Goal: Task Accomplishment & Management: Complete application form

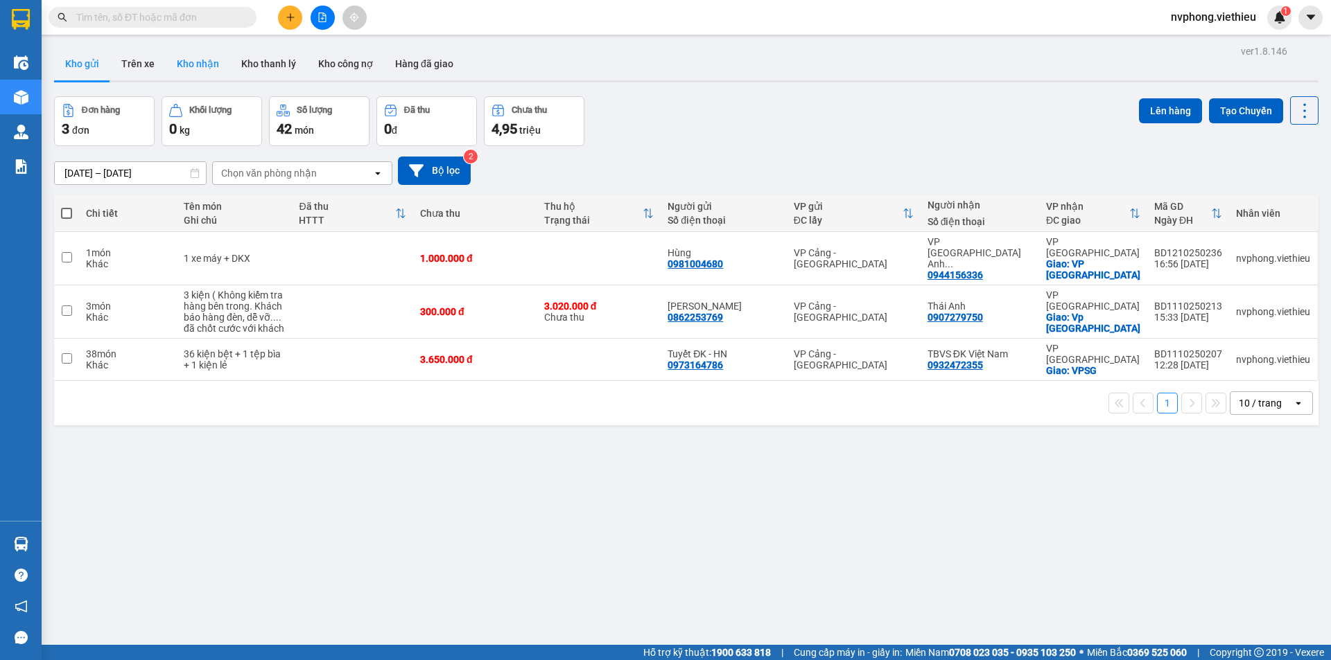
click at [186, 59] on button "Kho nhận" at bounding box center [198, 63] width 64 height 33
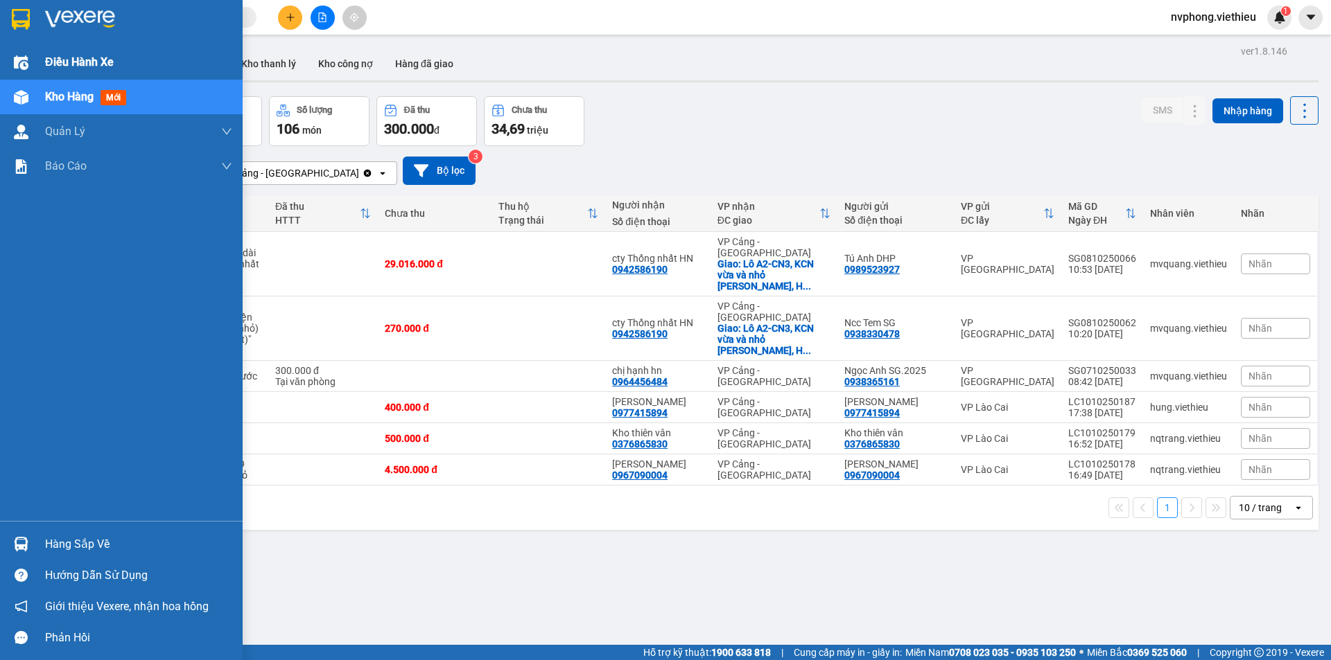
click at [50, 58] on span "Điều hành xe" at bounding box center [79, 61] width 69 height 17
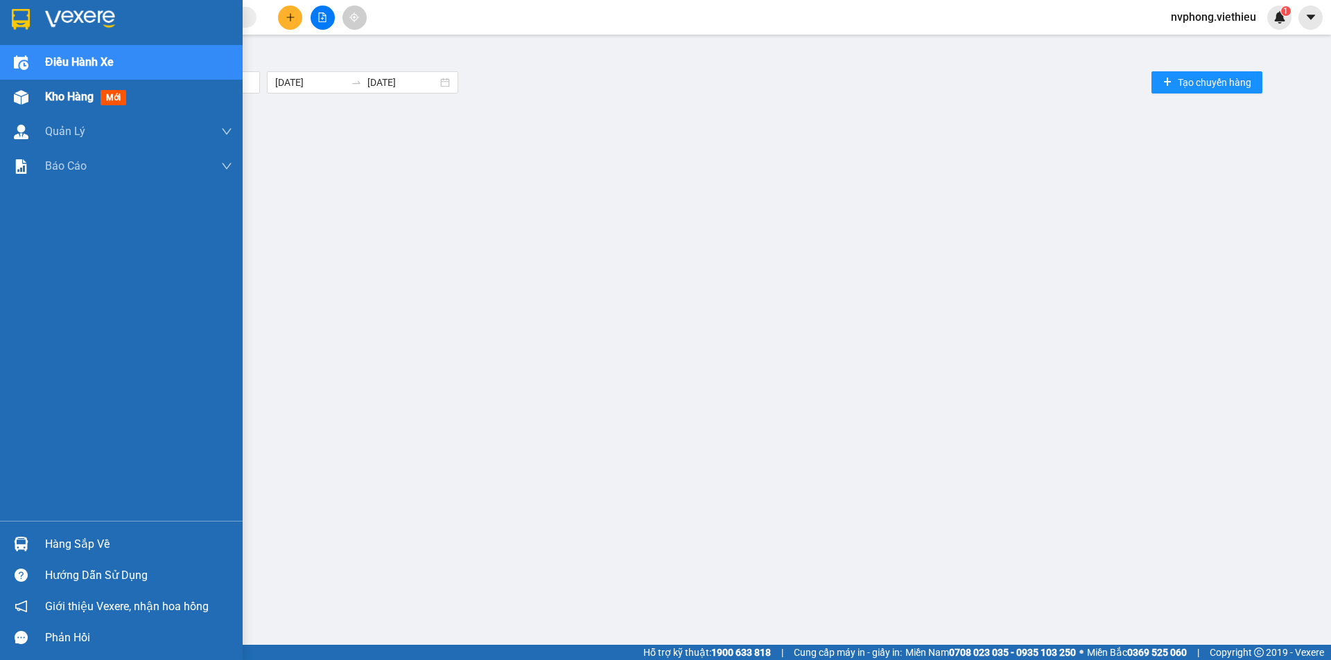
click at [55, 97] on span "Kho hàng" at bounding box center [69, 96] width 49 height 13
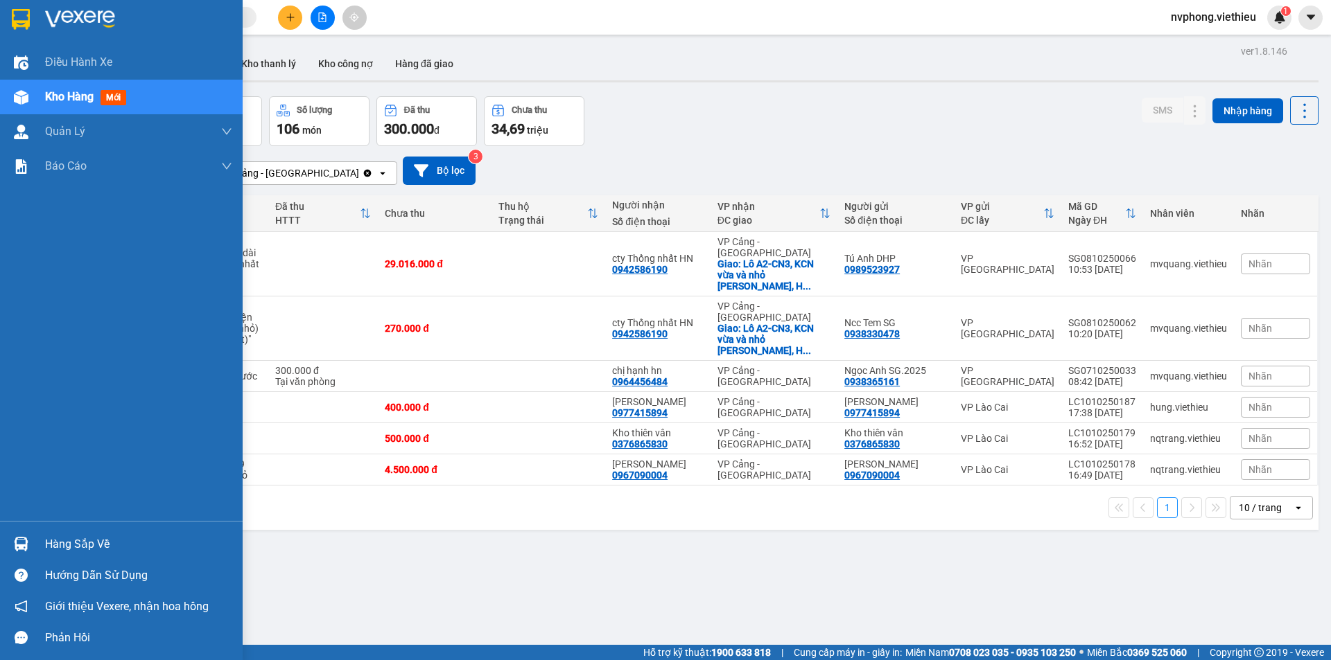
click at [44, 94] on div "Kho hàng mới" at bounding box center [121, 97] width 243 height 35
click at [49, 62] on span "Điều hành xe" at bounding box center [79, 61] width 69 height 17
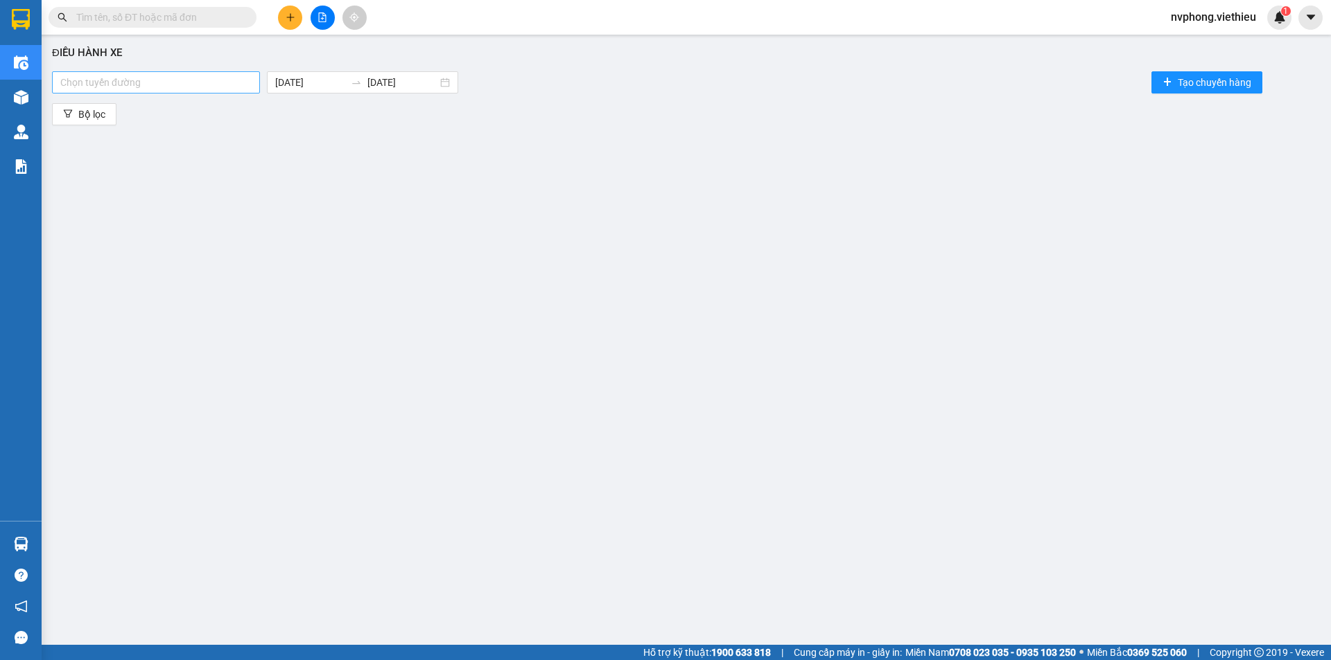
click at [119, 88] on div at bounding box center [155, 82] width 201 height 17
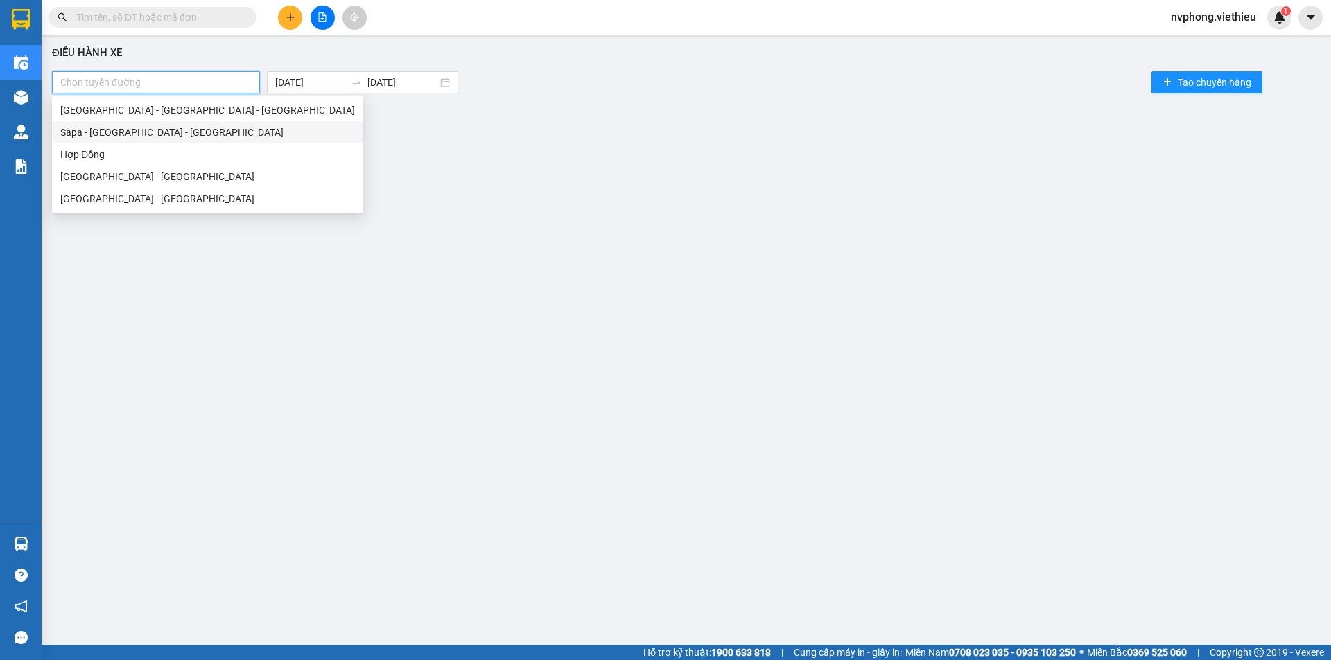
click at [100, 137] on div "Sapa - [GEOGRAPHIC_DATA] - [GEOGRAPHIC_DATA]" at bounding box center [207, 132] width 295 height 15
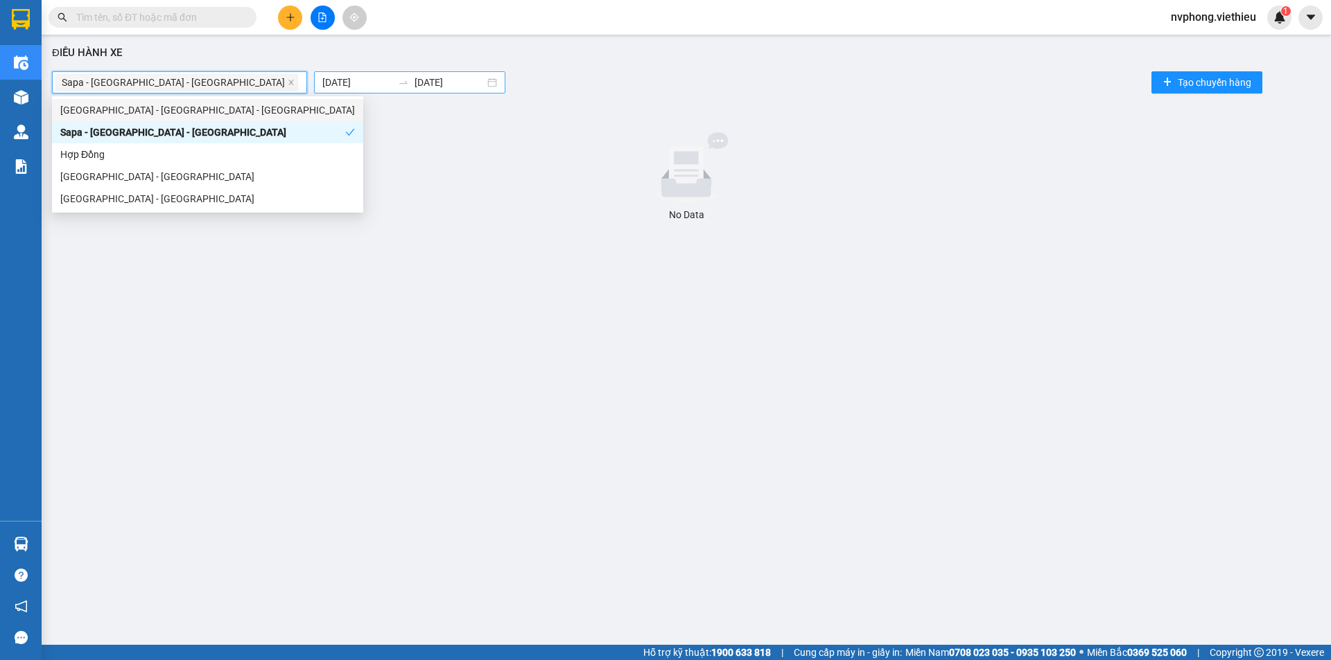
click at [322, 79] on input "[DATE]" at bounding box center [357, 82] width 70 height 15
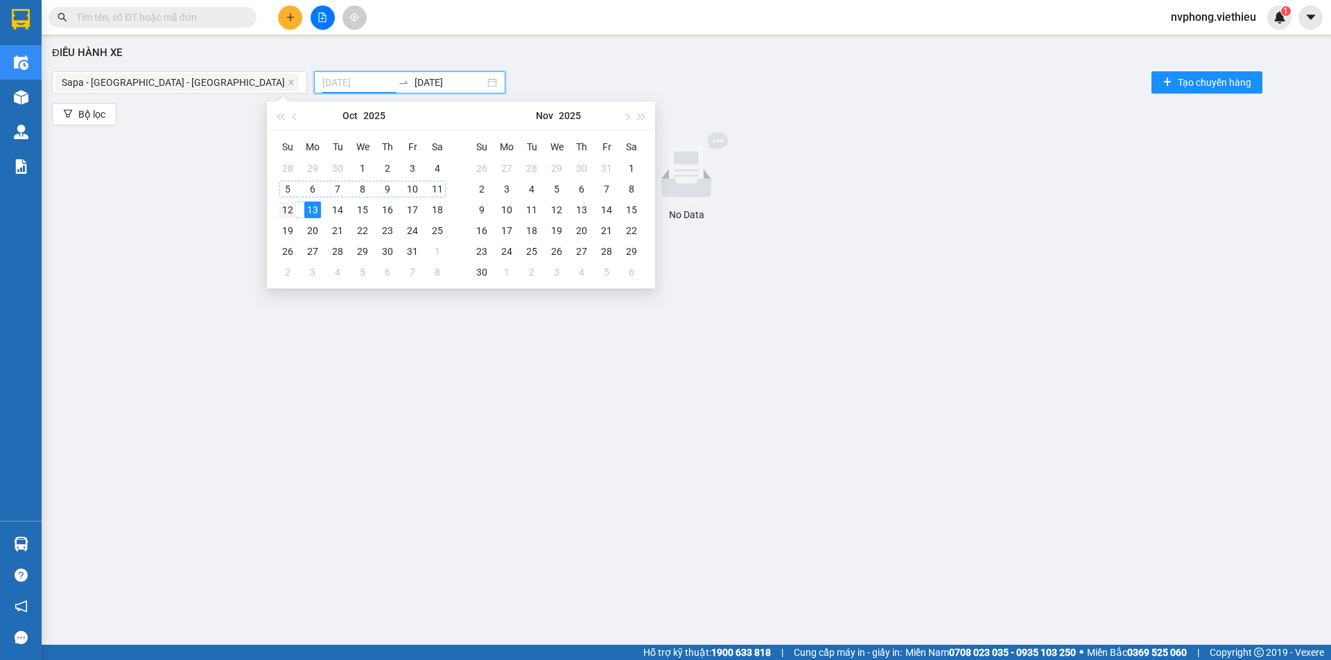
type input "[DATE]"
click at [283, 202] on div "12" at bounding box center [287, 210] width 17 height 17
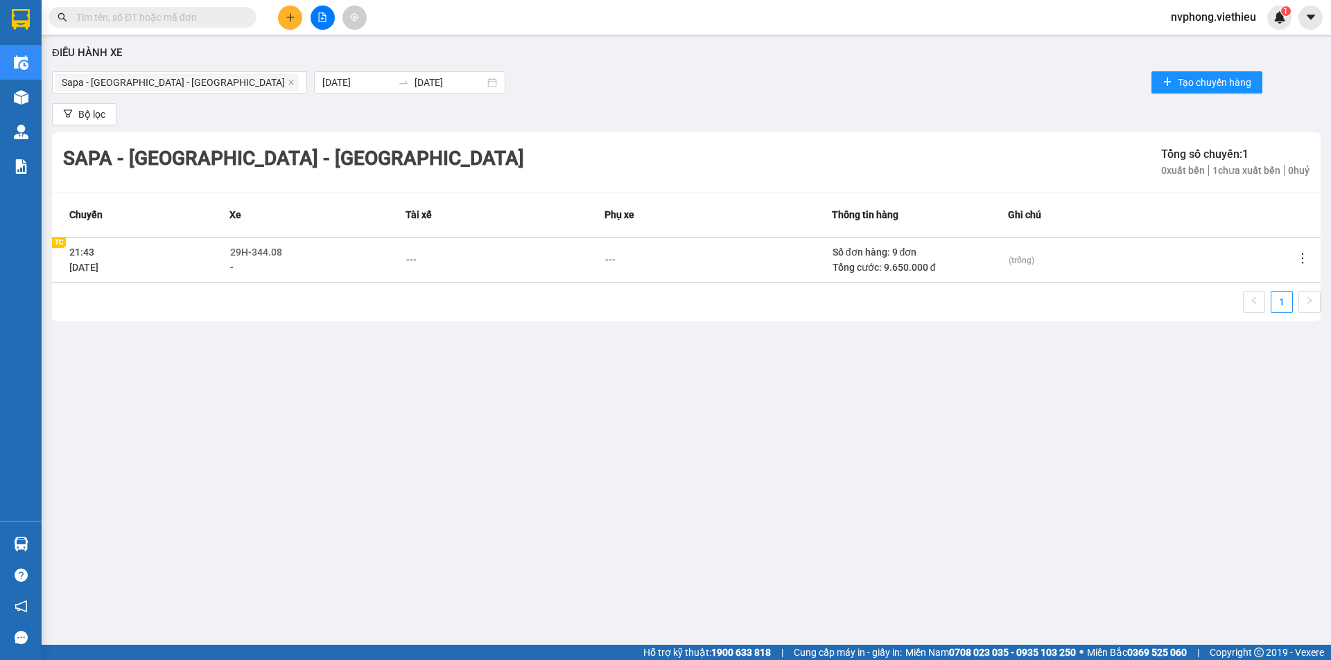
click at [897, 385] on div "Điều hành xe Sapa - [GEOGRAPHIC_DATA] - [GEOGRAPHIC_DATA] [DATE] [DATE] Tạo chu…" at bounding box center [686, 329] width 1275 height 575
click at [1310, 258] on td at bounding box center [1308, 259] width 26 height 45
click at [1297, 254] on icon "more" at bounding box center [1302, 259] width 14 height 14
click at [1299, 254] on icon "more" at bounding box center [1302, 259] width 14 height 14
click at [1259, 320] on span "Xem phơi" at bounding box center [1267, 318] width 41 height 11
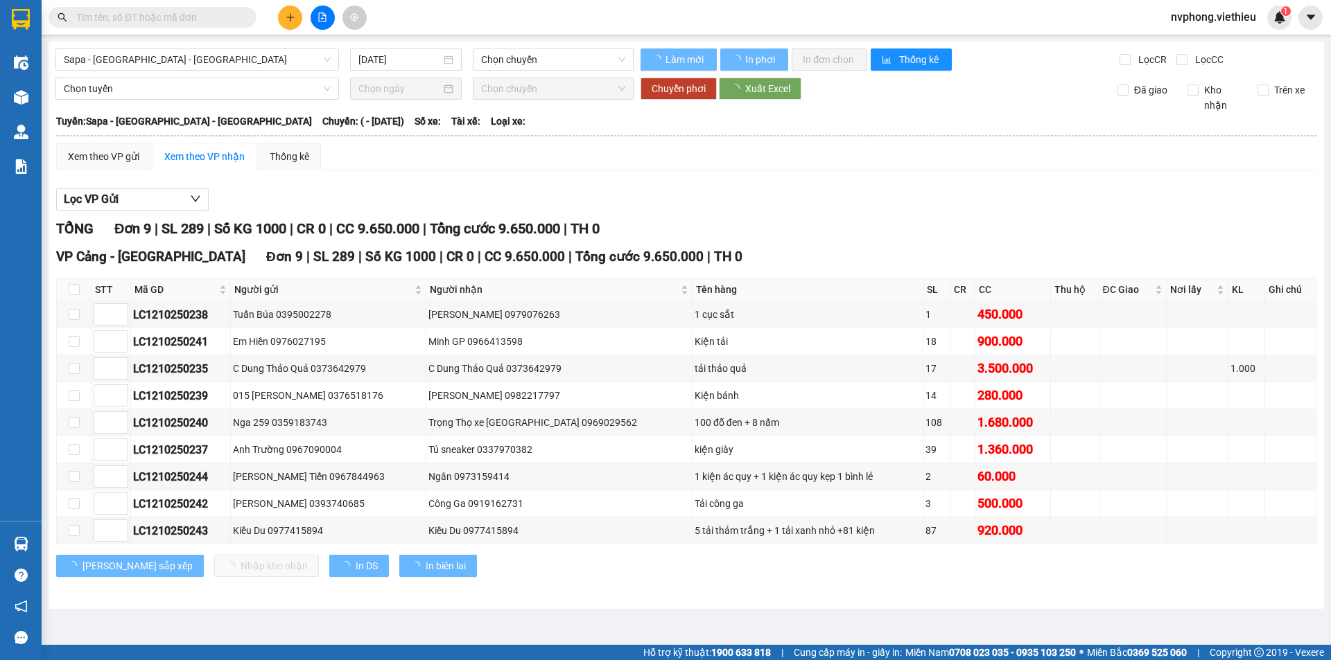
type input "[DATE]"
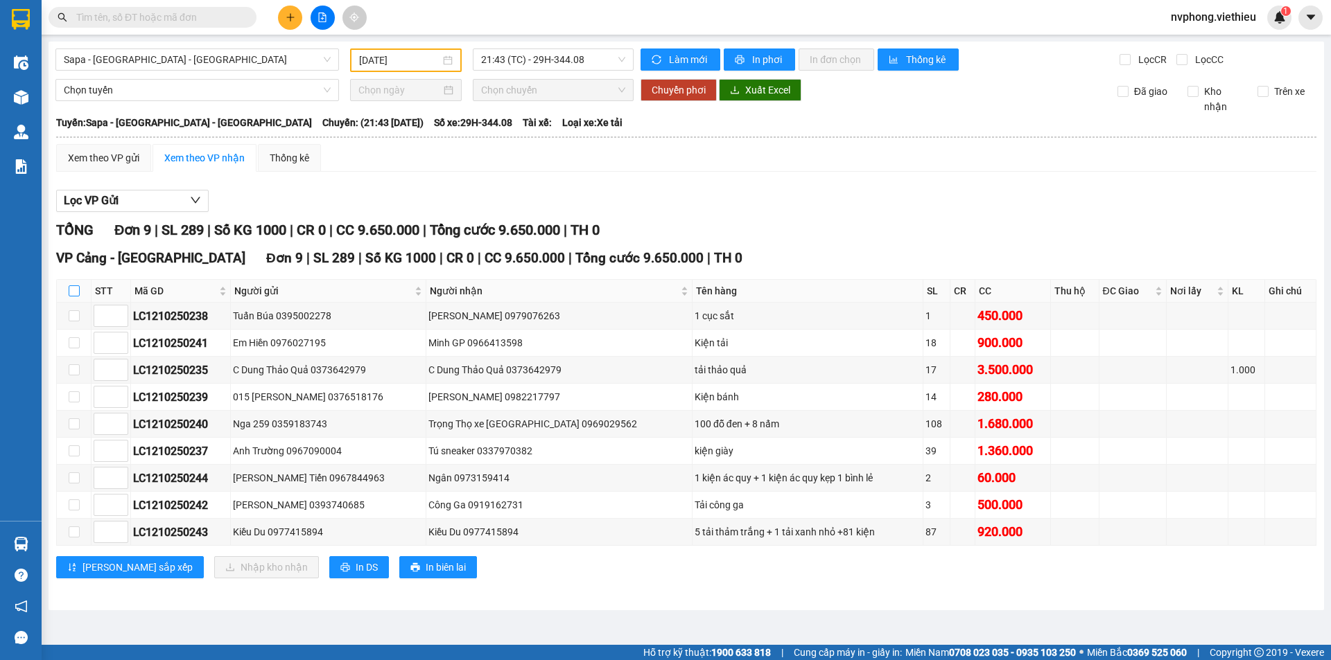
click at [73, 291] on input "checkbox" at bounding box center [74, 291] width 11 height 11
checkbox input "true"
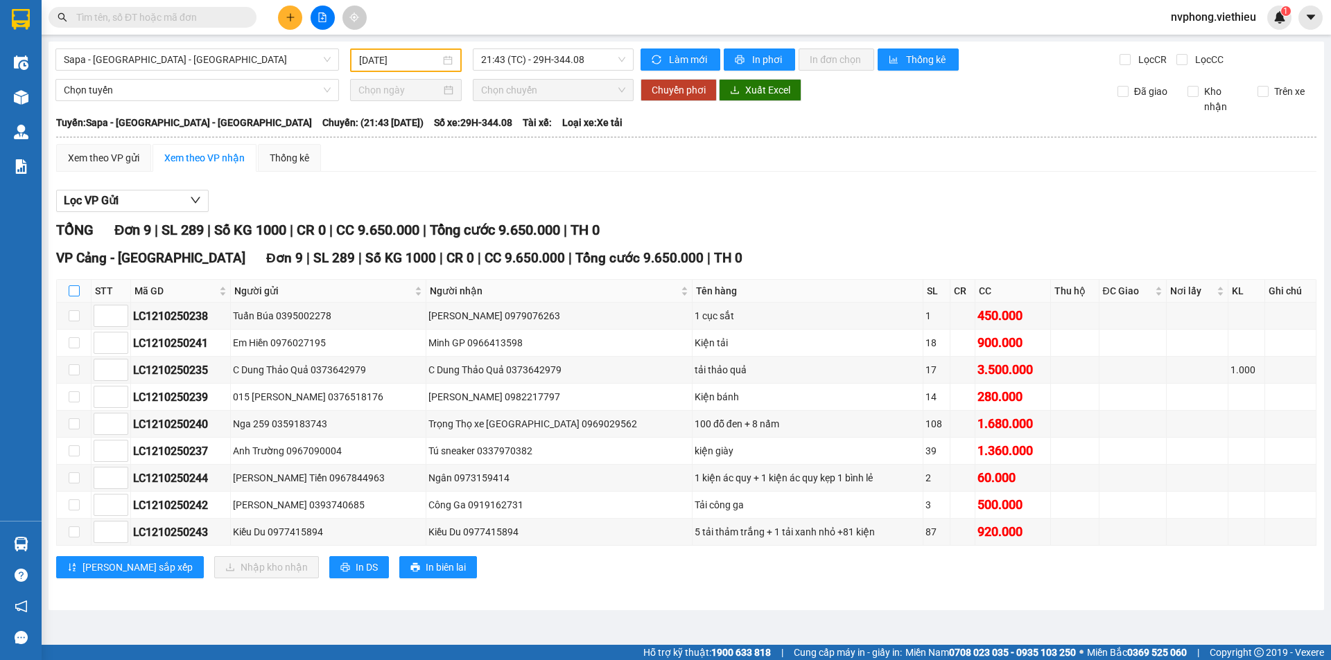
checkbox input "true"
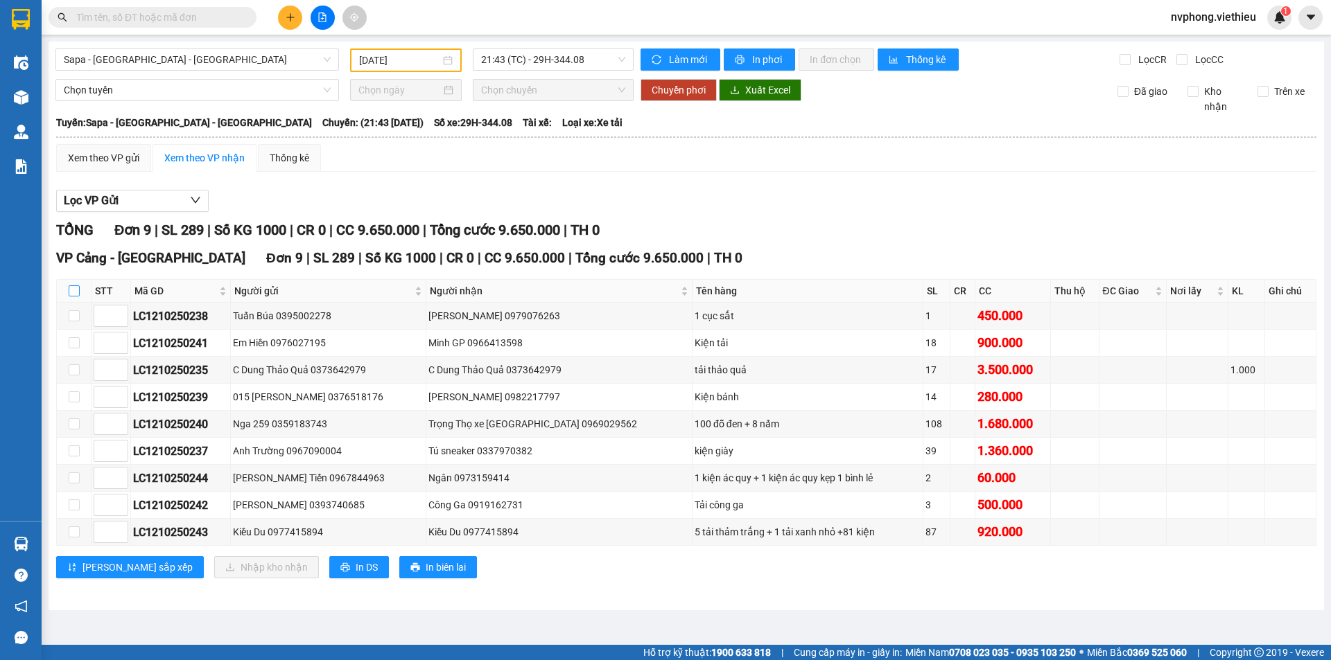
checkbox input "true"
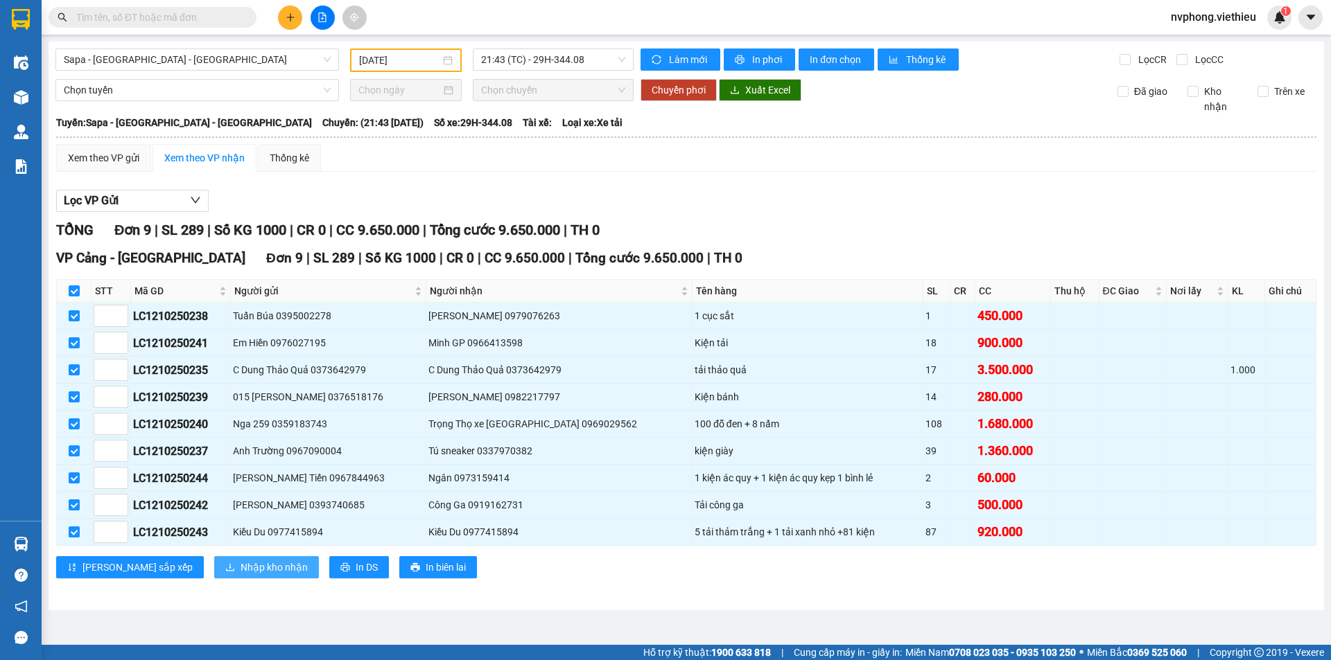
click at [240, 570] on span "Nhập kho nhận" at bounding box center [273, 567] width 67 height 15
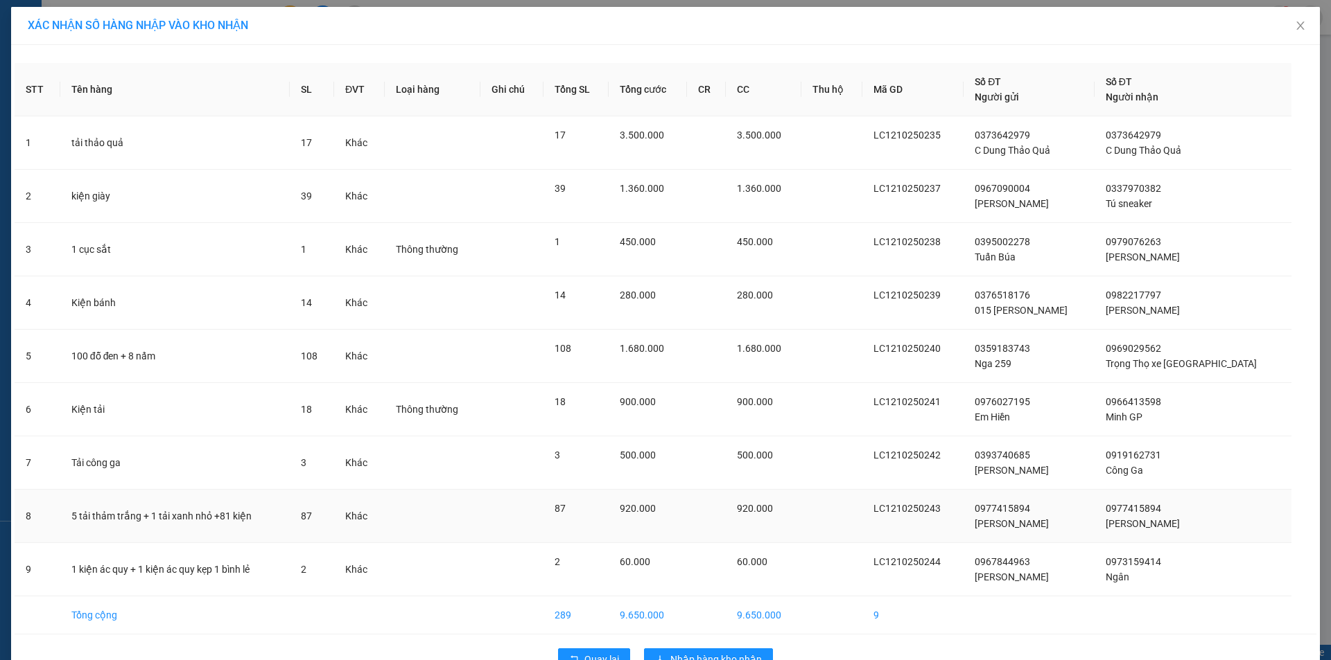
scroll to position [37, 0]
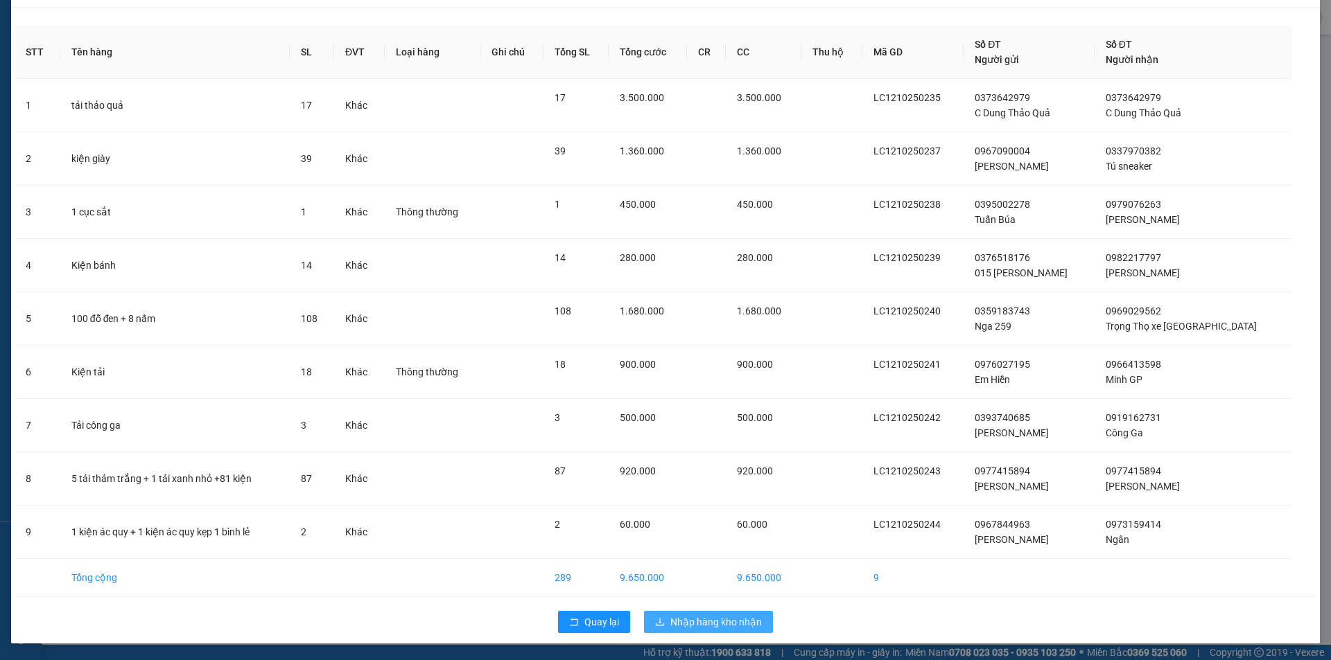
click at [703, 626] on span "Nhập hàng kho nhận" at bounding box center [715, 622] width 91 height 15
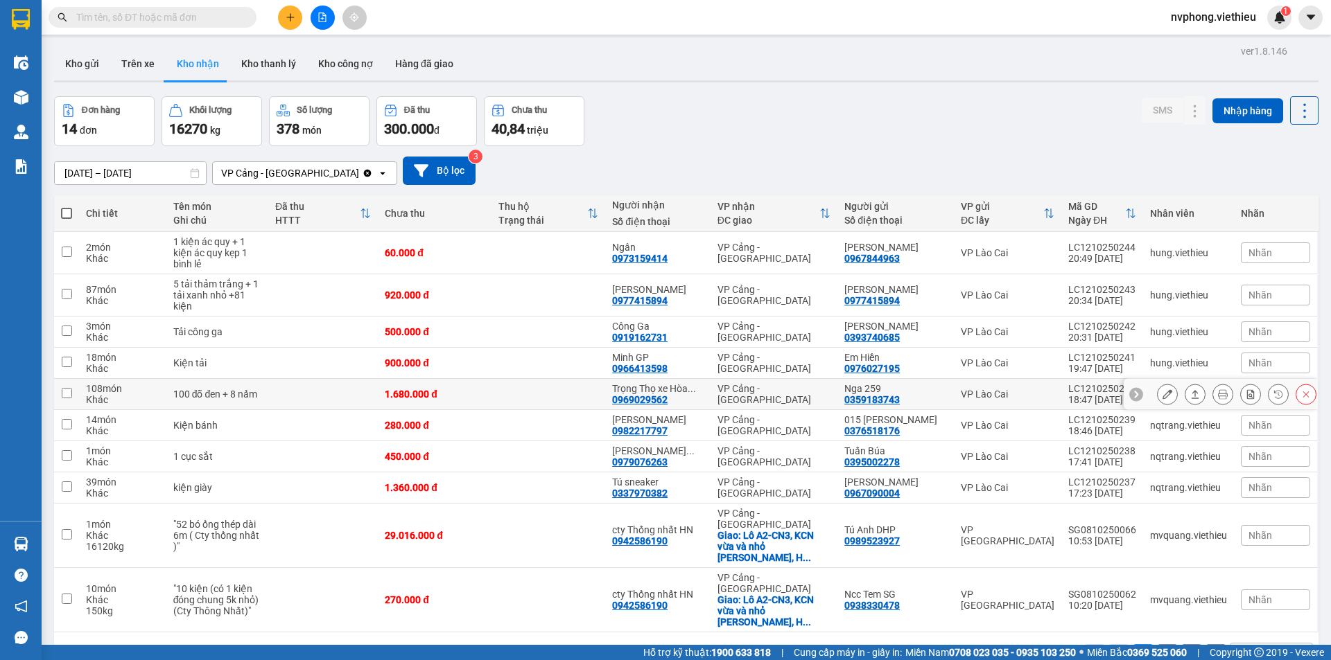
click at [1218, 396] on icon at bounding box center [1223, 394] width 10 height 10
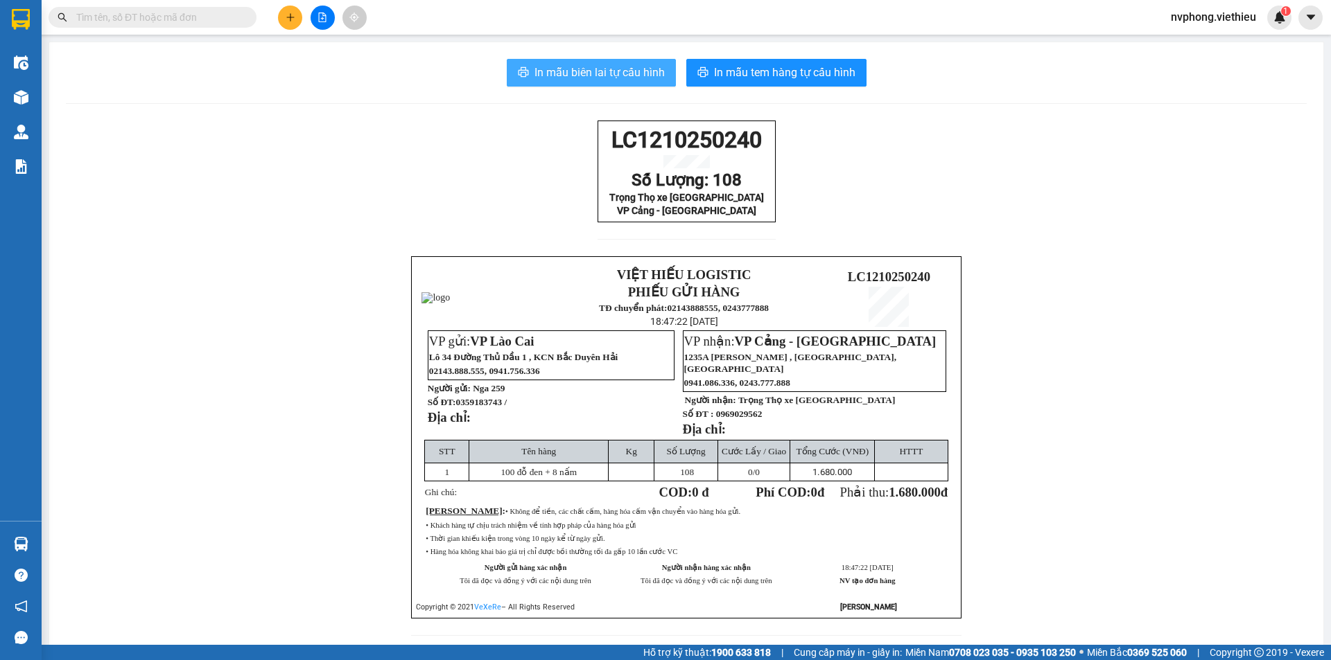
click at [556, 76] on span "In mẫu biên lai tự cấu hình" at bounding box center [599, 72] width 130 height 17
click at [630, 74] on span "In mẫu biên lai tự cấu hình" at bounding box center [599, 72] width 130 height 17
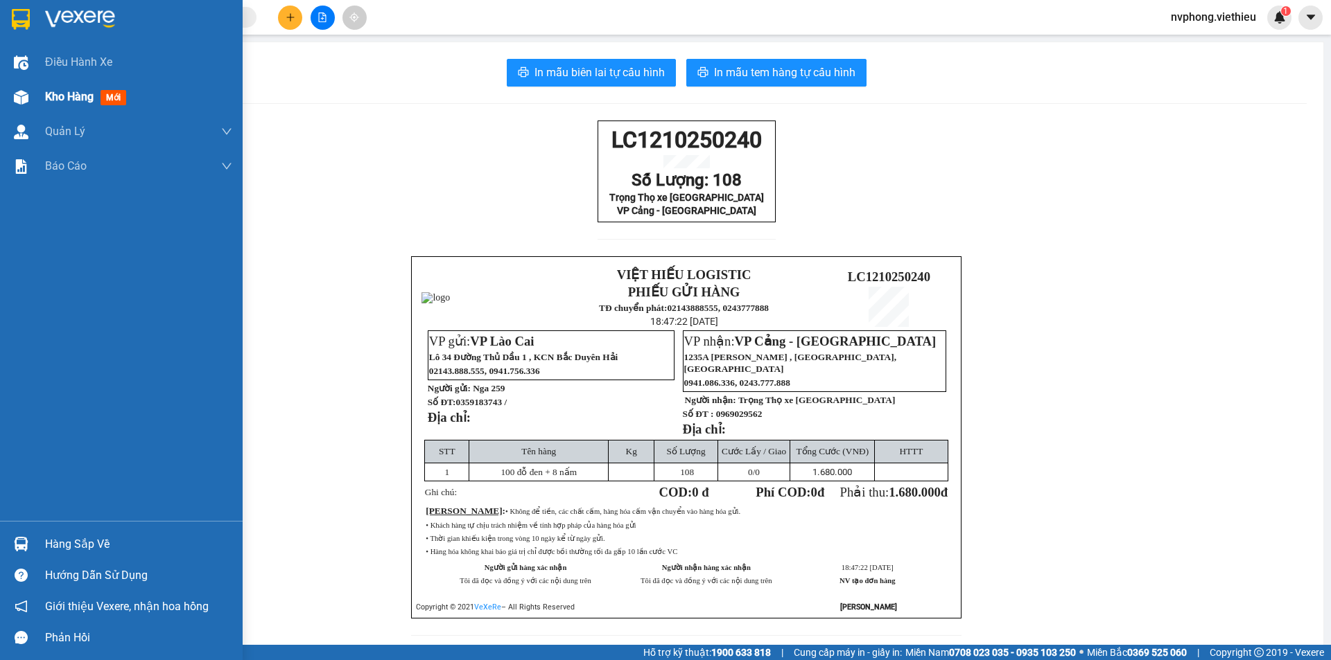
click at [60, 98] on span "Kho hàng" at bounding box center [69, 96] width 49 height 13
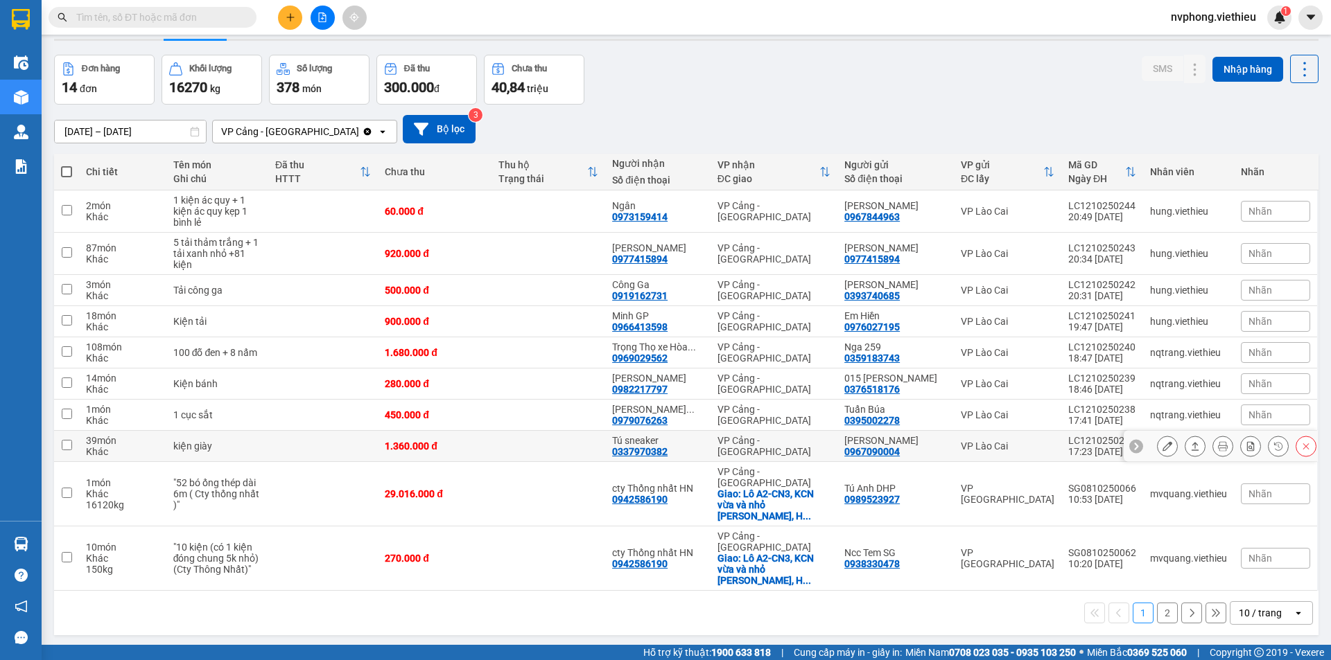
scroll to position [64, 0]
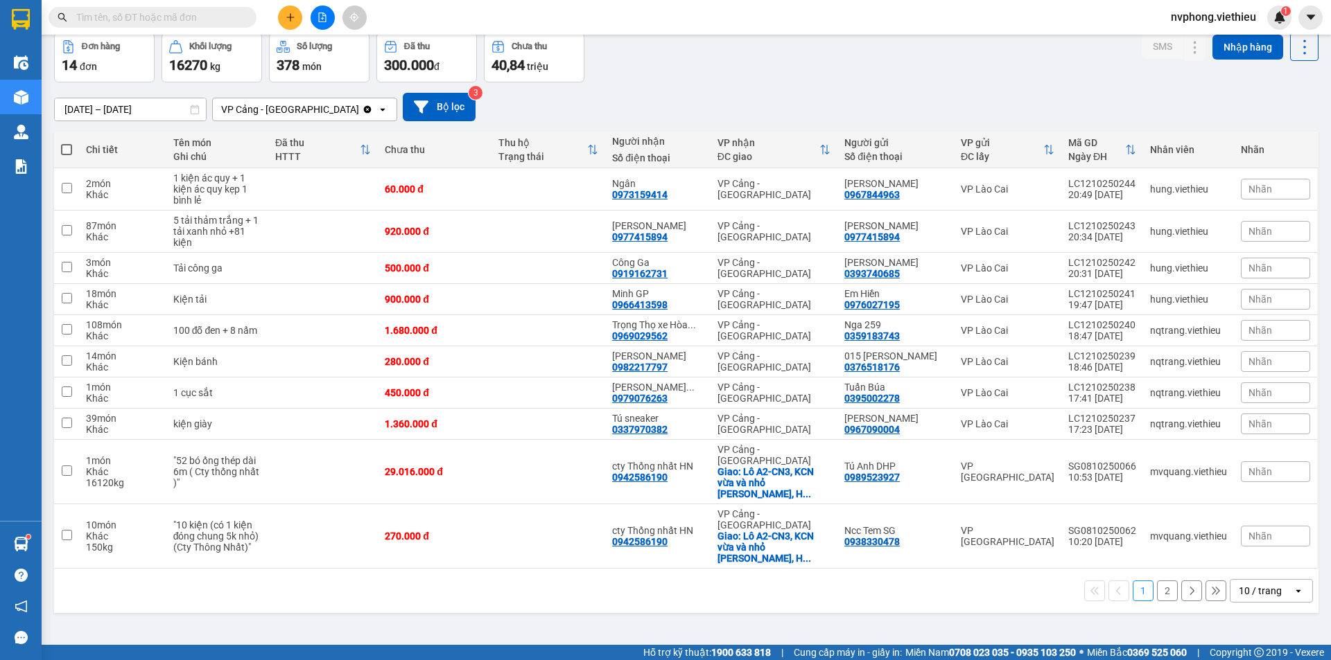
click at [291, 17] on icon "plus" at bounding box center [291, 17] width 10 height 10
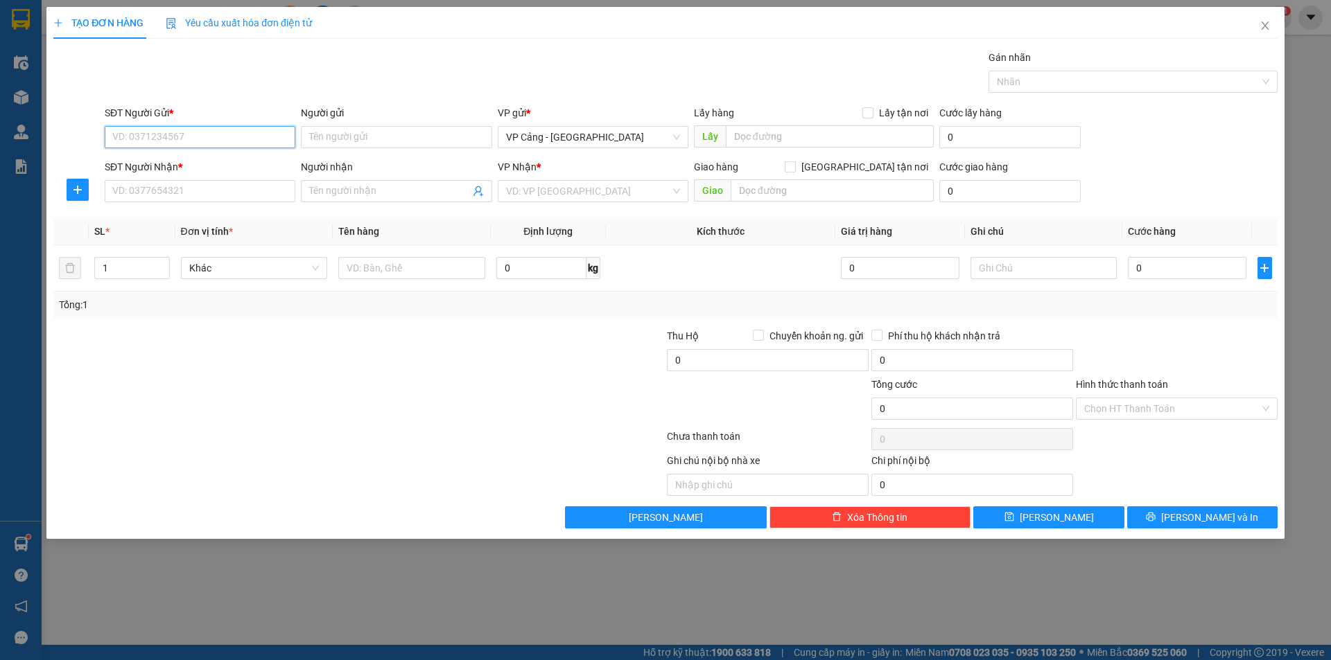
click at [241, 128] on input "SĐT Người Gửi *" at bounding box center [200, 137] width 191 height 22
type input "02433865368"
click at [239, 167] on div "02433865368 - CTY CPSX công nghệ cao [GEOGRAPHIC_DATA]" at bounding box center [250, 164] width 274 height 15
type input "CTY CPSX công nghệ cao viêt hàn"
type input "02433865368"
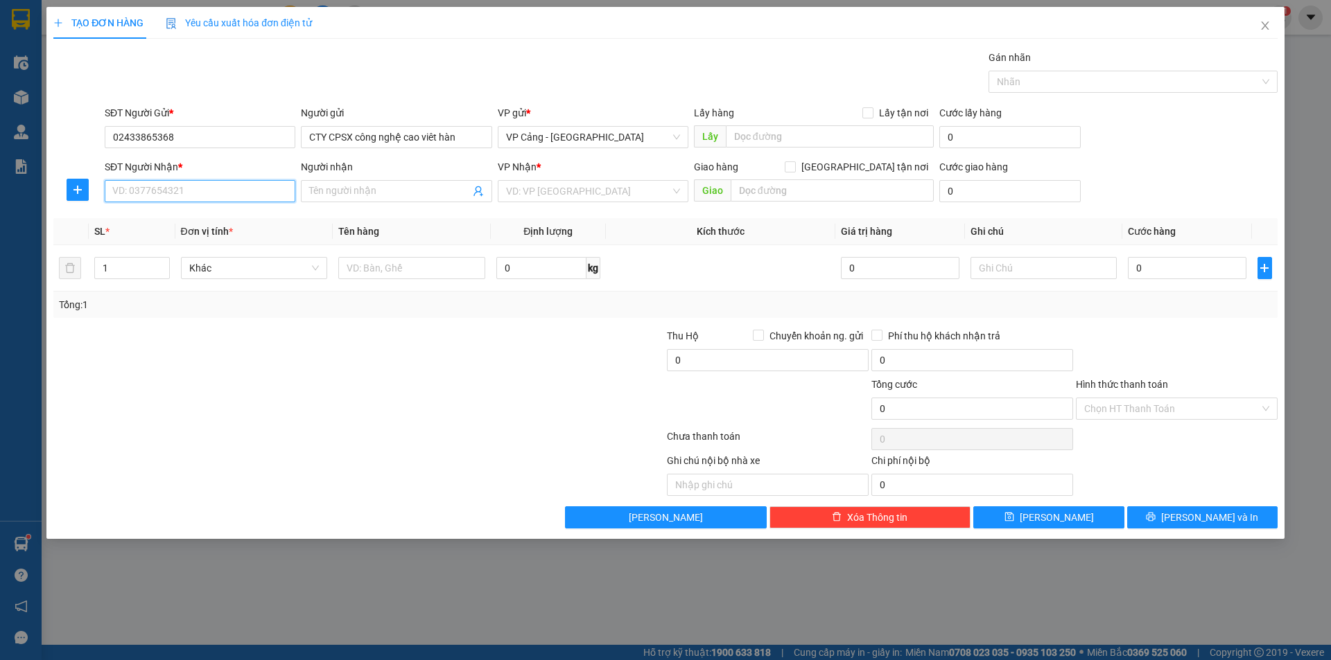
click at [229, 182] on input "SĐT Người Nhận *" at bounding box center [200, 191] width 191 height 22
click at [368, 190] on input "Người nhận" at bounding box center [389, 191] width 160 height 15
type input "b"
click at [419, 188] on input "Người nhận" at bounding box center [389, 191] width 160 height 15
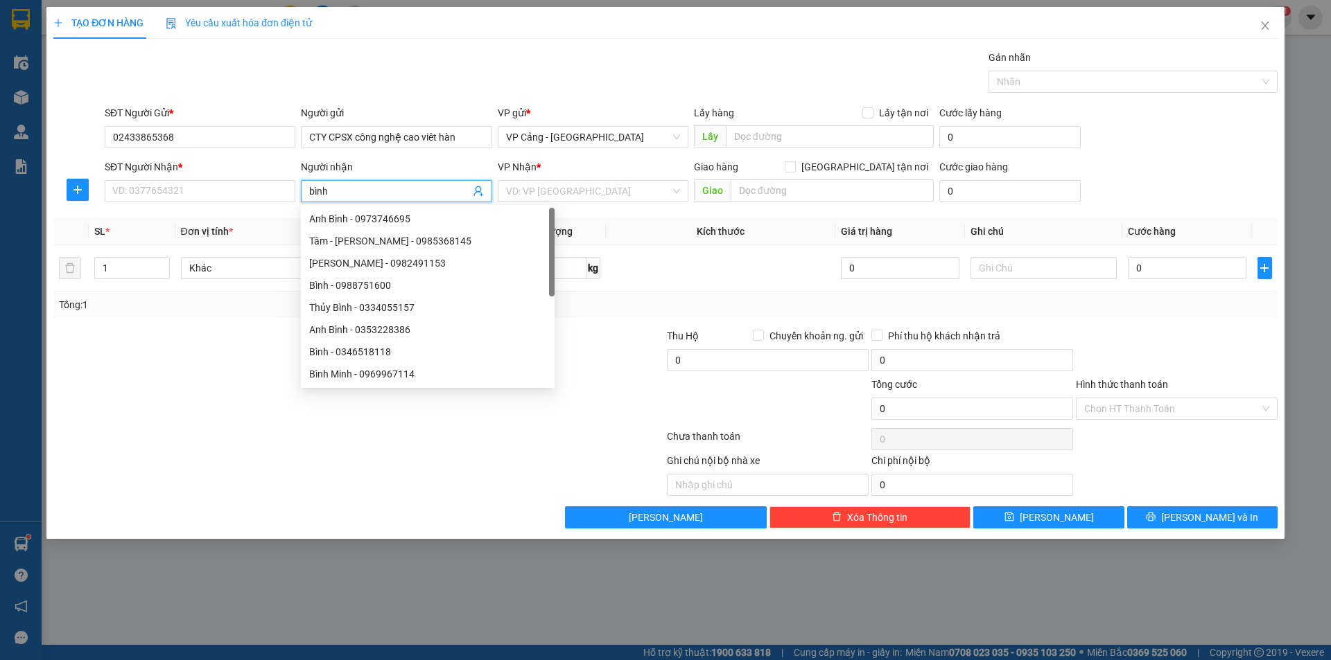
type input "bình p"
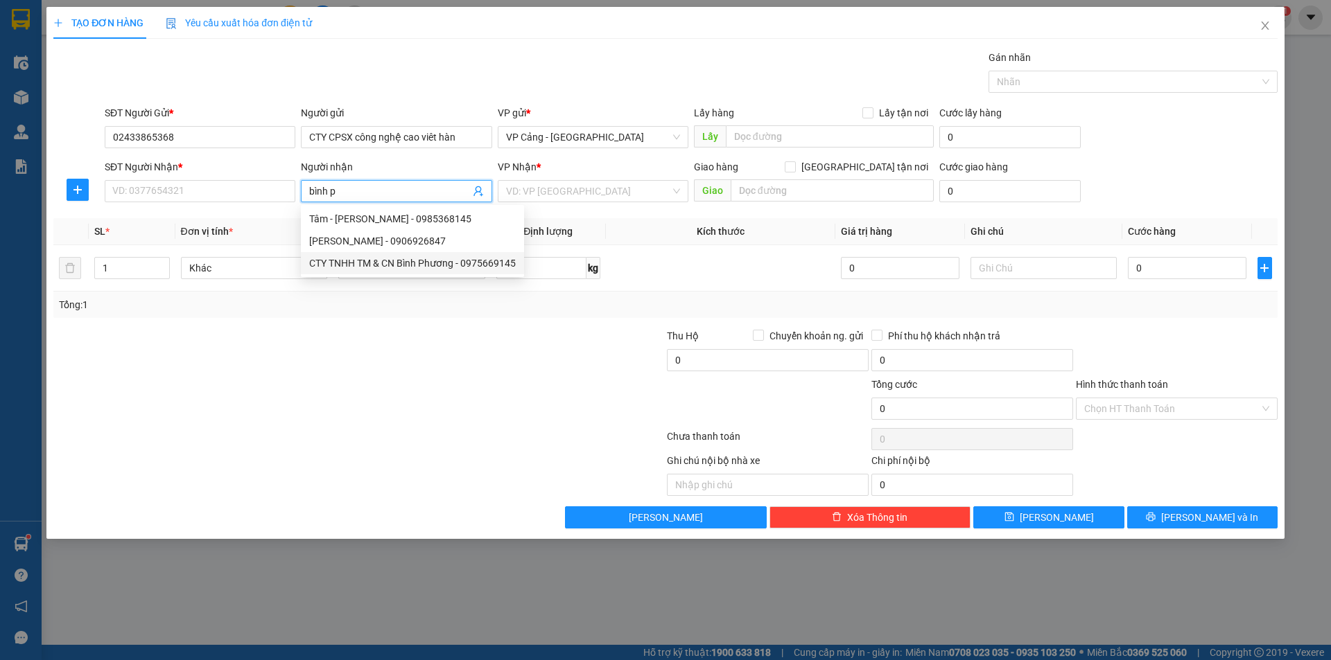
click at [389, 264] on div "CTY TNHH TM & CN Bình Phương - 0975669145" at bounding box center [412, 263] width 207 height 15
type input "0975669145"
type input "CTY TNHH TM & CN Bình Phương"
checkbox input "true"
type input "085 Hoàng Liên, LC"
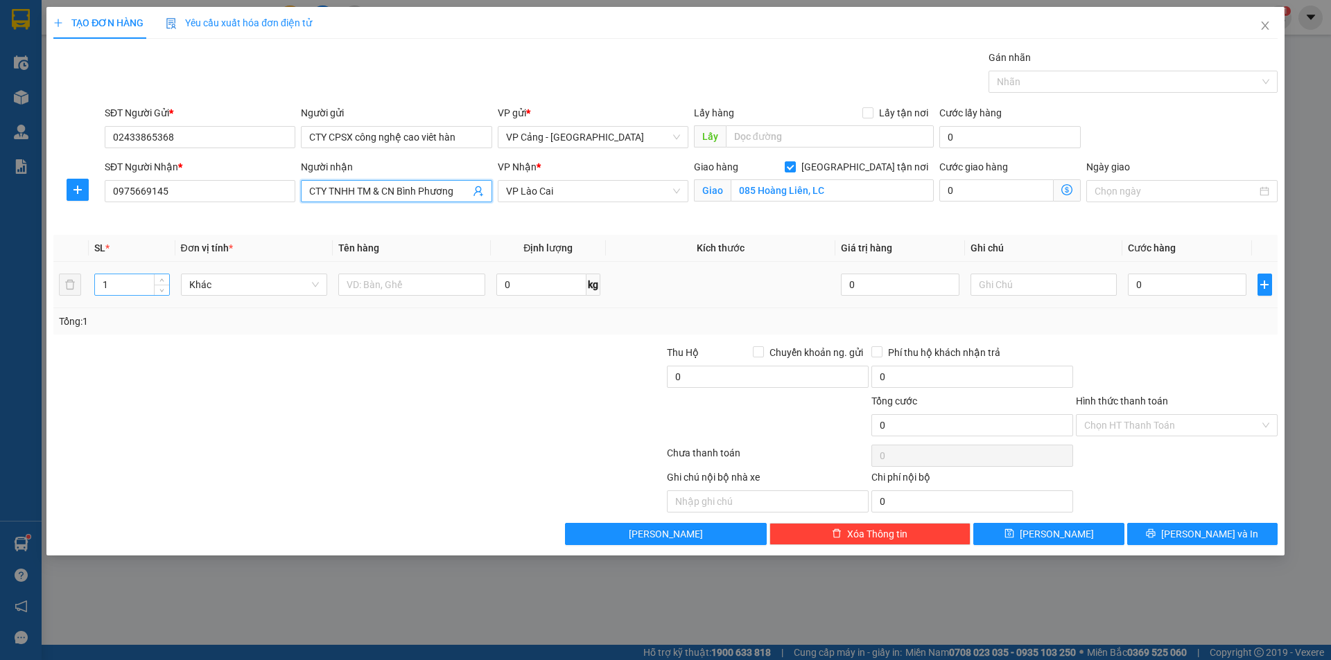
type input "CTY TNHH TM & CN Bình Phương"
click at [123, 278] on input "1" at bounding box center [131, 284] width 73 height 21
type input "9"
click at [395, 292] on input "text" at bounding box center [411, 285] width 147 height 22
type input "5 kiện + 4 cuộn cáp"
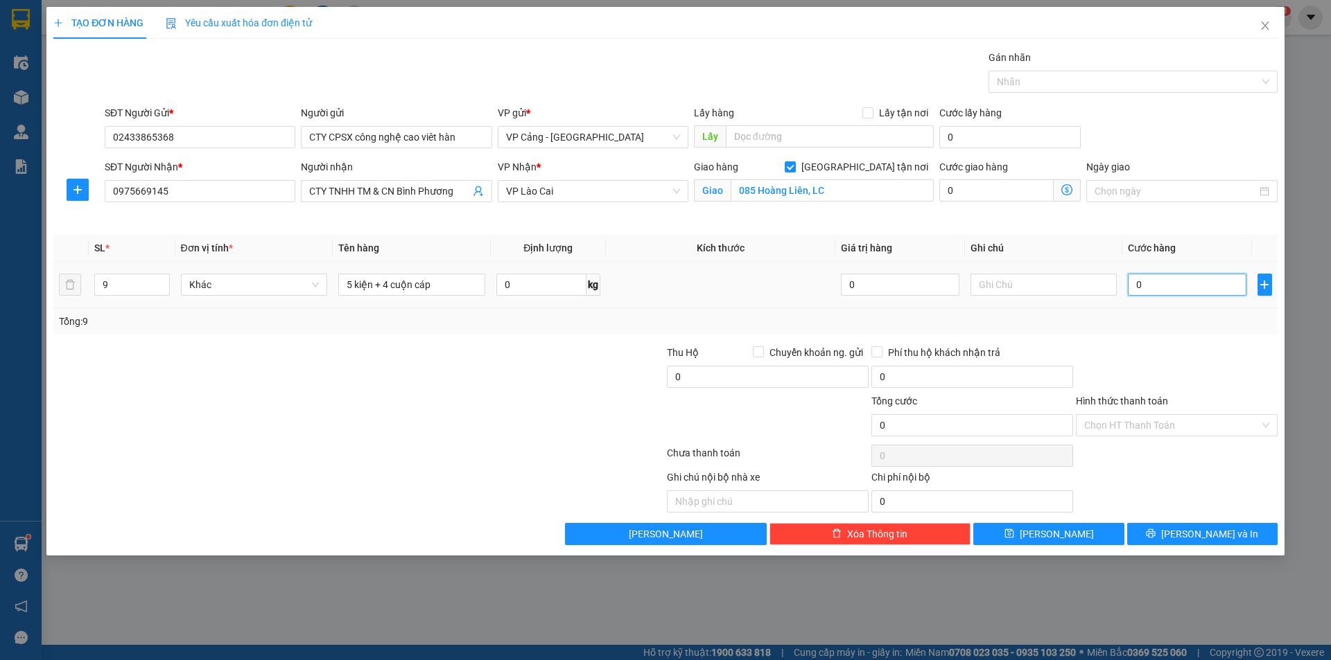
type input "1"
type input "1.000"
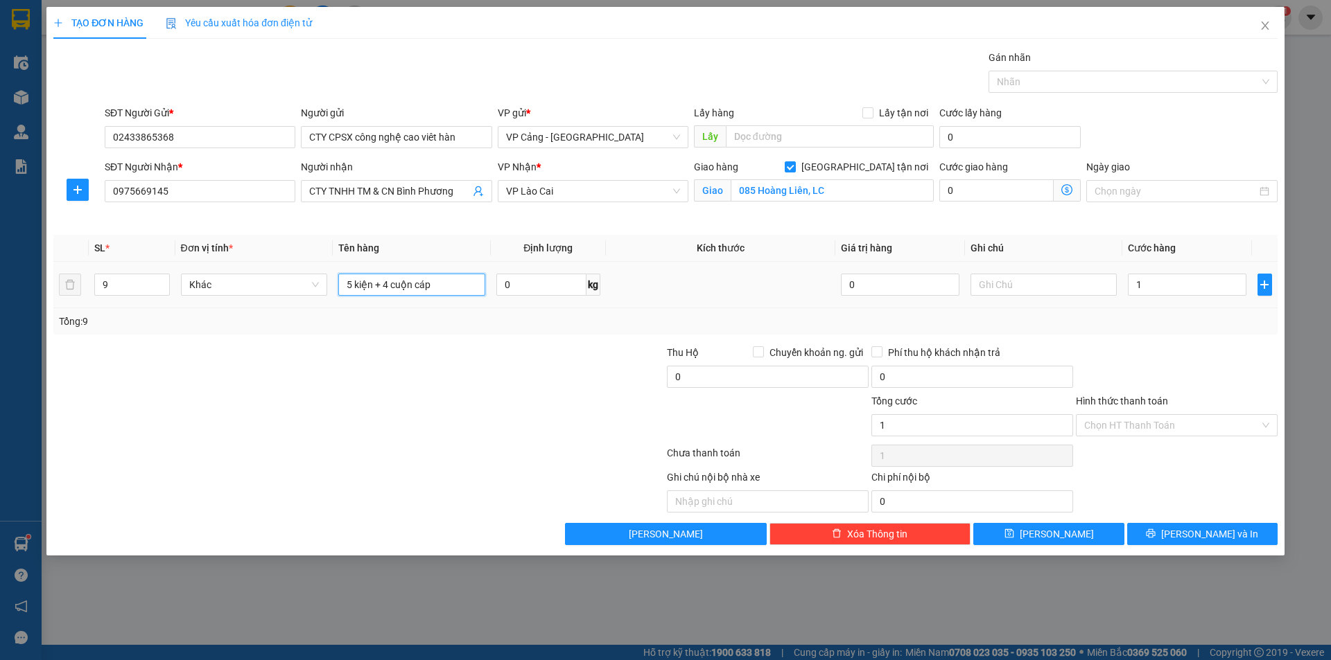
type input "1.000"
click at [470, 290] on input "5 kiện + 4 cuộn cáp" at bounding box center [411, 285] width 147 height 22
type input "5 kiện + 4 cuộn cáp + pxK"
click at [1245, 532] on button "[PERSON_NAME] và In" at bounding box center [1202, 534] width 150 height 22
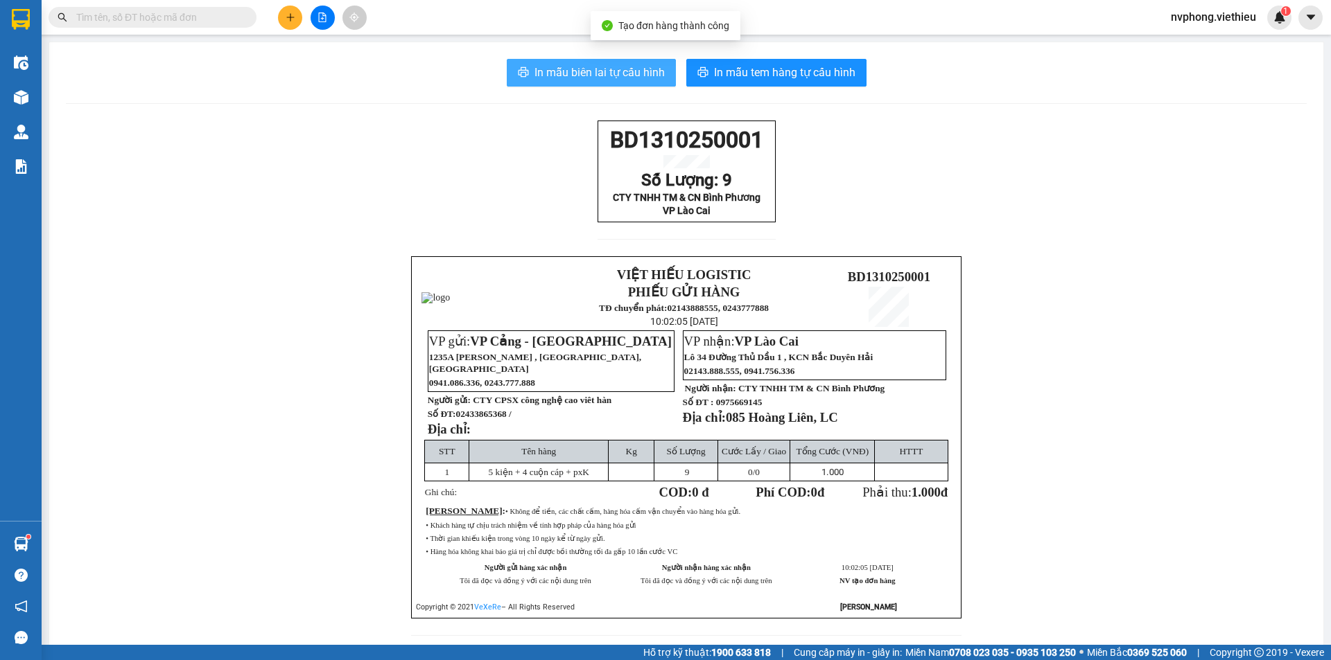
click at [616, 82] on button "In mẫu biên lai tự cấu hình" at bounding box center [591, 73] width 169 height 28
click at [608, 70] on span "In mẫu biên lai tự cấu hình" at bounding box center [599, 72] width 130 height 17
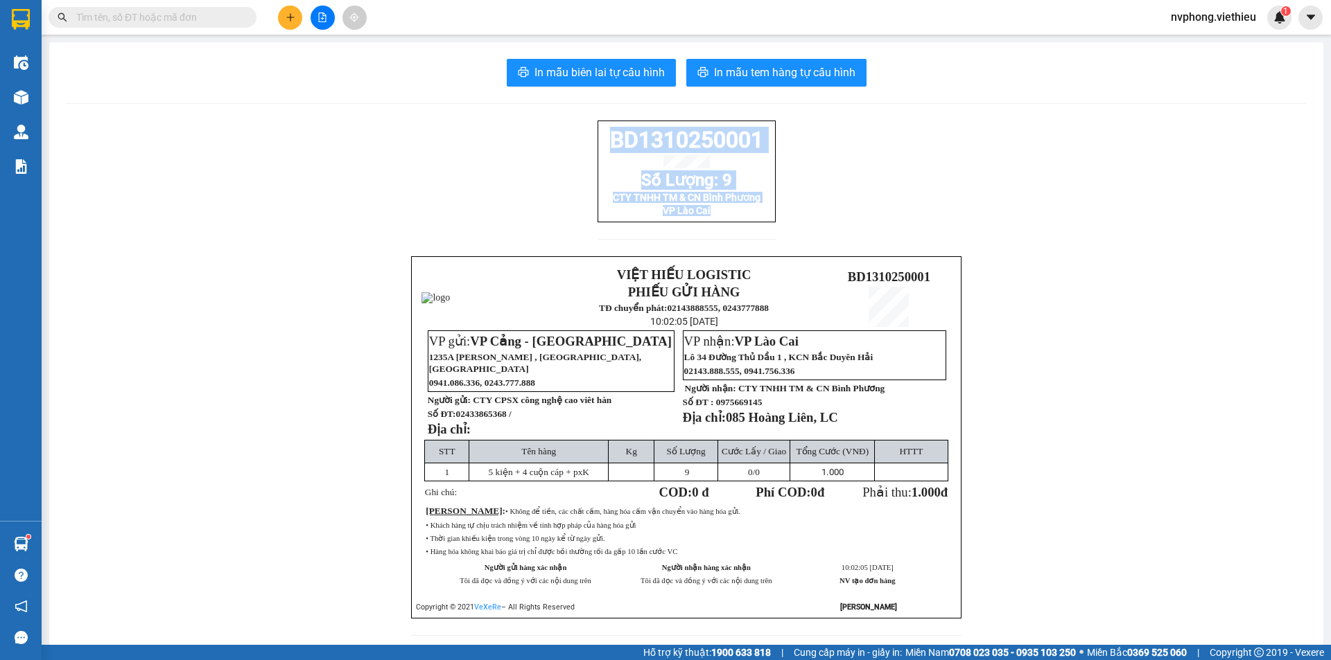
drag, startPoint x: 714, startPoint y: 225, endPoint x: 600, endPoint y: 139, distance: 142.9
click at [600, 139] on div "BD1310250001 Số Lượng: 9 CTY TNHH TM & CN Bình Phương VP Lào Cai" at bounding box center [686, 172] width 178 height 102
copy div "BD1310250001 Số Lượng: 9 CTY TNHH TM & CN Bình Phương VP Lào Cai"
click at [280, 24] on button at bounding box center [290, 18] width 24 height 24
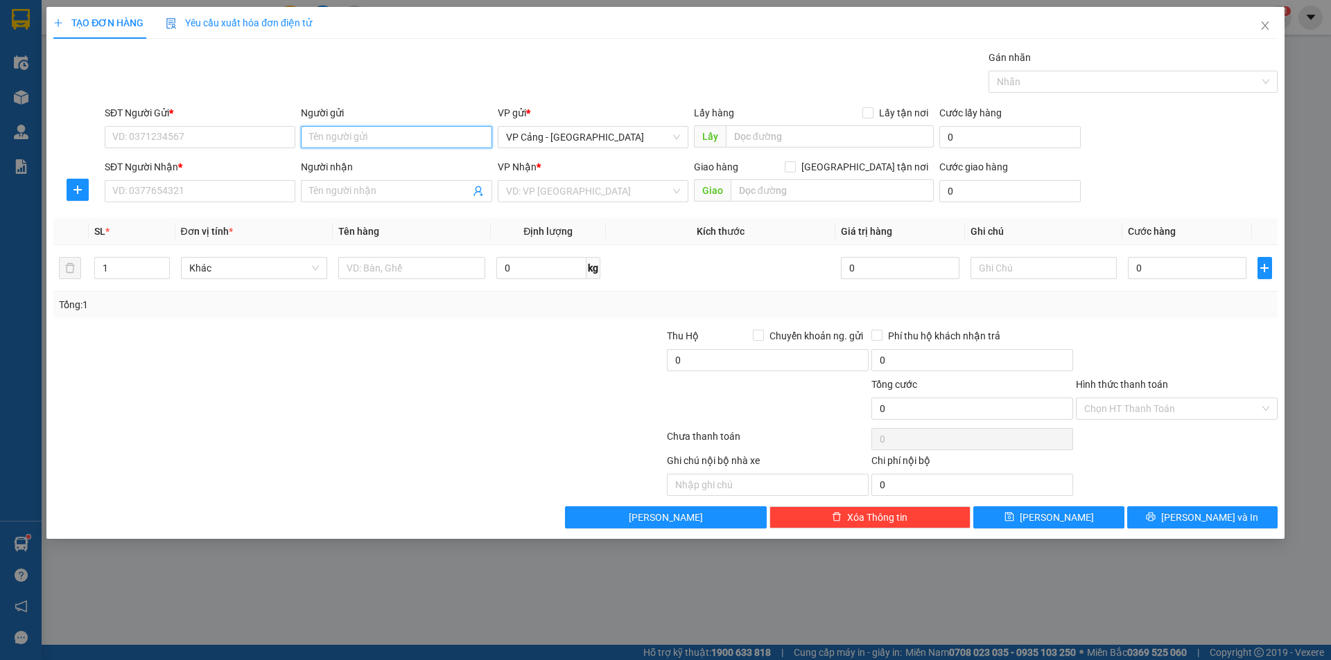
click at [364, 137] on input "Người gửi" at bounding box center [396, 137] width 191 height 22
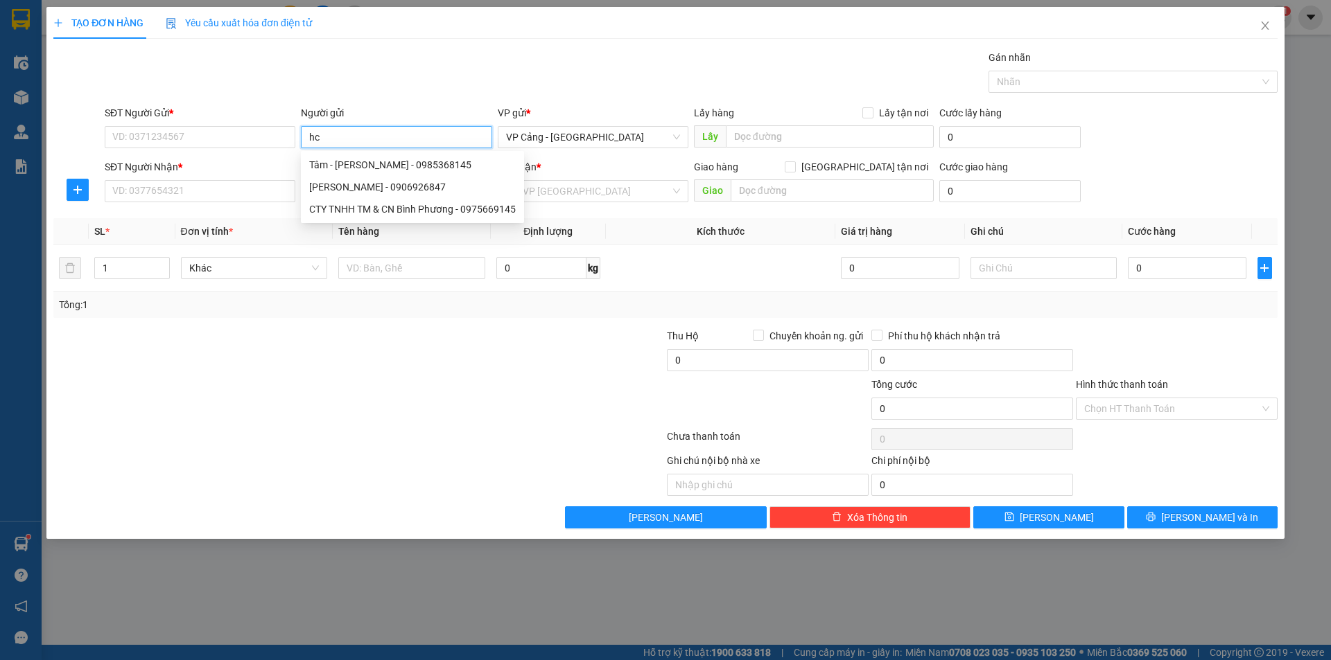
type input "hcl"
click at [377, 163] on div "Tuấn HCL - 0366821246" at bounding box center [396, 164] width 174 height 15
type input "0366821246"
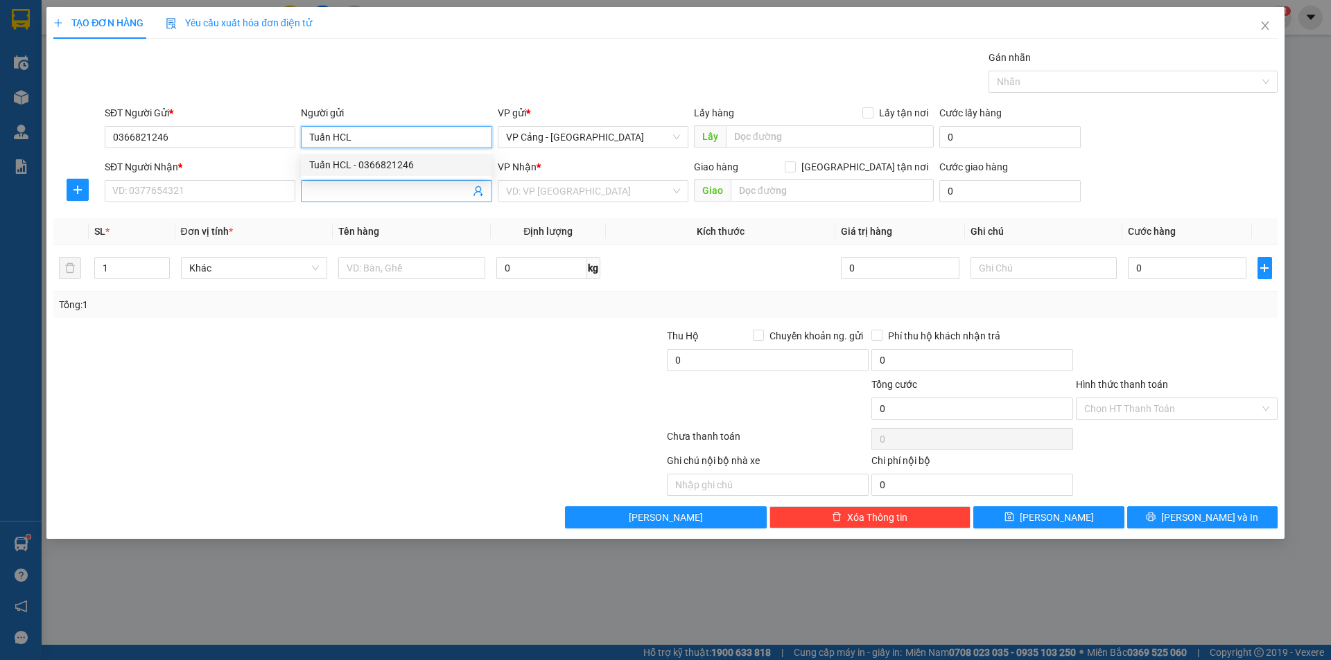
type input "Tuấn HCL"
click at [353, 191] on input "Người nhận" at bounding box center [389, 191] width 160 height 15
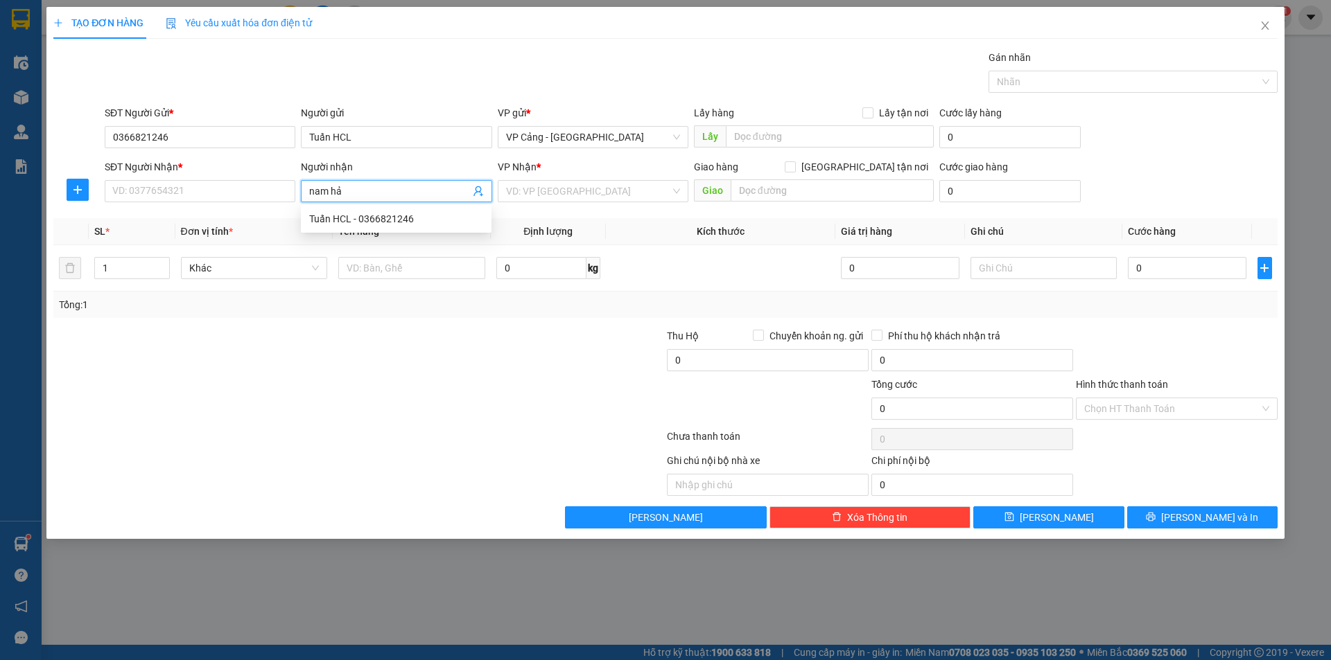
type input "nam hải"
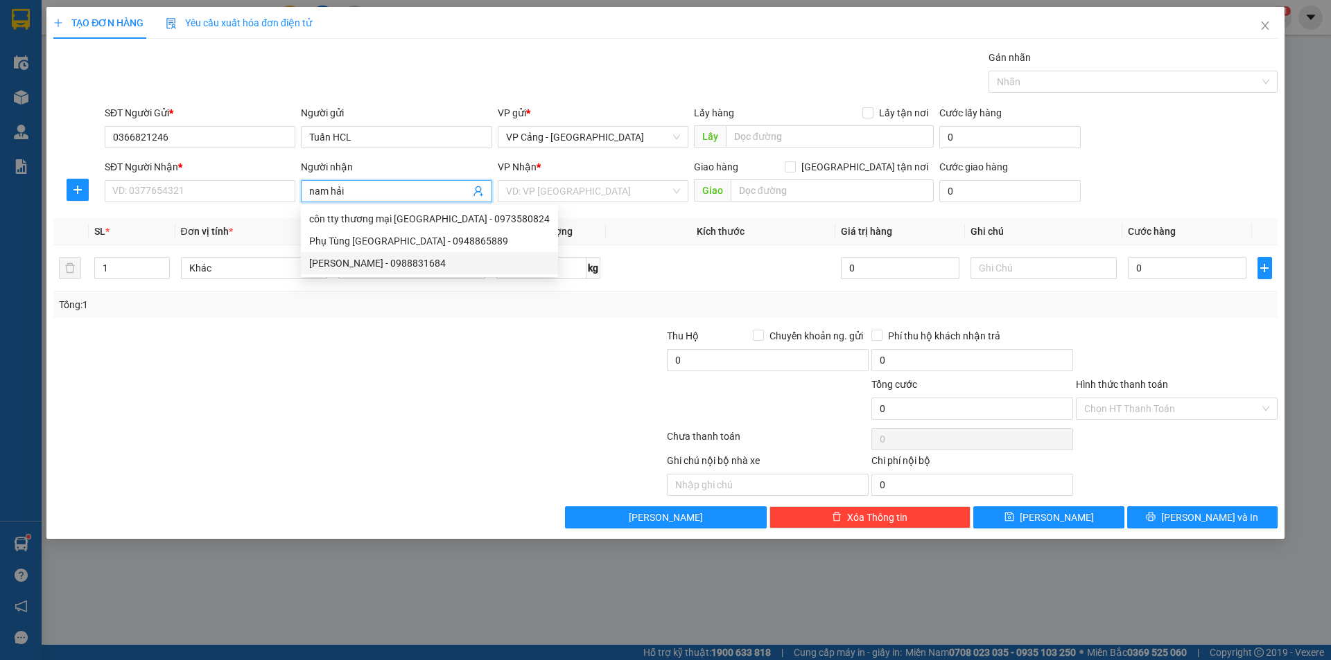
click at [366, 268] on div "[PERSON_NAME] - 0988831684" at bounding box center [429, 263] width 240 height 15
type input "0988831684"
type input "[PERSON_NAME]"
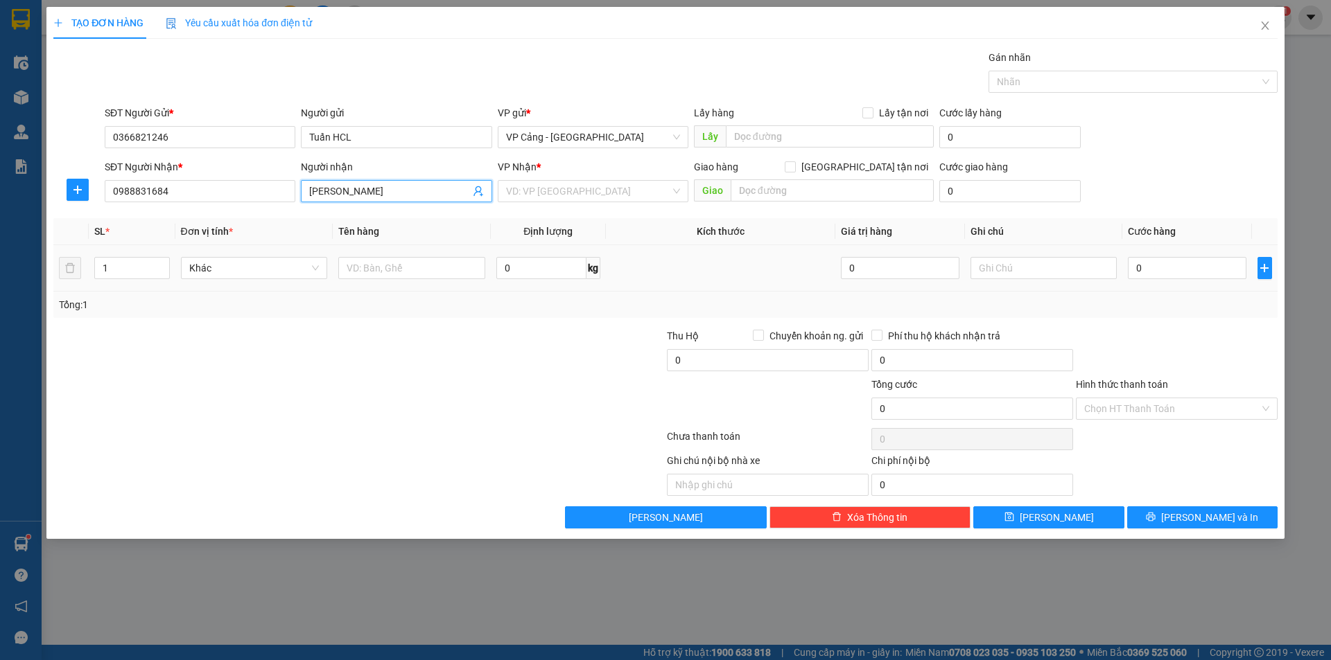
checkbox input "true"
type input "KCN Bắc Duyên Hải, LC"
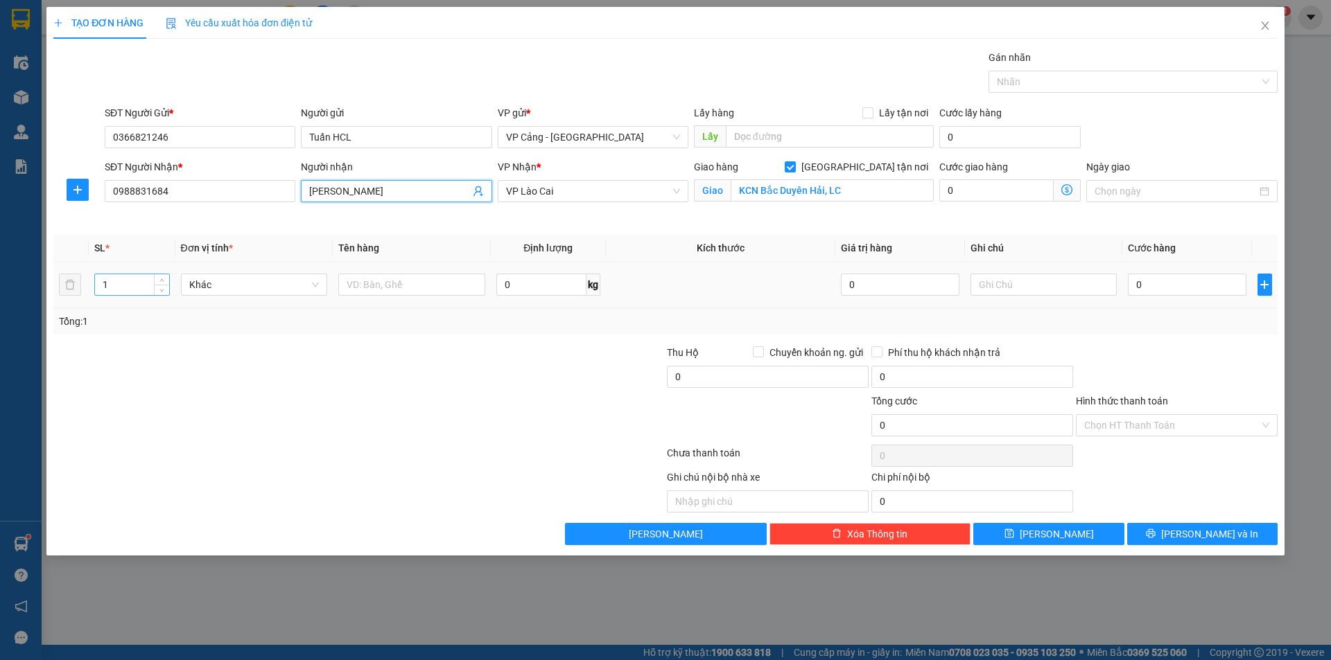
type input "[PERSON_NAME]"
click at [130, 279] on input "1" at bounding box center [131, 284] width 73 height 21
type input "3"
click at [384, 288] on input "text" at bounding box center [411, 285] width 147 height 22
type input "3"
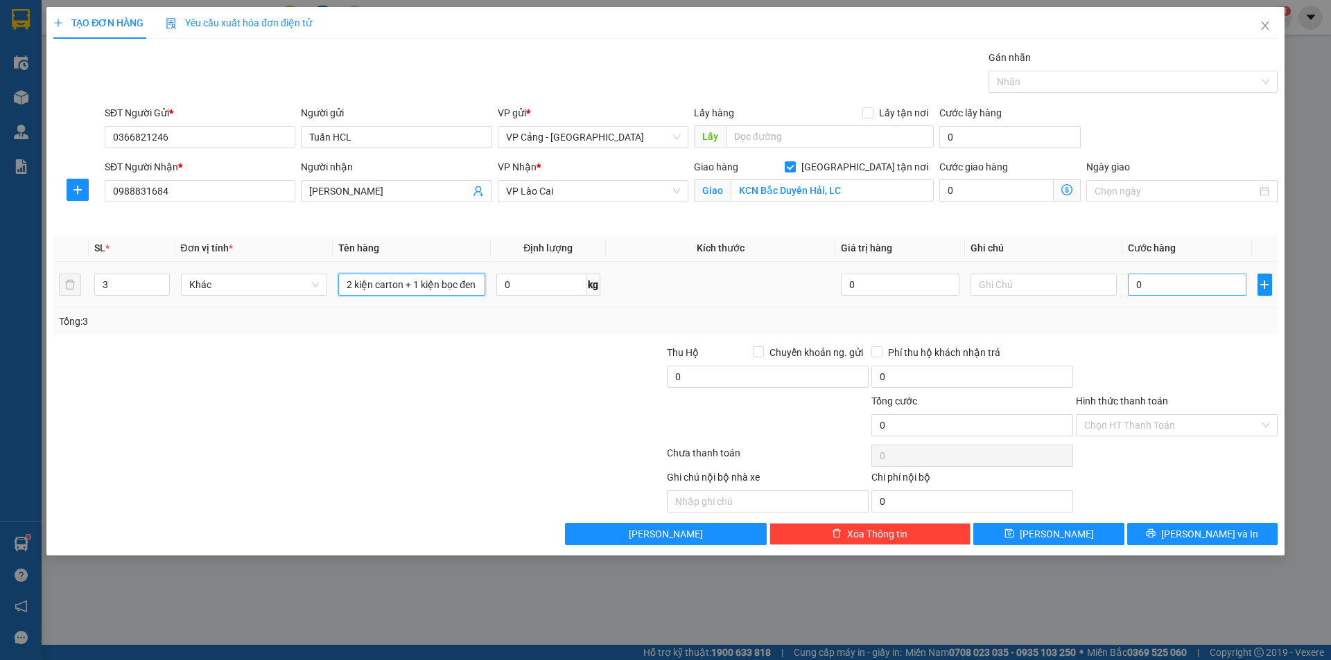
type input "2 kiện carton + 1 kiện bọc đen"
click at [1180, 290] on input "0" at bounding box center [1187, 285] width 118 height 22
type input "1"
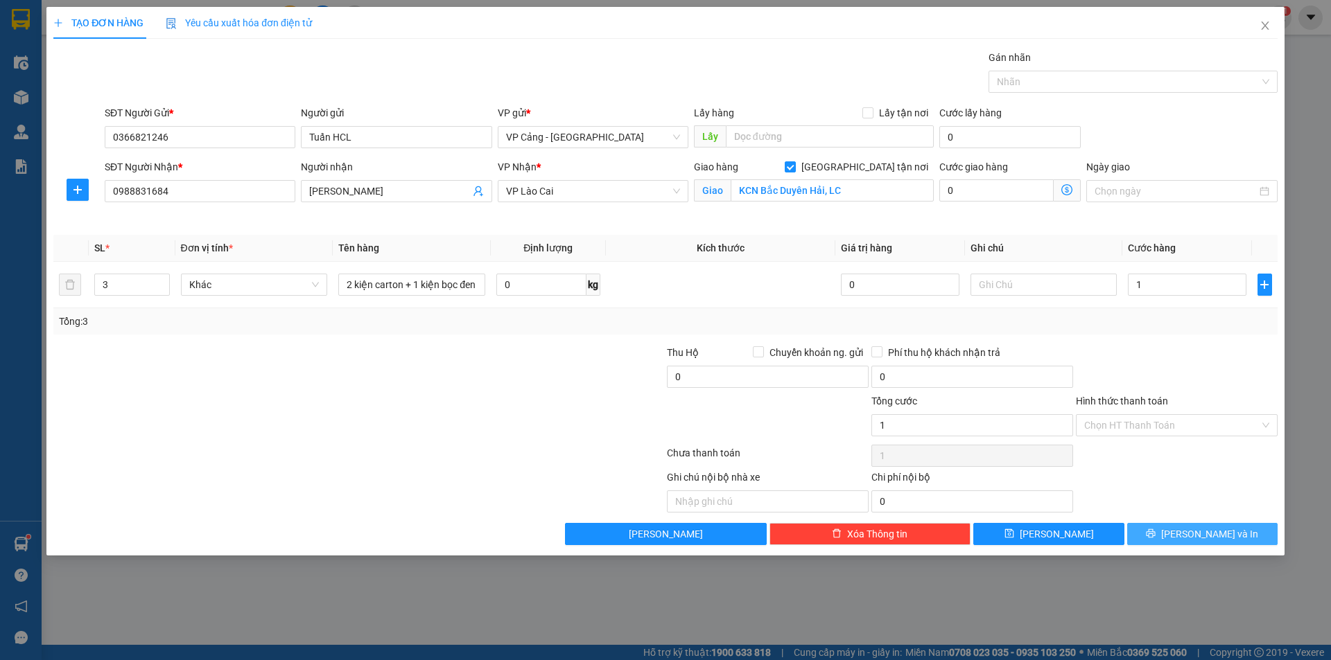
type input "1.000"
click at [1194, 534] on span "[PERSON_NAME] và In" at bounding box center [1209, 534] width 97 height 15
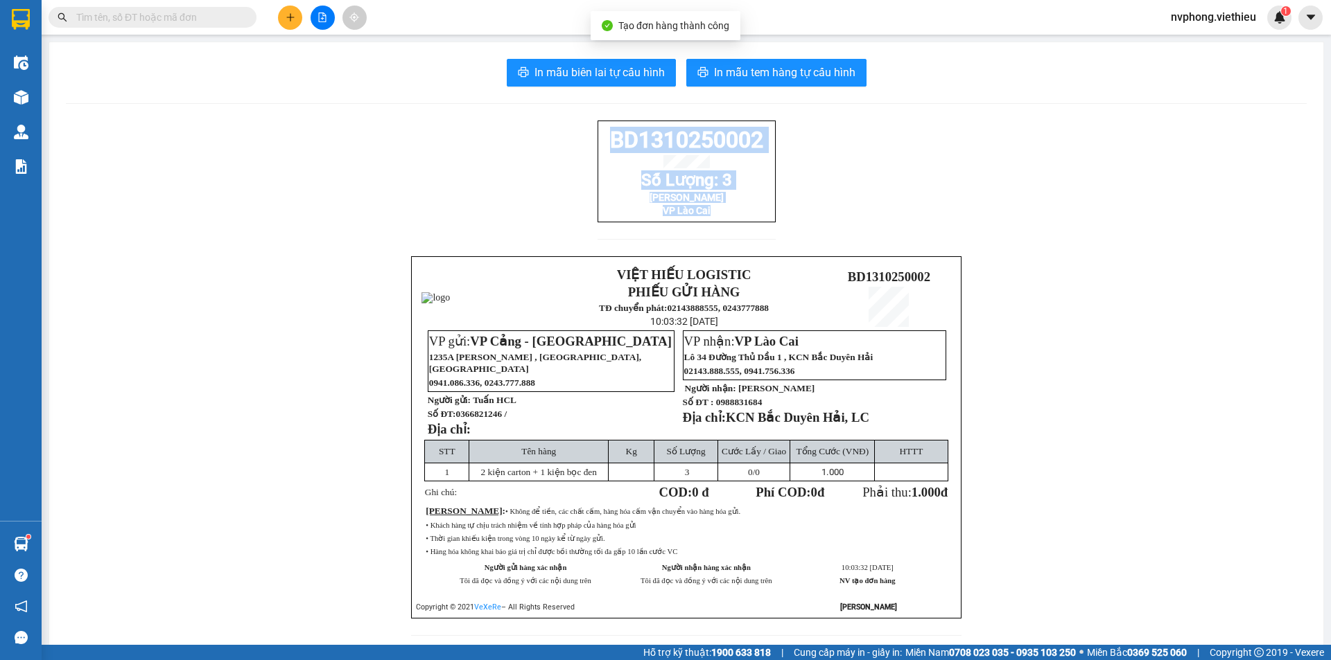
drag, startPoint x: 717, startPoint y: 222, endPoint x: 602, endPoint y: 149, distance: 135.9
click at [602, 149] on div "BD1310250002 Số Lượng: 3 Nam Hải VP [GEOGRAPHIC_DATA]" at bounding box center [686, 172] width 178 height 102
copy div "BD1310250002 Số Lượng: 3 Nam Hải VP Lào Cai"
click at [287, 19] on icon "plus" at bounding box center [291, 17] width 10 height 10
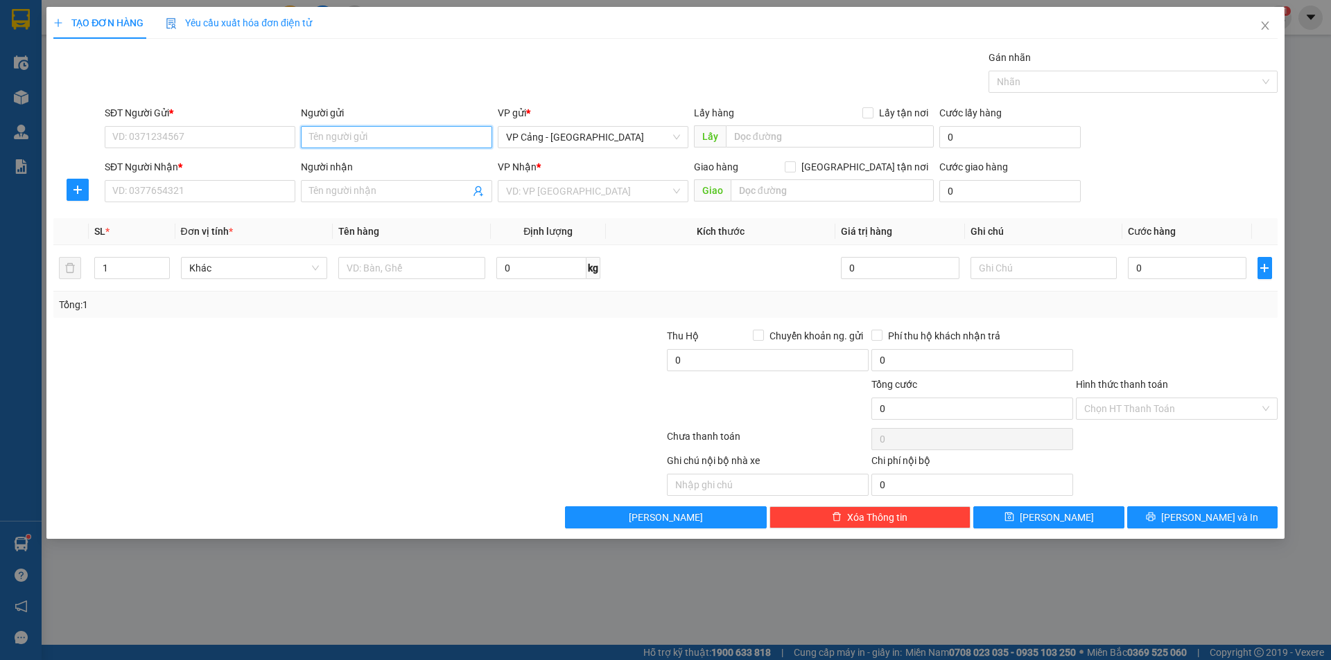
click at [346, 138] on input "Người gửi" at bounding box center [396, 137] width 191 height 22
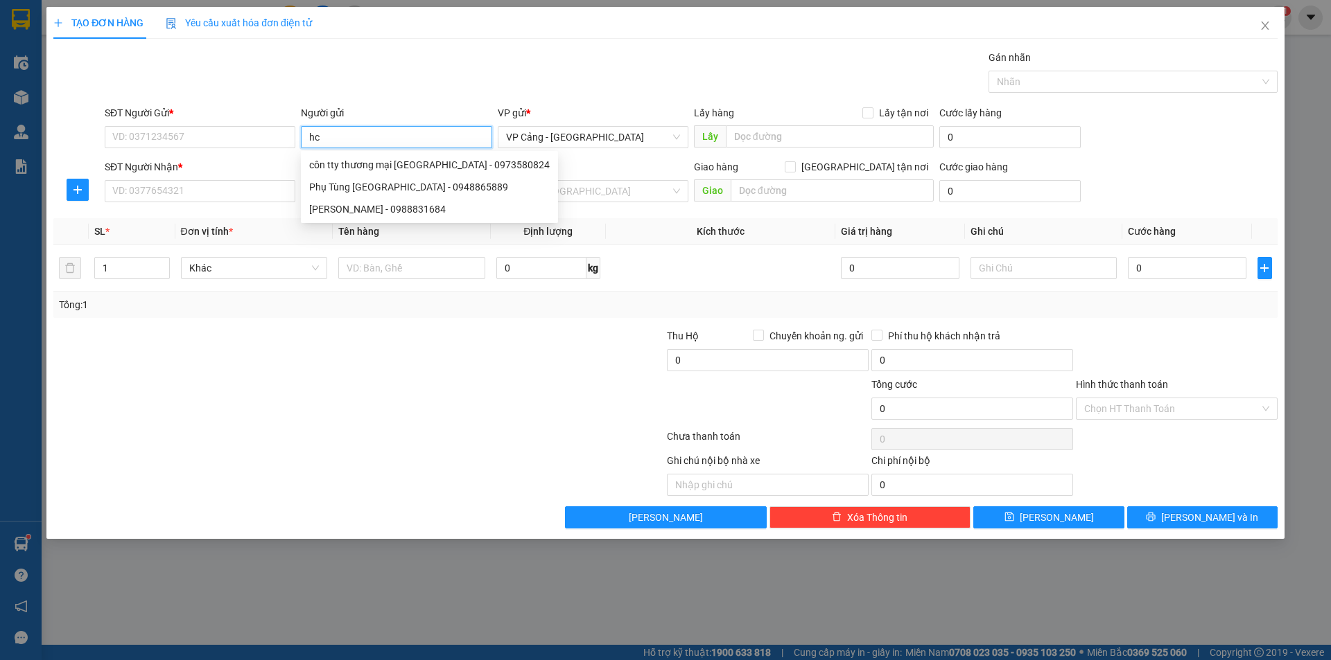
type input "hcl"
click at [404, 167] on div "Tuấn HCL - 0366821246" at bounding box center [396, 164] width 174 height 15
type input "0366821246"
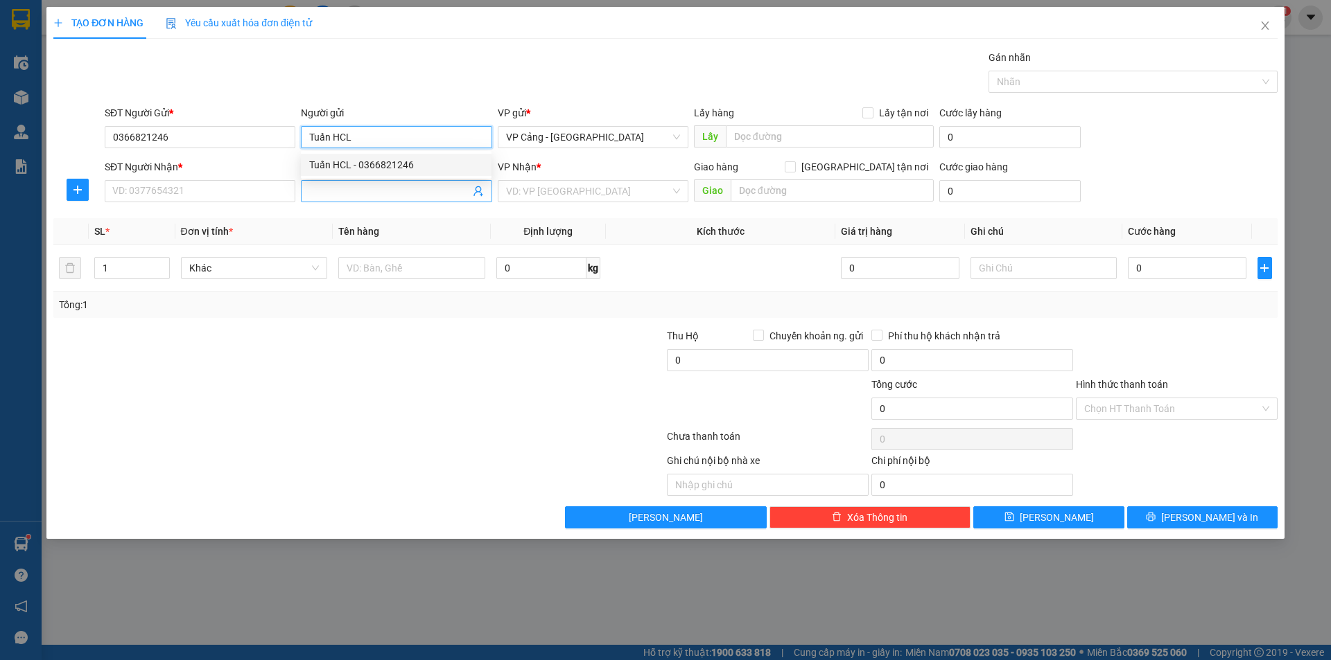
type input "Tuấn HCL"
click at [371, 193] on input "Người nhận" at bounding box center [389, 191] width 160 height 15
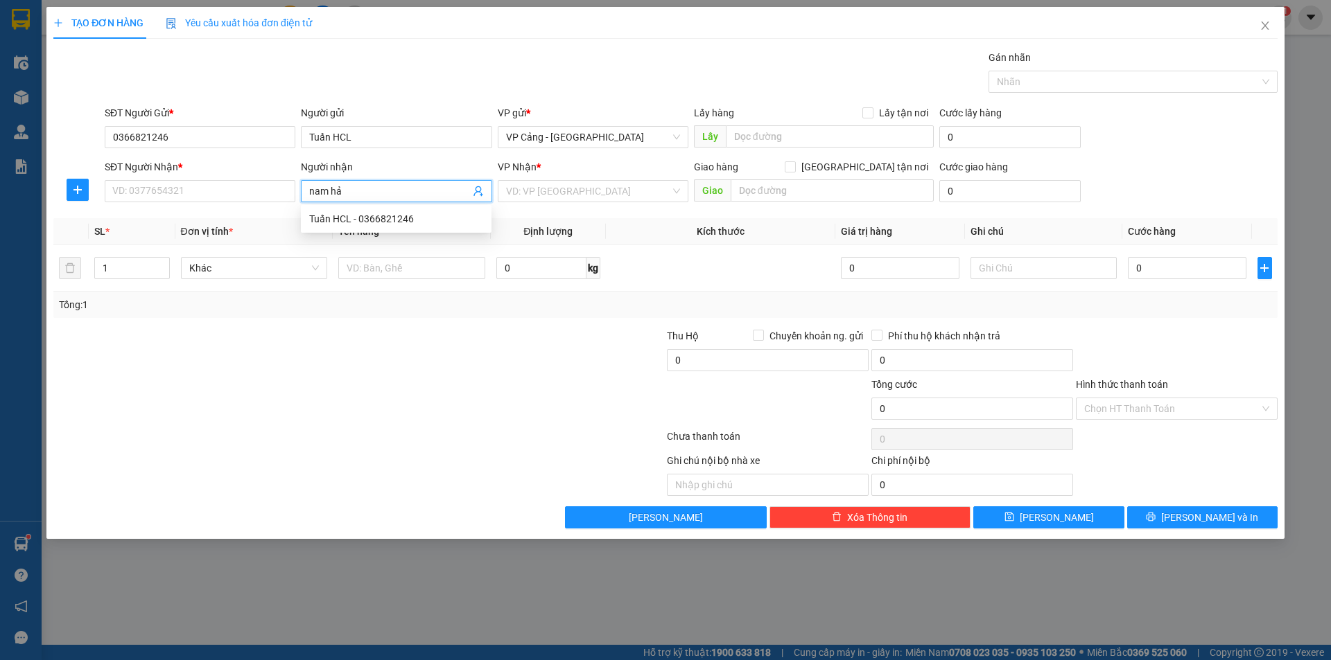
type input "nam hải"
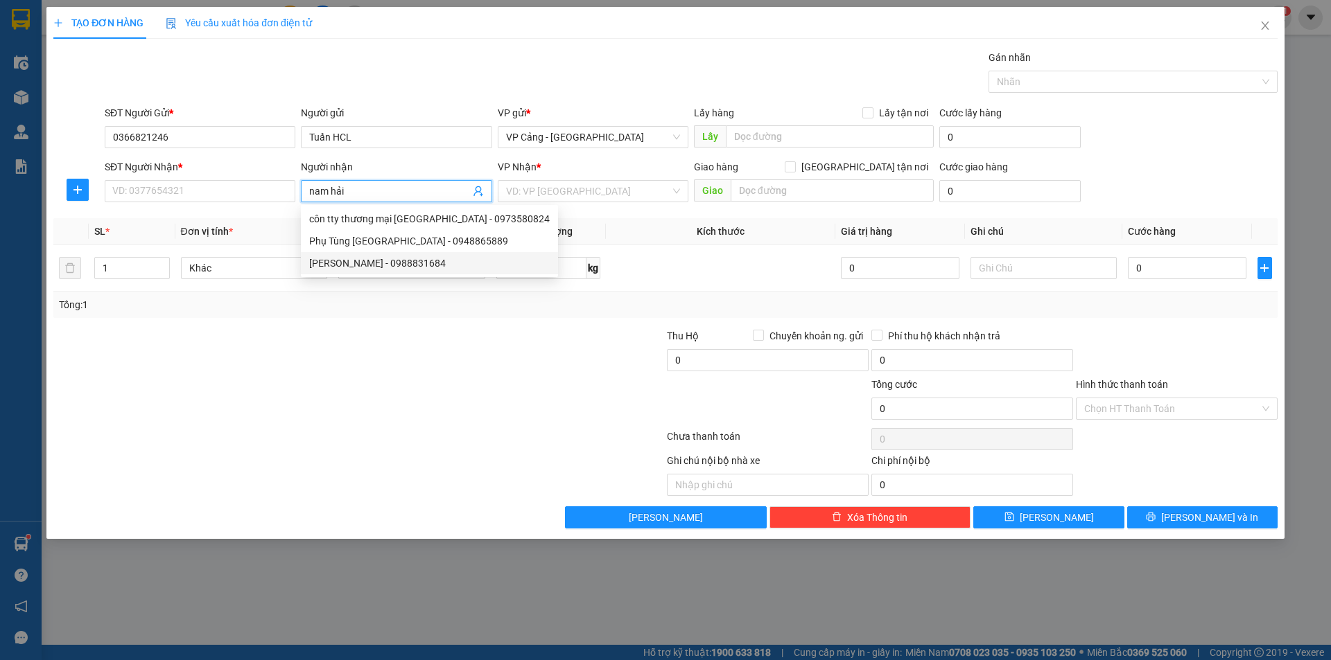
click at [359, 261] on div "[PERSON_NAME] - 0988831684" at bounding box center [429, 263] width 240 height 15
type input "0988831684"
type input "[PERSON_NAME]"
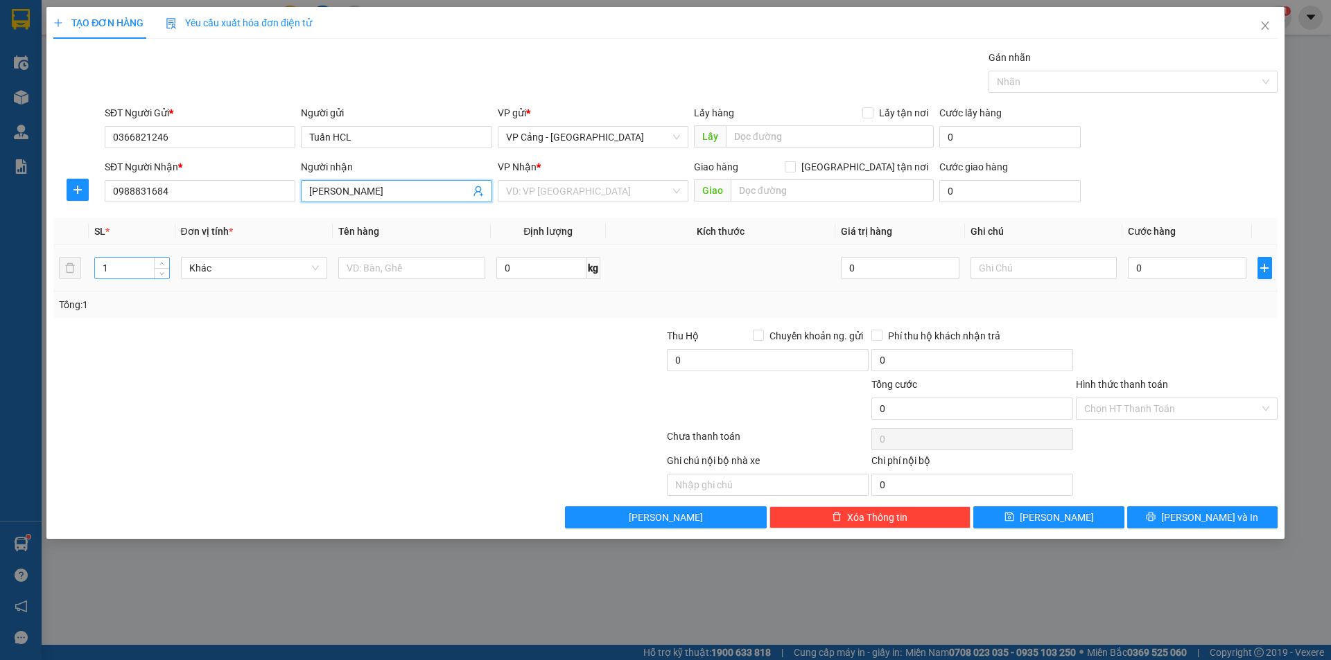
checkbox input "true"
type input "KCN Bắc Duyên Hải, LC"
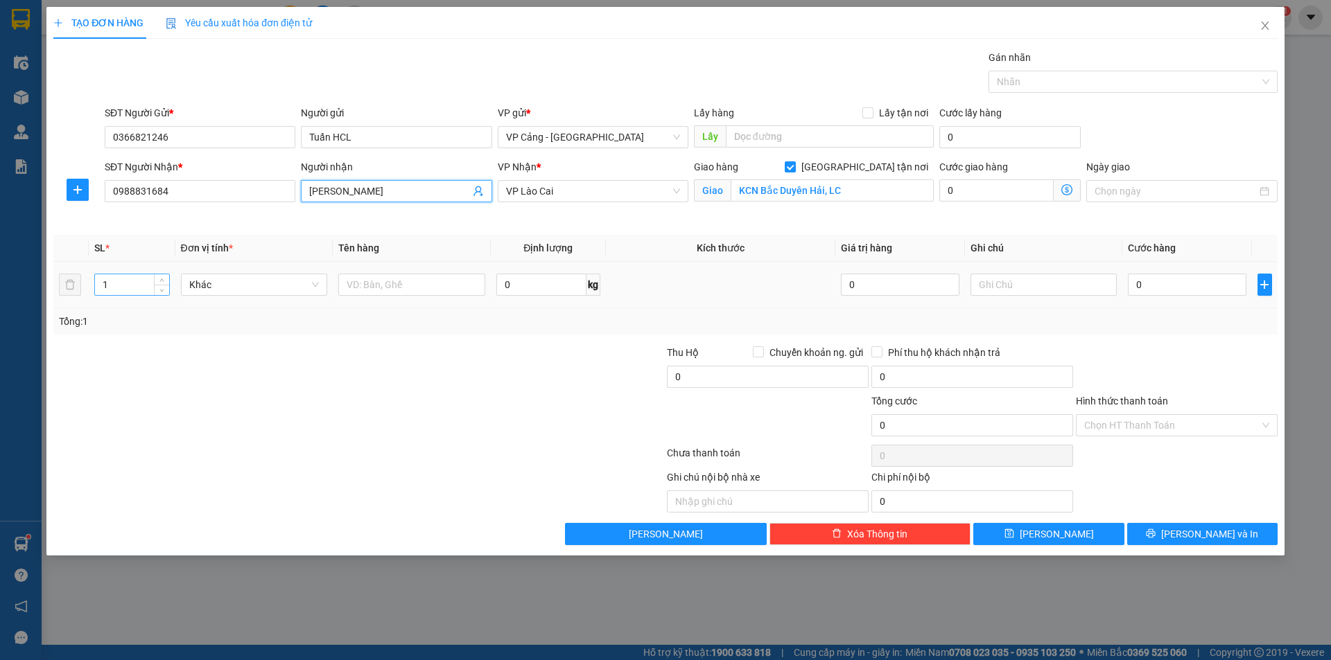
type input "[PERSON_NAME]"
click at [131, 288] on input "1" at bounding box center [131, 284] width 73 height 21
type input "10"
click at [351, 295] on input "text" at bounding box center [411, 285] width 147 height 22
type input "1"
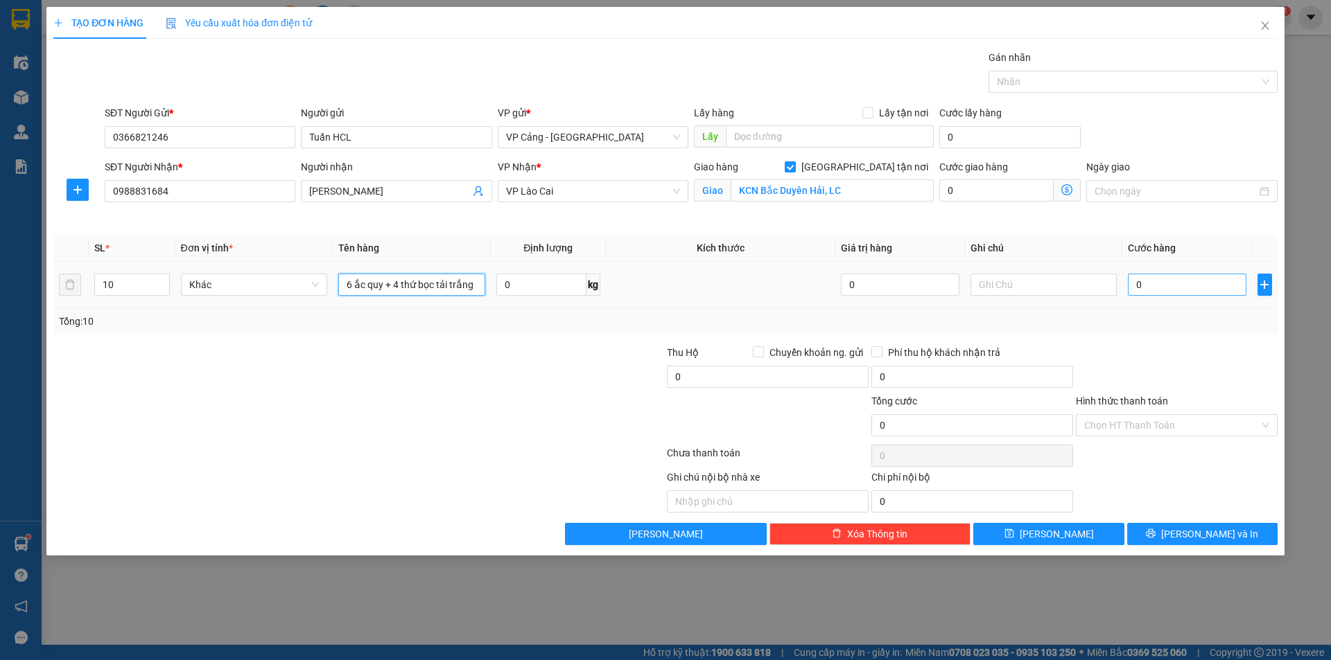
type input "6 ắc quy + 4 thứ bọc tải trắng"
click at [1159, 285] on input "0" at bounding box center [1187, 285] width 118 height 22
type input "1"
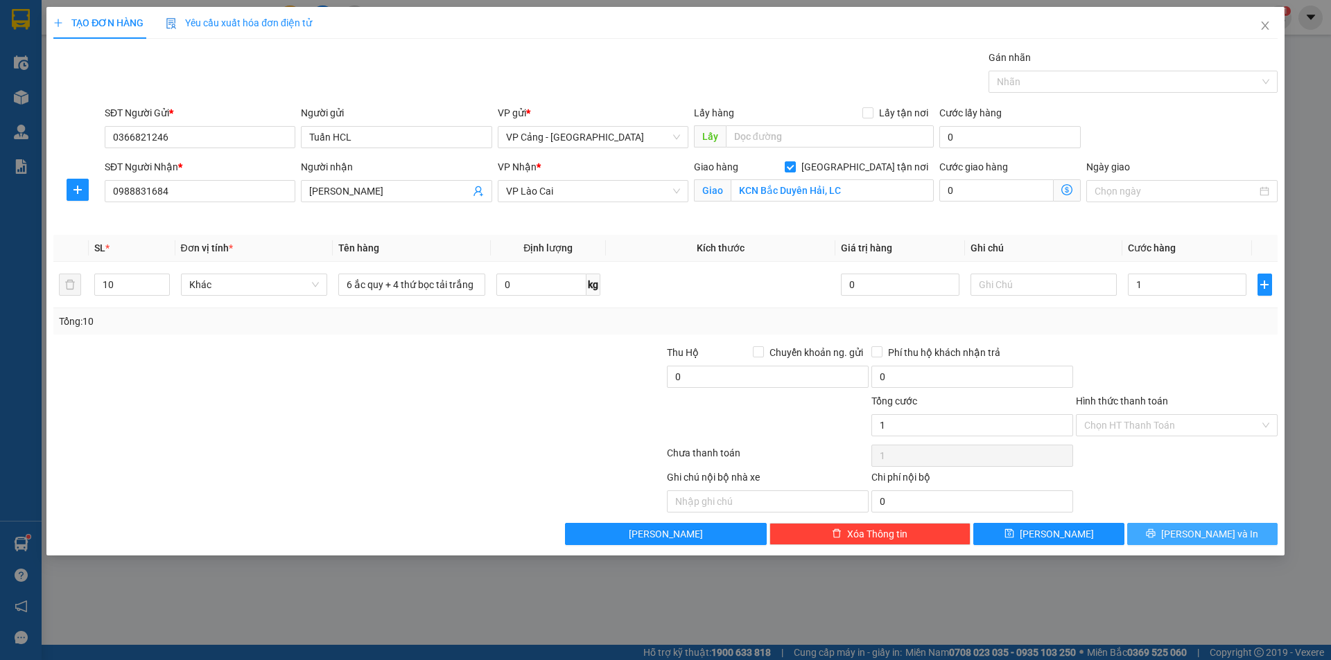
type input "1.000"
click at [1159, 542] on button "[PERSON_NAME] và In" at bounding box center [1202, 534] width 150 height 22
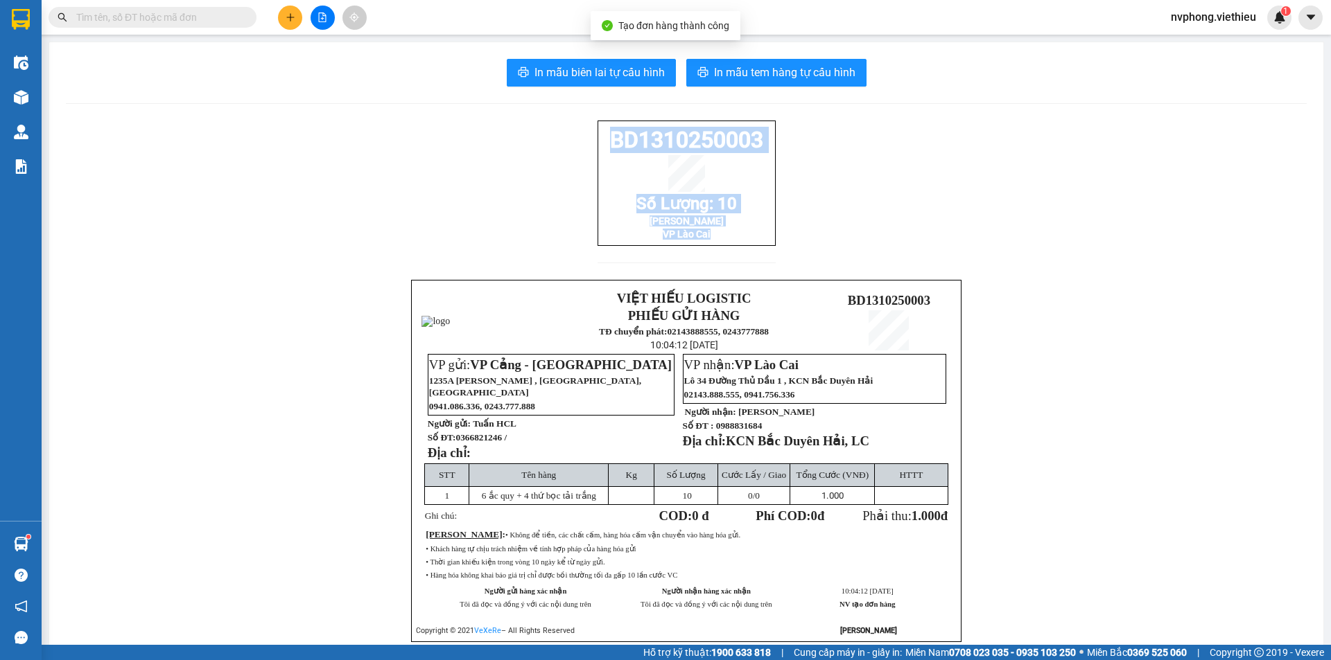
drag, startPoint x: 708, startPoint y: 249, endPoint x: 597, endPoint y: 141, distance: 154.9
click at [597, 141] on div "BD1310250003 Số Lượng: 10 Nam Hải VP [GEOGRAPHIC_DATA]" at bounding box center [686, 183] width 178 height 125
copy div "BD1310250003 Số Lượng: 10 Nam Hải VP [GEOGRAPHIC_DATA]"
click at [288, 9] on button at bounding box center [290, 18] width 24 height 24
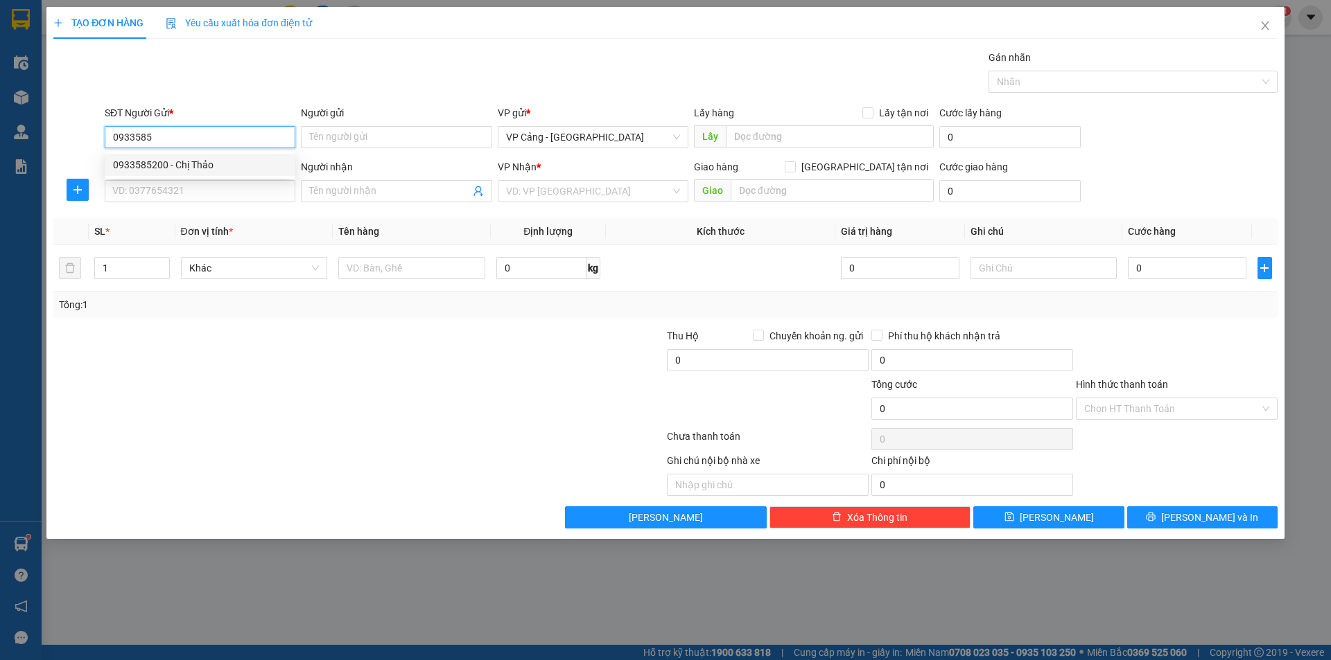
click at [184, 169] on div "0933585200 - Chị Thảo" at bounding box center [200, 164] width 174 height 15
type input "0933585200"
type input "Chị Thảo"
type input "0933585200"
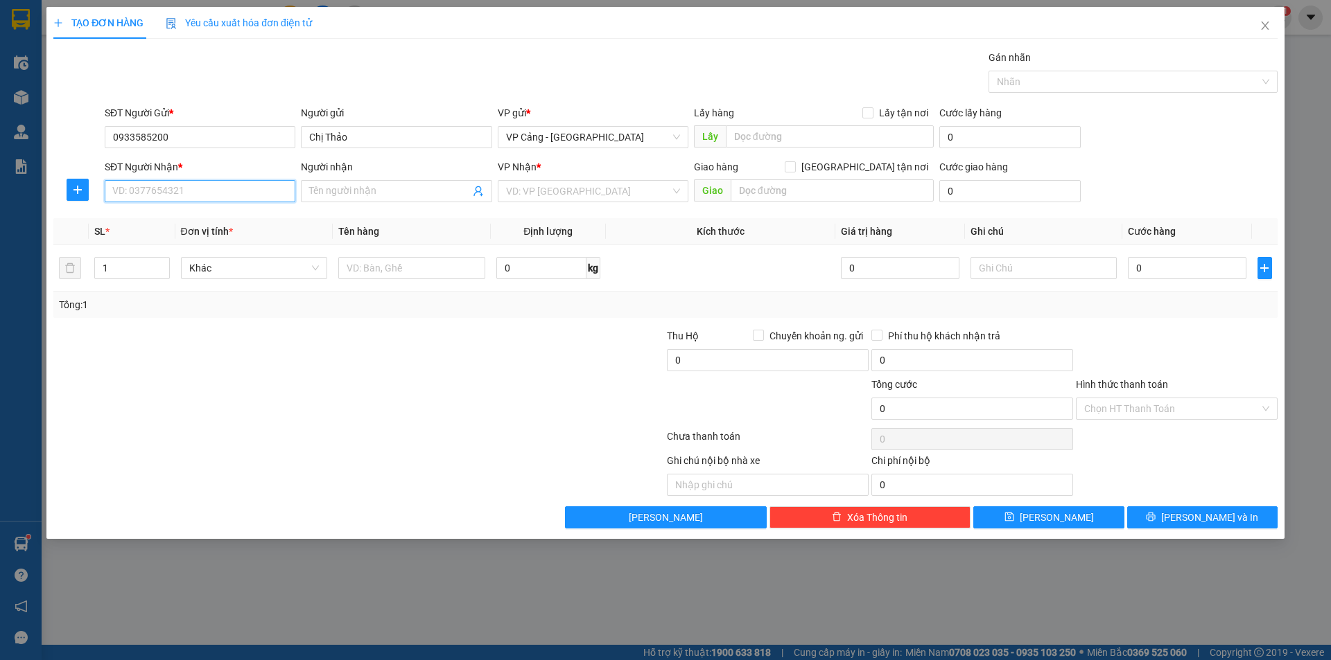
click at [167, 186] on input "SĐT Người Nhận *" at bounding box center [200, 191] width 191 height 22
click at [181, 239] on div "0912578226 - [GEOGRAPHIC_DATA]" at bounding box center [200, 241] width 174 height 15
type input "0912578226"
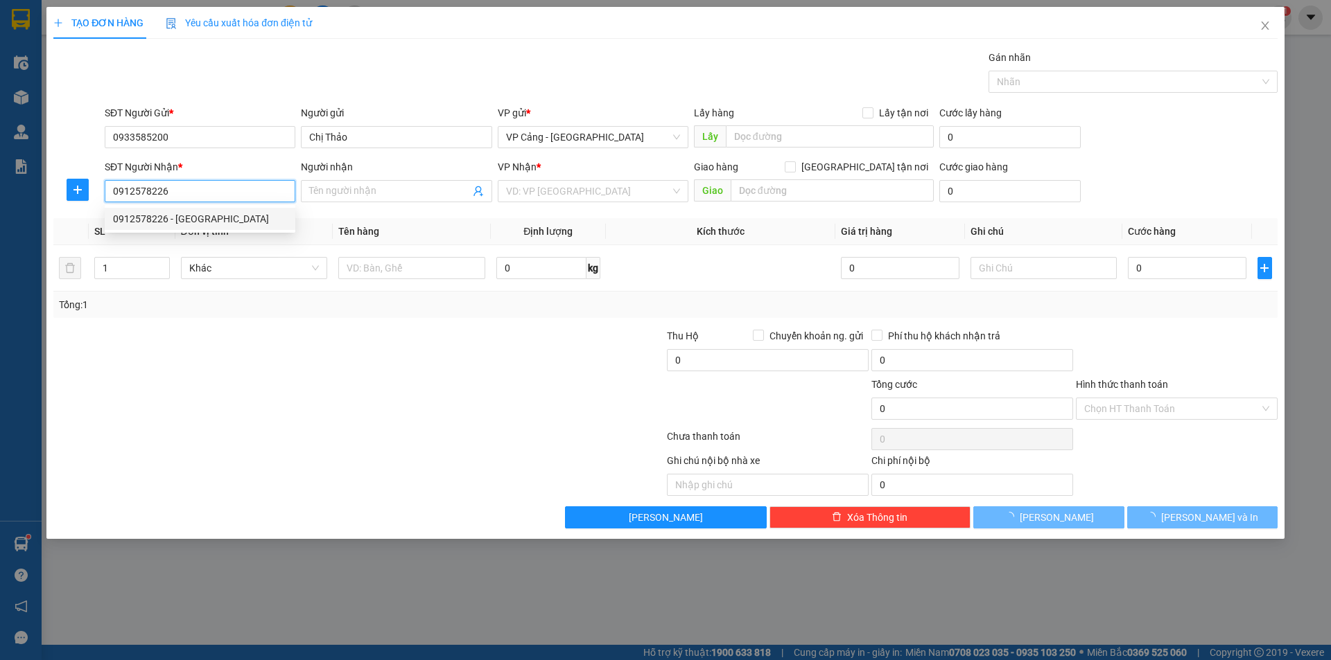
type input "Thuận Mười"
checkbox input "true"
type input "22 Hoàng liên, Cốc Lếu, LC"
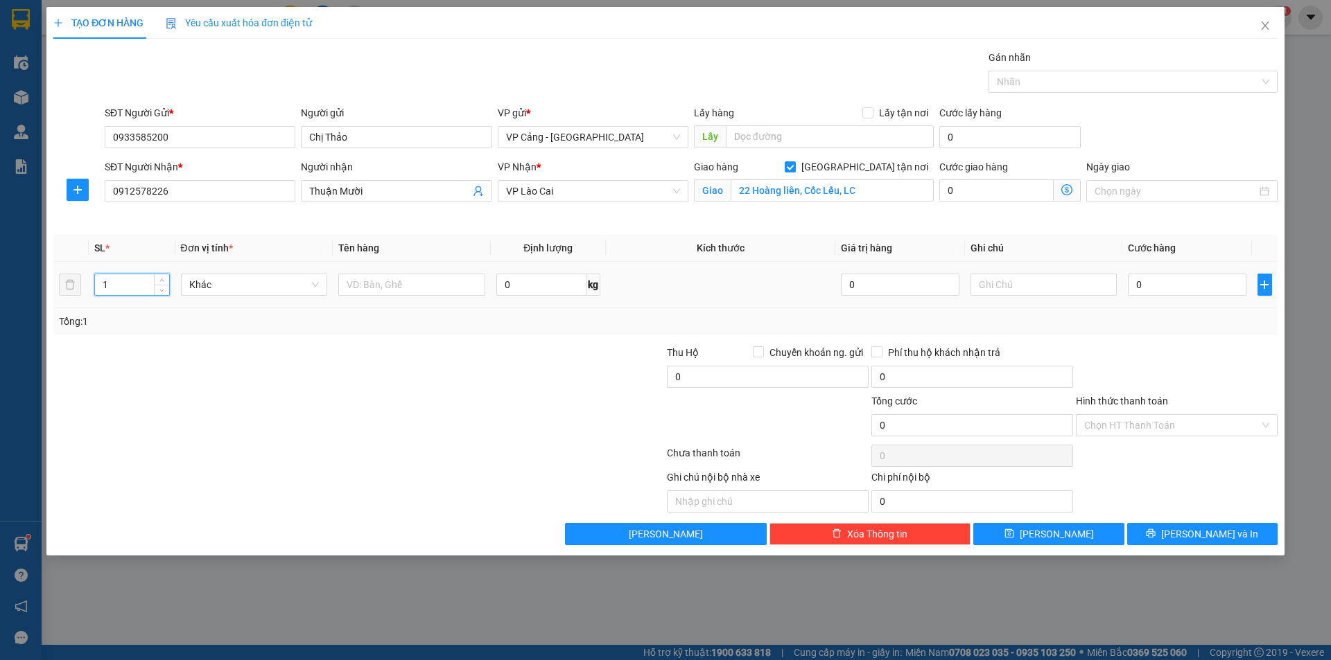
click at [123, 288] on input "1" at bounding box center [131, 284] width 73 height 21
click at [371, 282] on input "text" at bounding box center [411, 285] width 147 height 22
type input "1 bao đệm"
click at [1146, 288] on input "0" at bounding box center [1187, 285] width 118 height 22
type input "1"
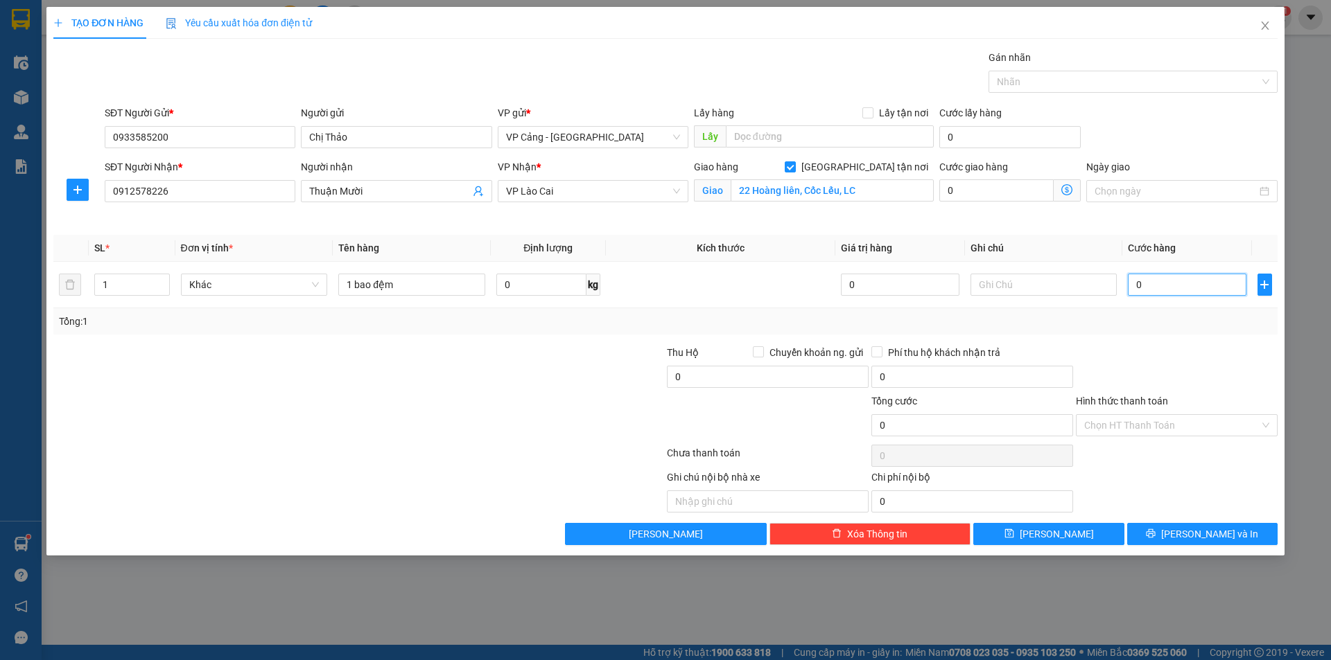
type input "1"
type input "15"
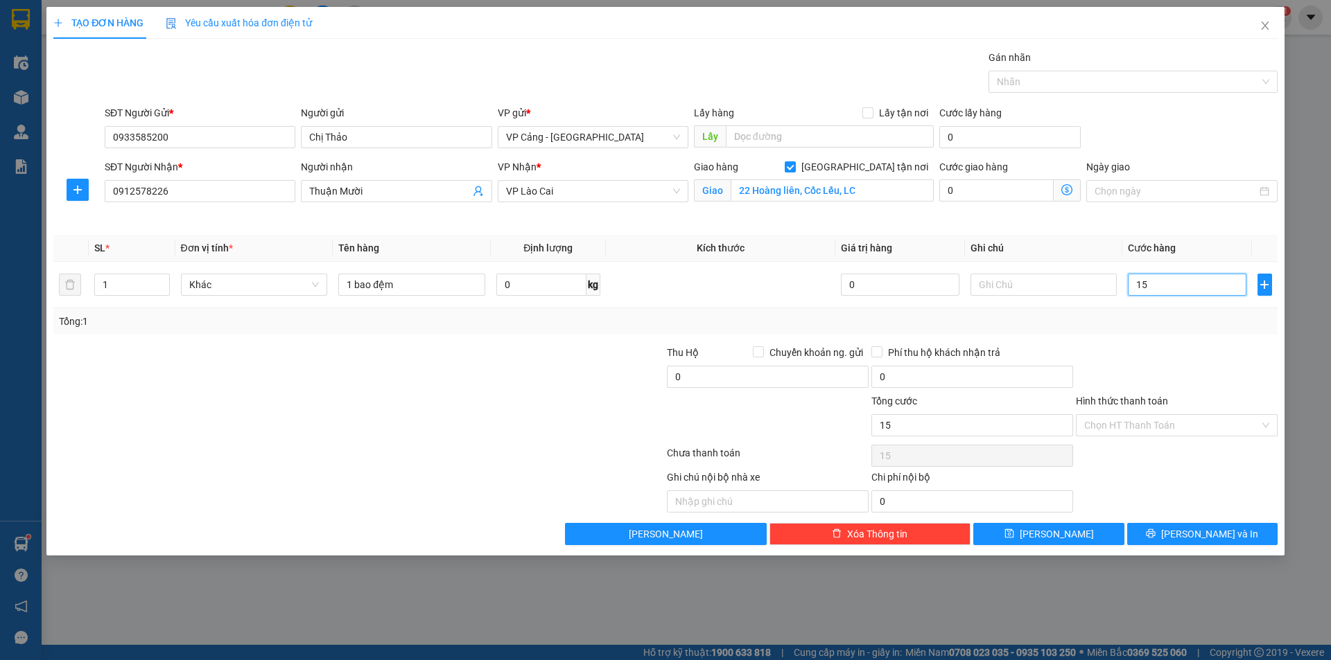
type input "150"
type input "150.000"
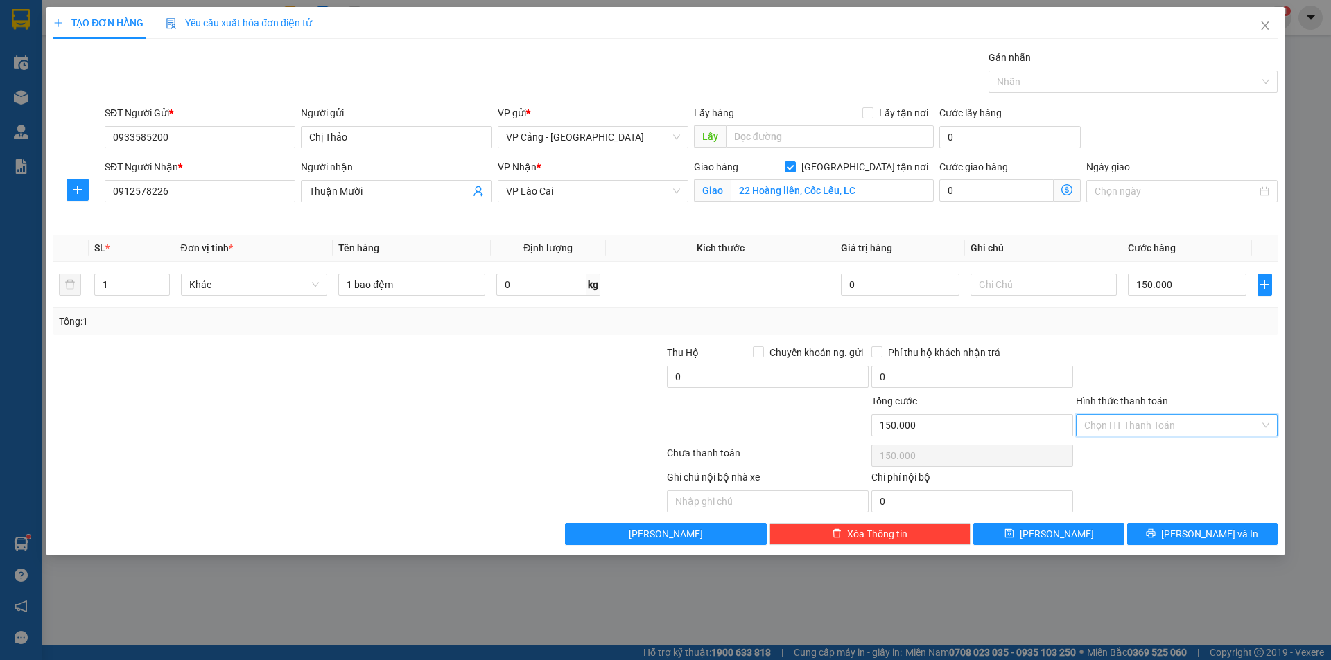
click at [1092, 423] on input "Hình thức thanh toán" at bounding box center [1171, 425] width 175 height 21
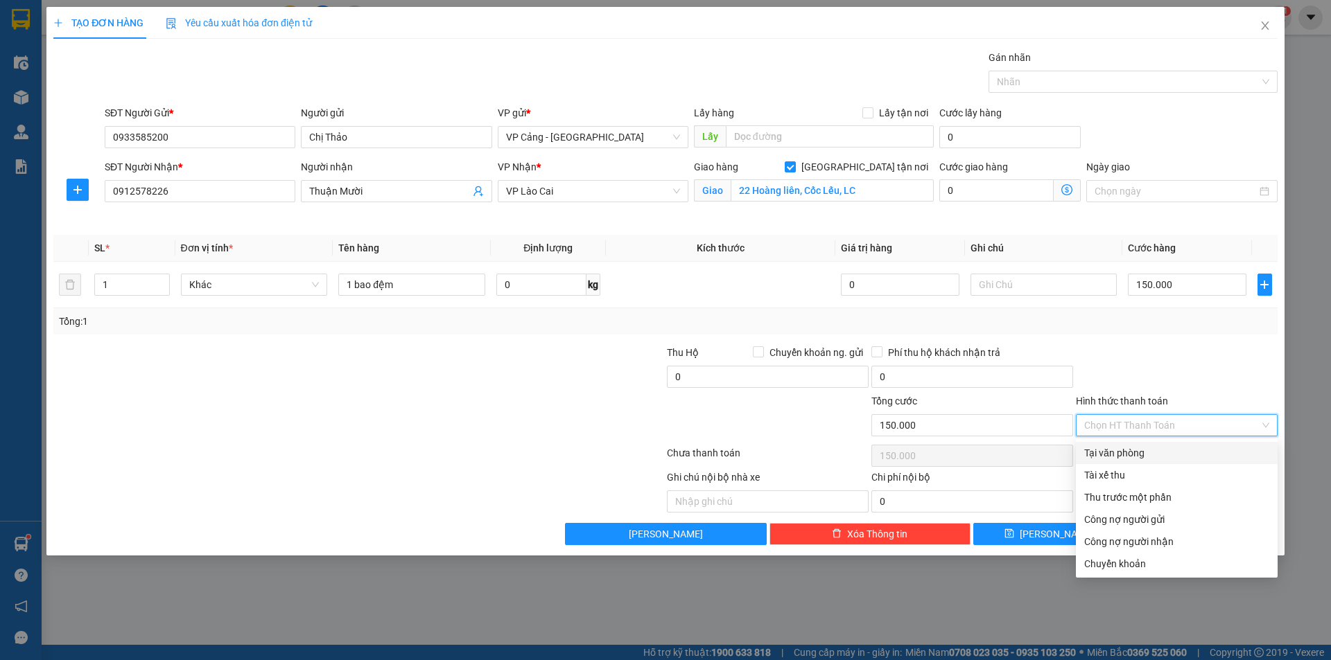
click at [1093, 447] on div "Tại văn phòng" at bounding box center [1176, 453] width 185 height 15
type input "0"
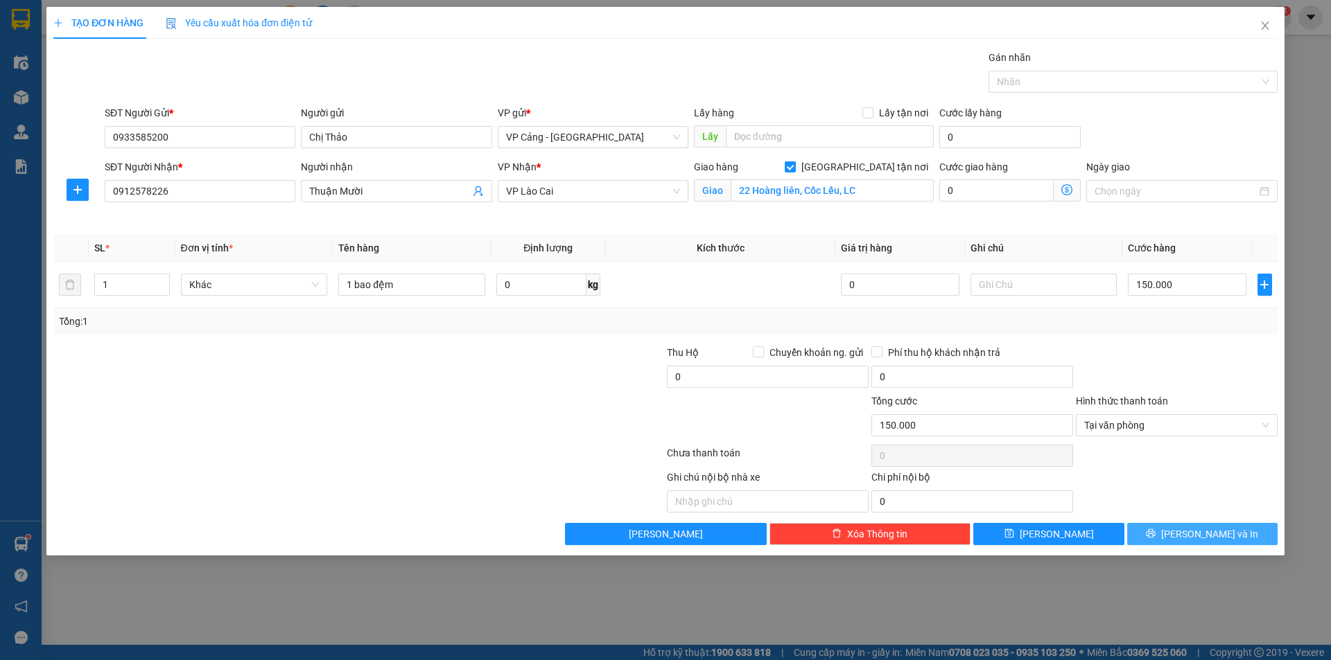
click at [1201, 537] on span "[PERSON_NAME] và In" at bounding box center [1209, 534] width 97 height 15
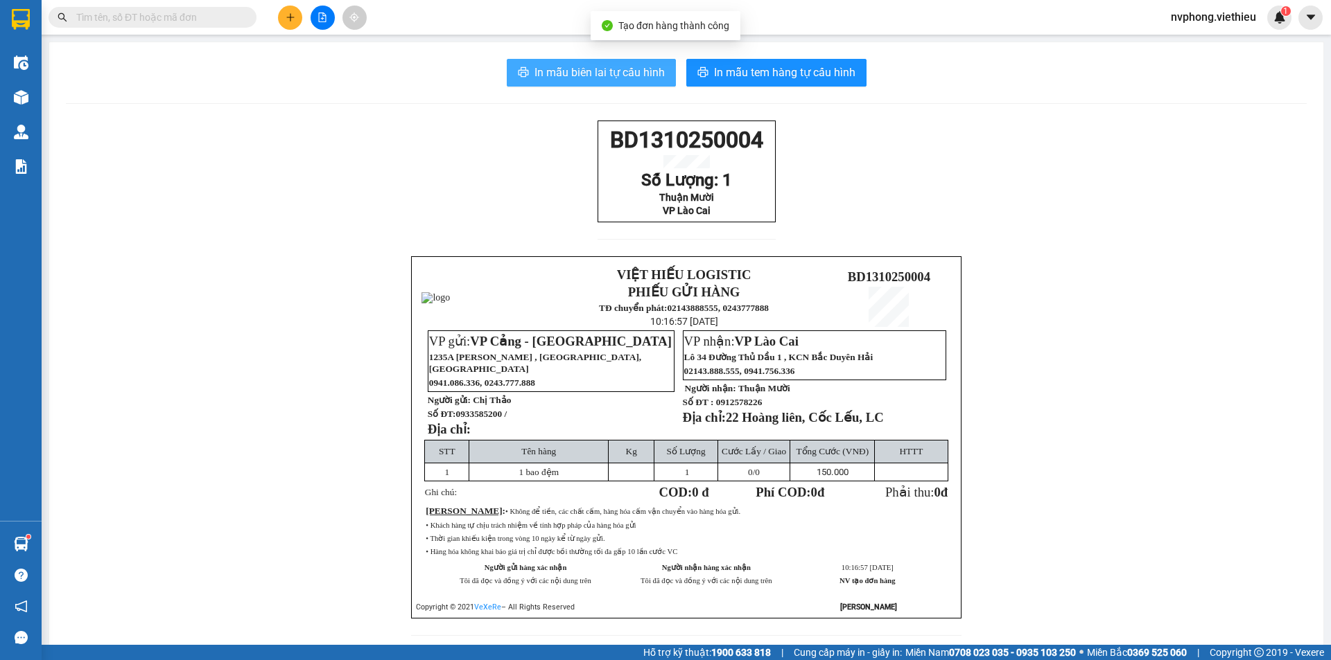
click at [574, 82] on button "In mẫu biên lai tự cấu hình" at bounding box center [591, 73] width 169 height 28
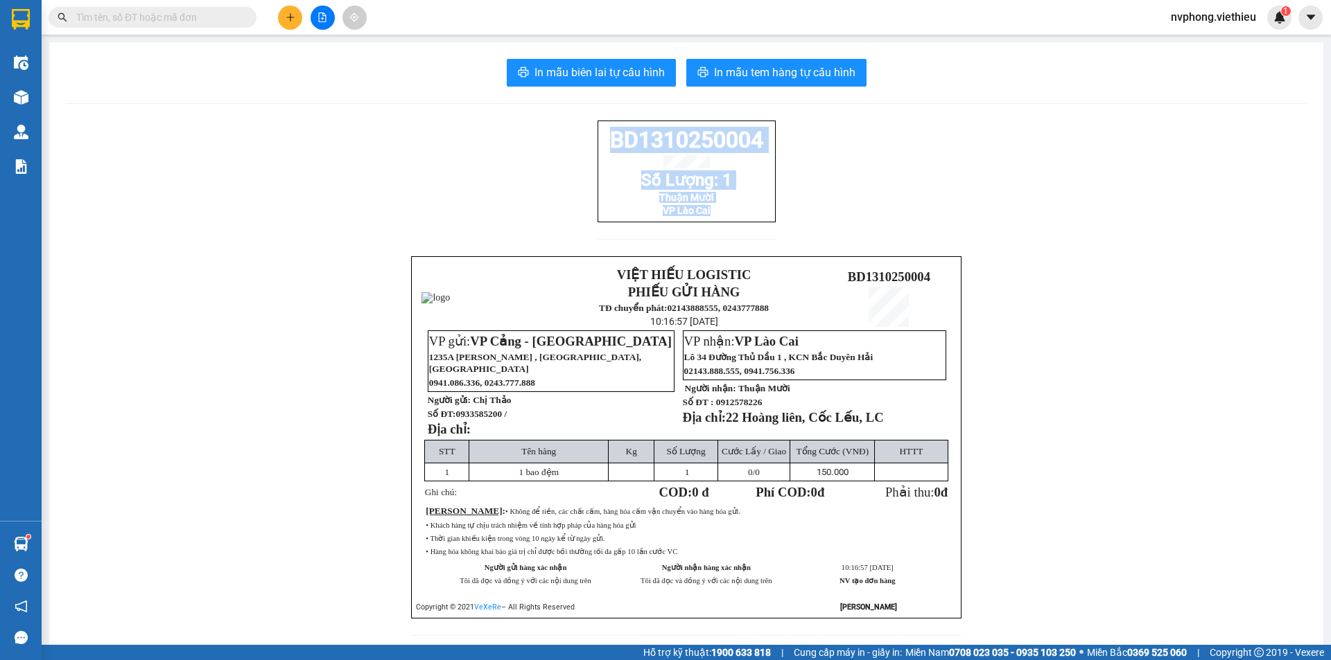
drag, startPoint x: 761, startPoint y: 224, endPoint x: 577, endPoint y: 131, distance: 206.4
click at [577, 131] on div "BD1310250004 Số Lượng: 1 Thuận Mười VP [GEOGRAPHIC_DATA] VIỆT HIẾU LOGISTIC PHI…" at bounding box center [686, 387] width 1241 height 532
copy div "BD1310250004 Số Lượng: 1 Thuận Mười VP Lào Cai"
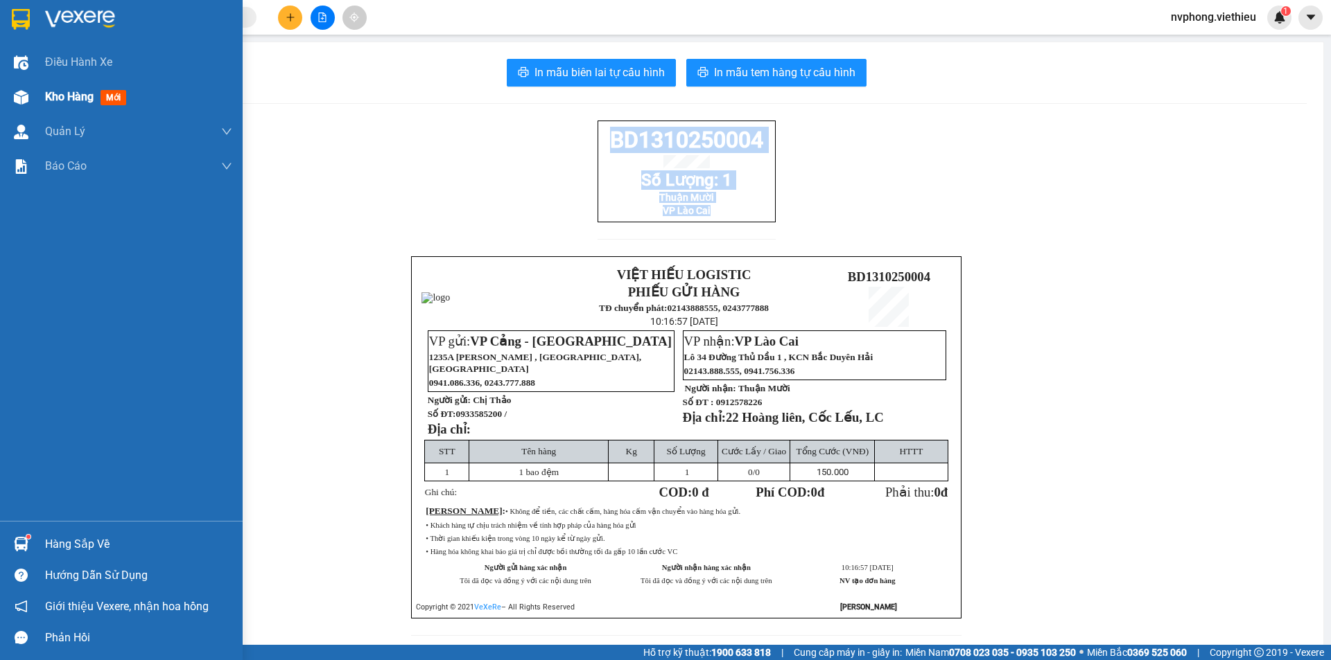
click at [55, 98] on span "Kho hàng" at bounding box center [69, 96] width 49 height 13
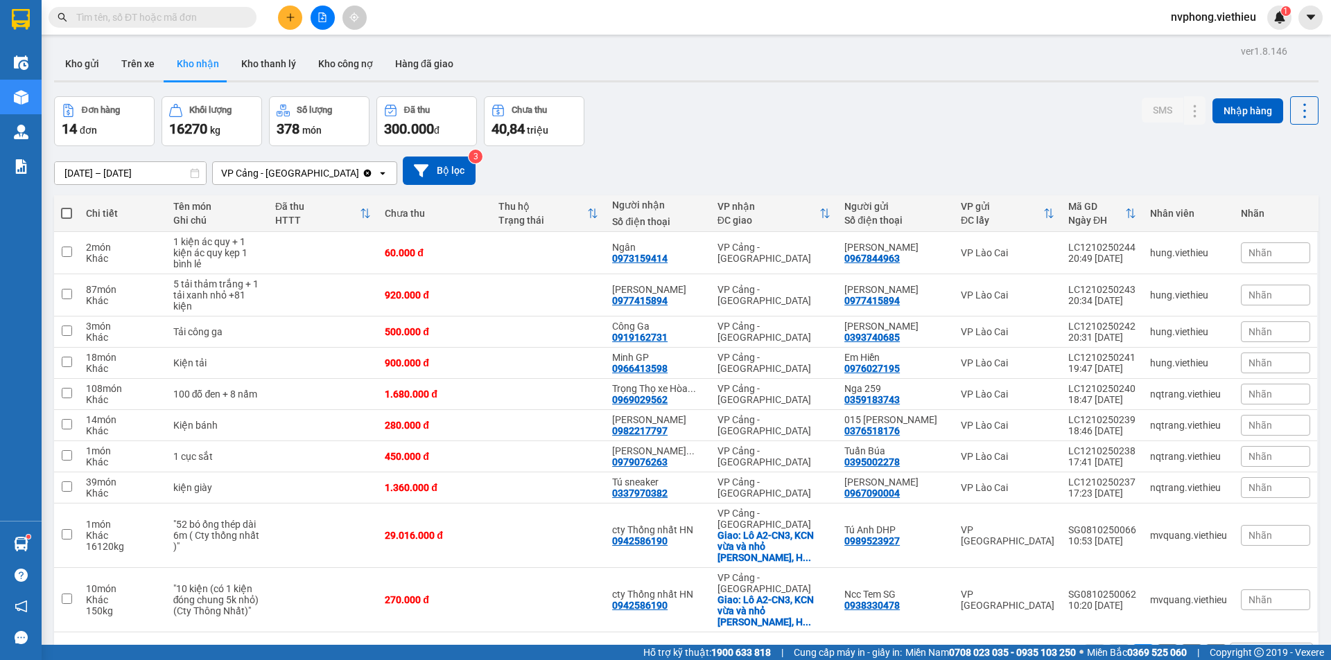
click at [279, 9] on div at bounding box center [322, 18] width 104 height 24
click at [287, 12] on button at bounding box center [290, 18] width 24 height 24
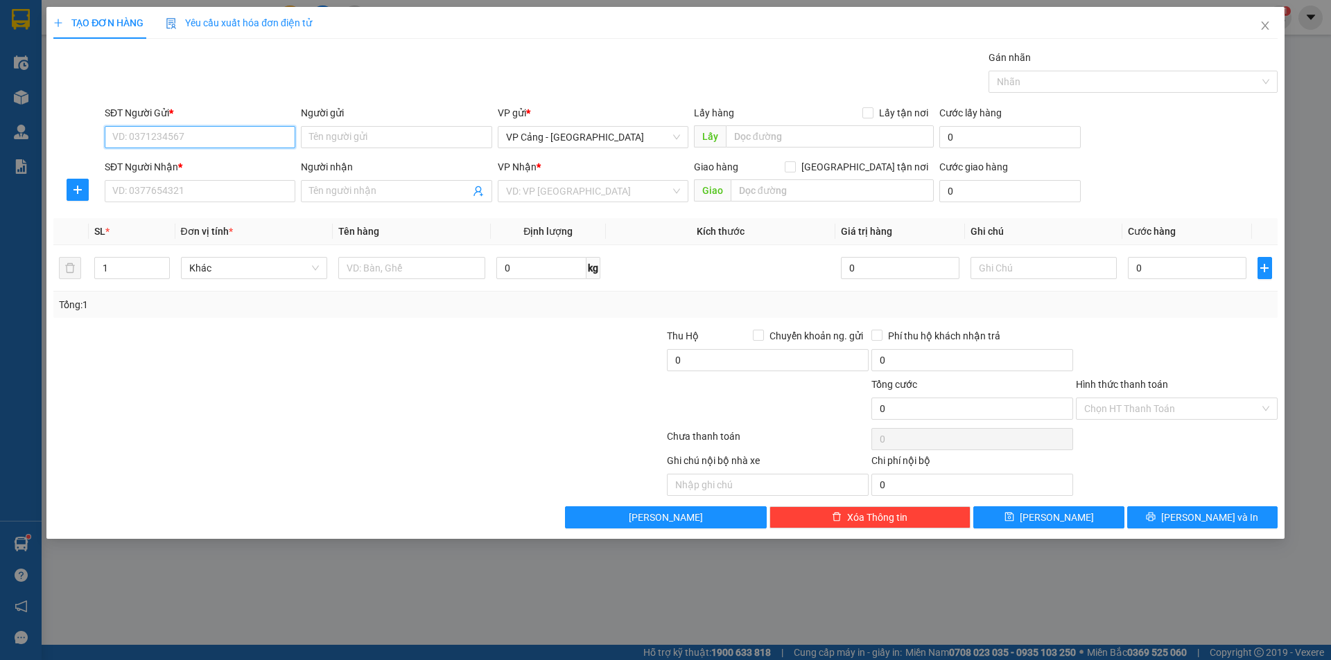
click at [118, 135] on input "SĐT Người Gửi *" at bounding box center [200, 137] width 191 height 22
click at [146, 168] on div "0869320666 - Công ty lốp [GEOGRAPHIC_DATA]" at bounding box center [216, 164] width 207 height 15
type input "0869320666"
type input "Công ty lốp [GEOGRAPHIC_DATA]"
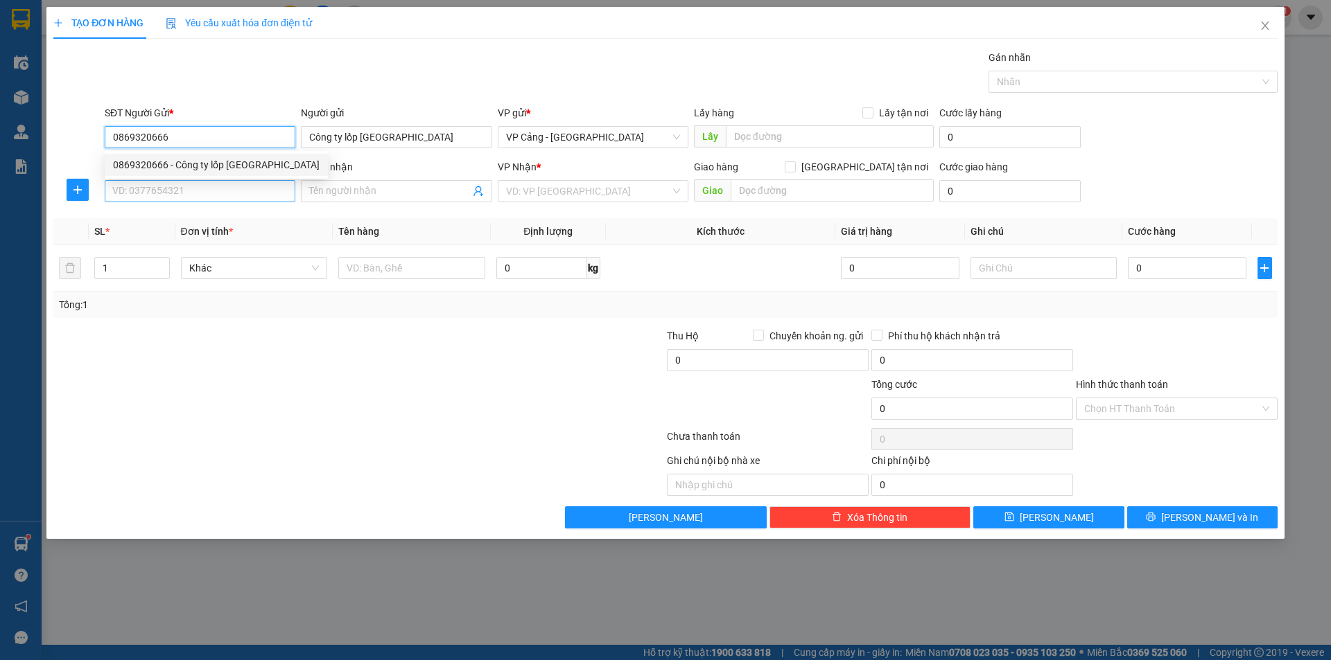
type input "0869320666"
click at [148, 200] on input "SĐT Người Nhận *" at bounding box center [200, 191] width 191 height 22
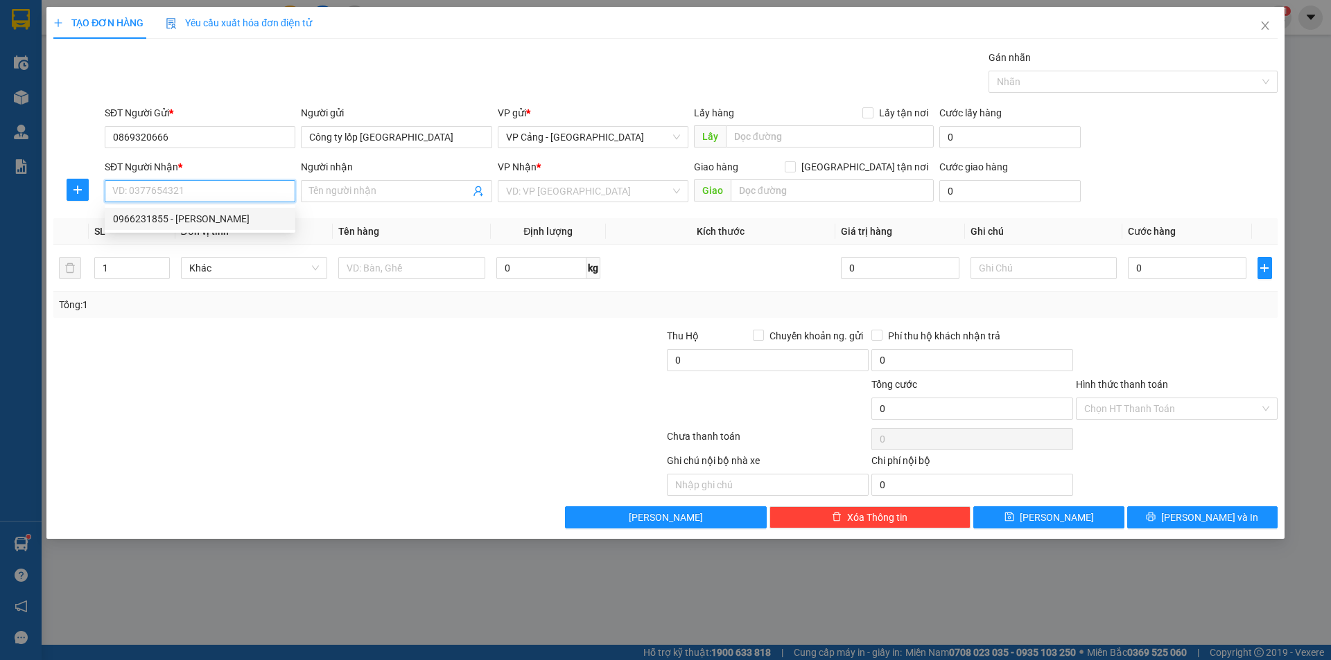
click at [145, 217] on div "0966231855 - [PERSON_NAME]" at bounding box center [200, 218] width 174 height 15
type input "0966231855"
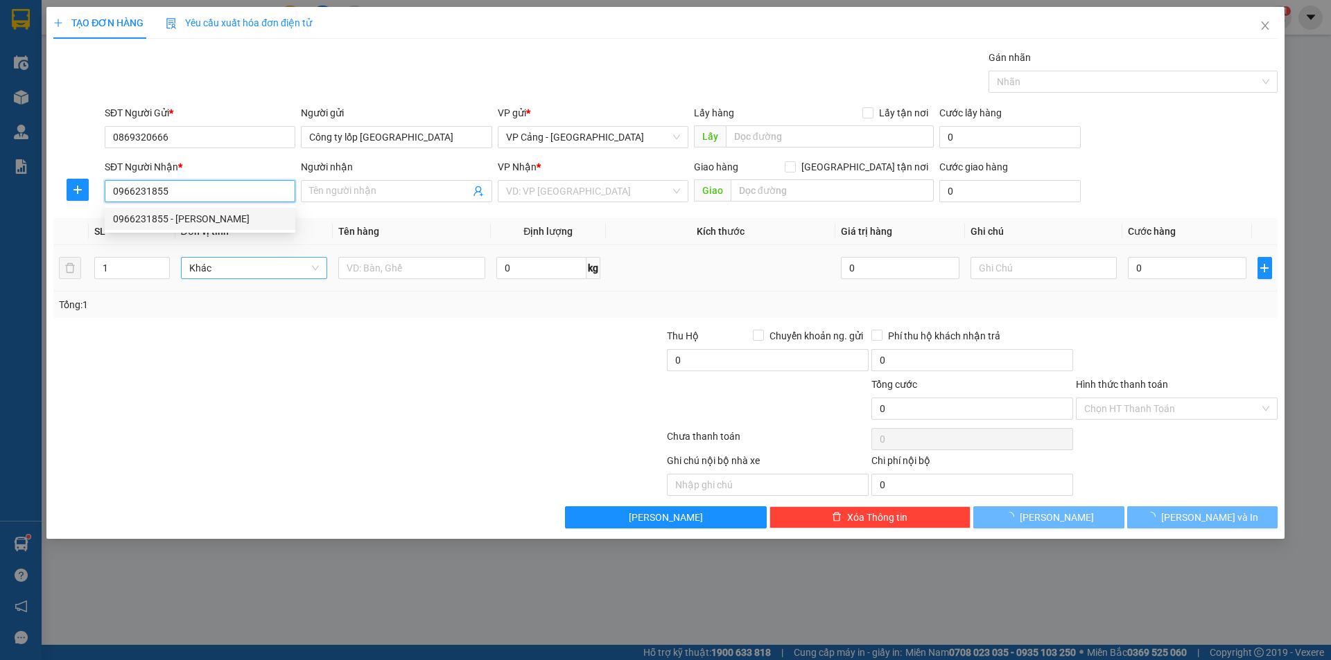
type input "[PERSON_NAME]"
checkbox input "true"
type input "[GEOGRAPHIC_DATA][PERSON_NAME], [GEOGRAPHIC_DATA], [GEOGRAPHIC_DATA]"
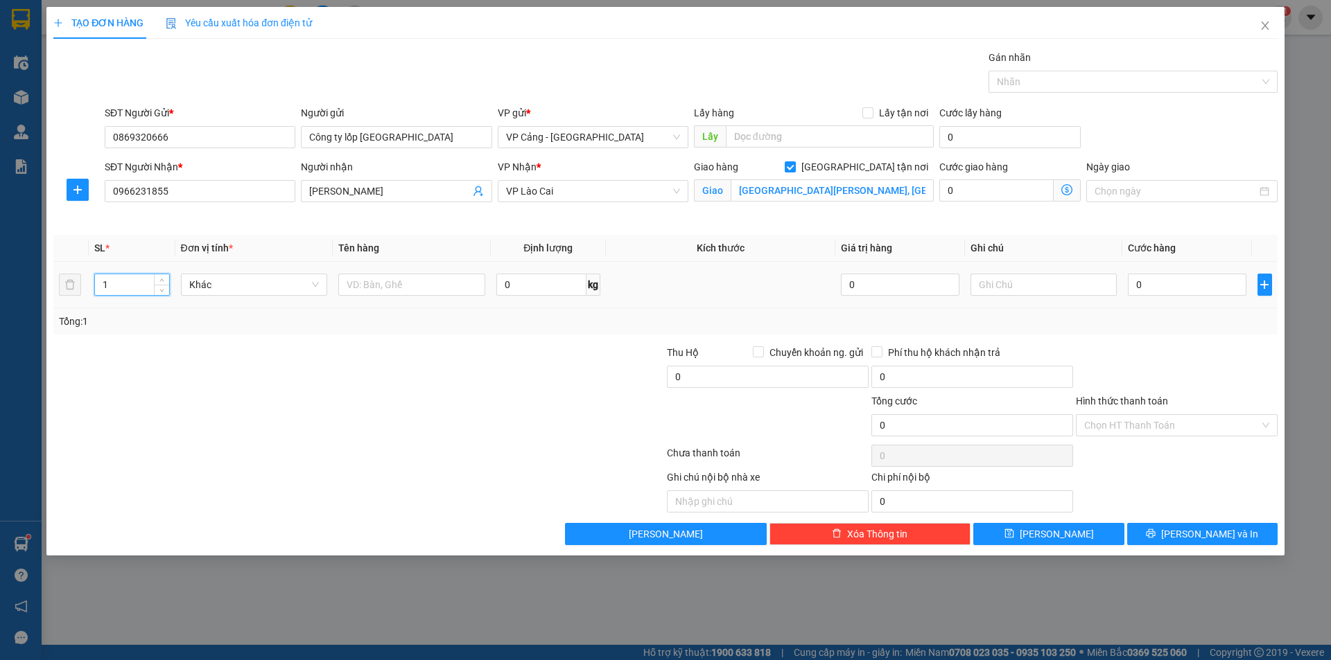
click at [120, 288] on input "1" at bounding box center [131, 284] width 73 height 21
click at [116, 291] on input "1" at bounding box center [131, 284] width 73 height 21
type input "24"
click at [383, 279] on input "text" at bounding box center [411, 285] width 147 height 22
type input "24 lốp"
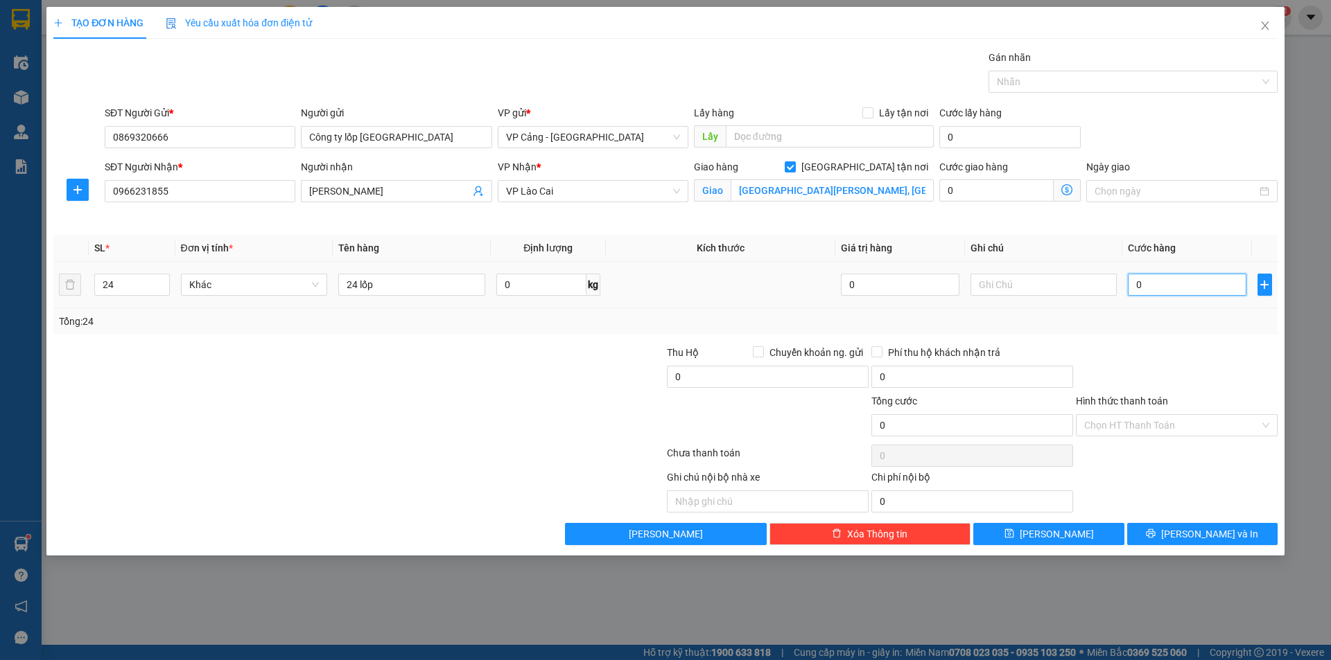
click at [1207, 290] on input "0" at bounding box center [1187, 285] width 118 height 22
type input "3"
type input "36"
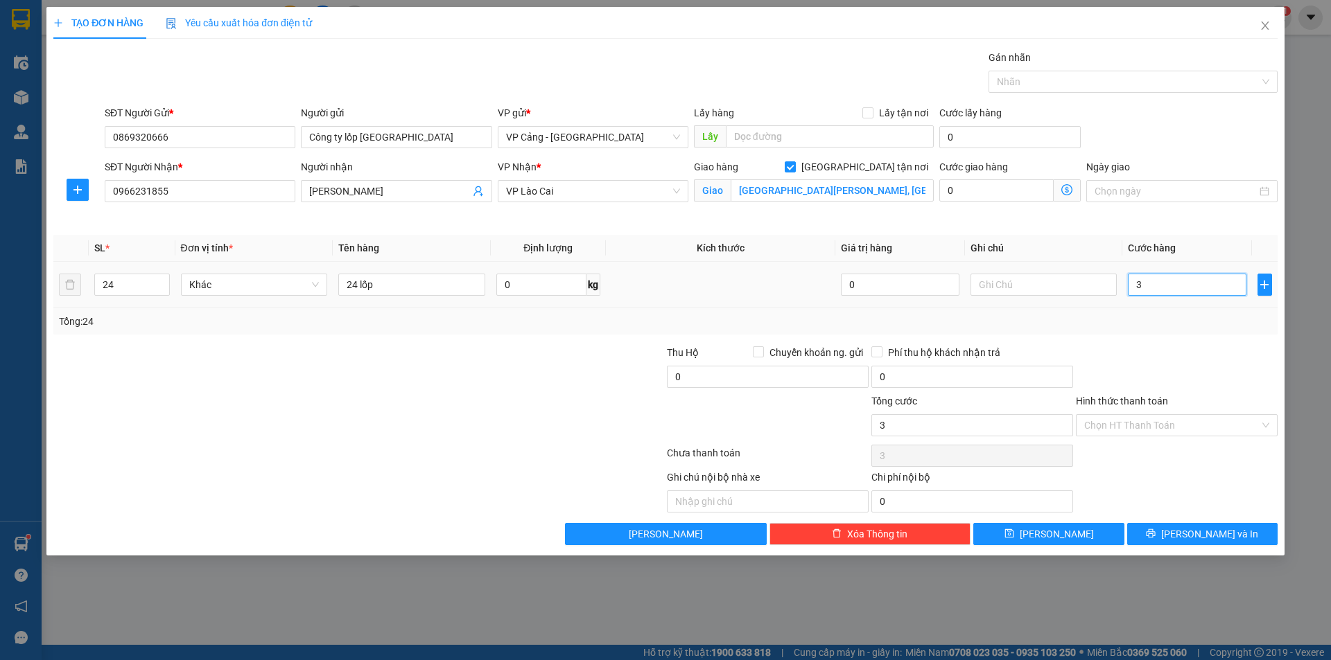
type input "36"
type input "360"
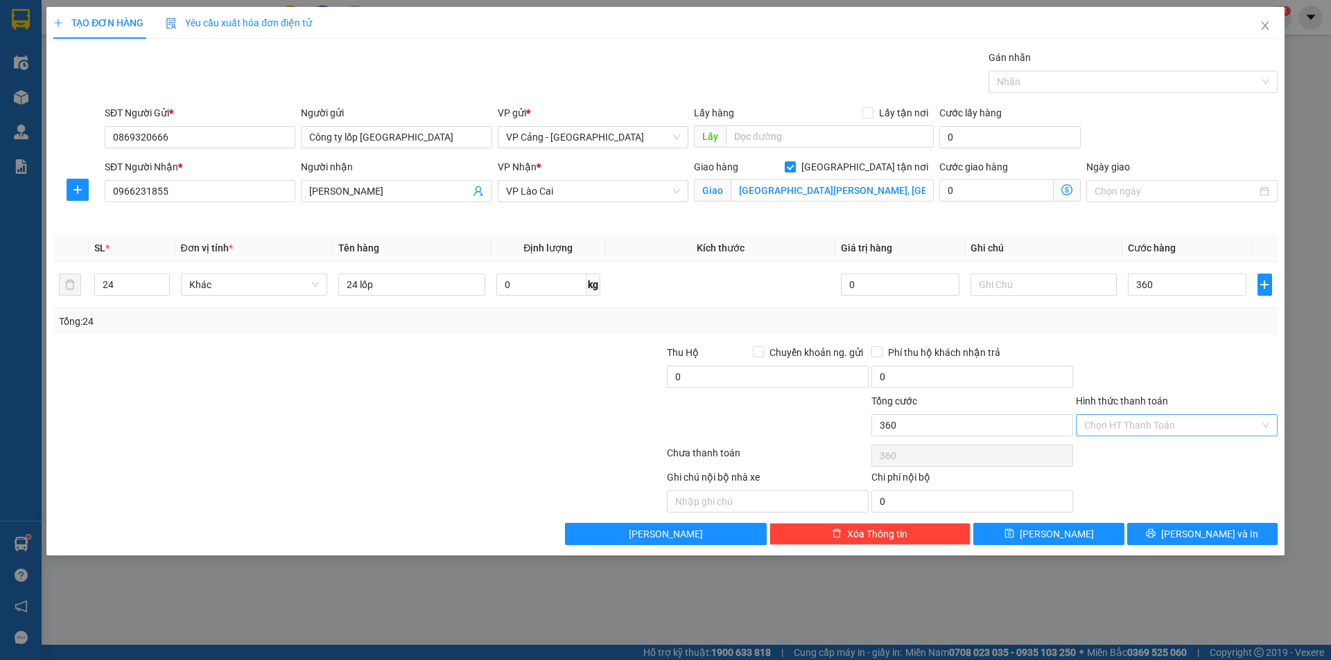
type input "360.000"
click at [1168, 426] on input "Hình thức thanh toán" at bounding box center [1171, 425] width 175 height 21
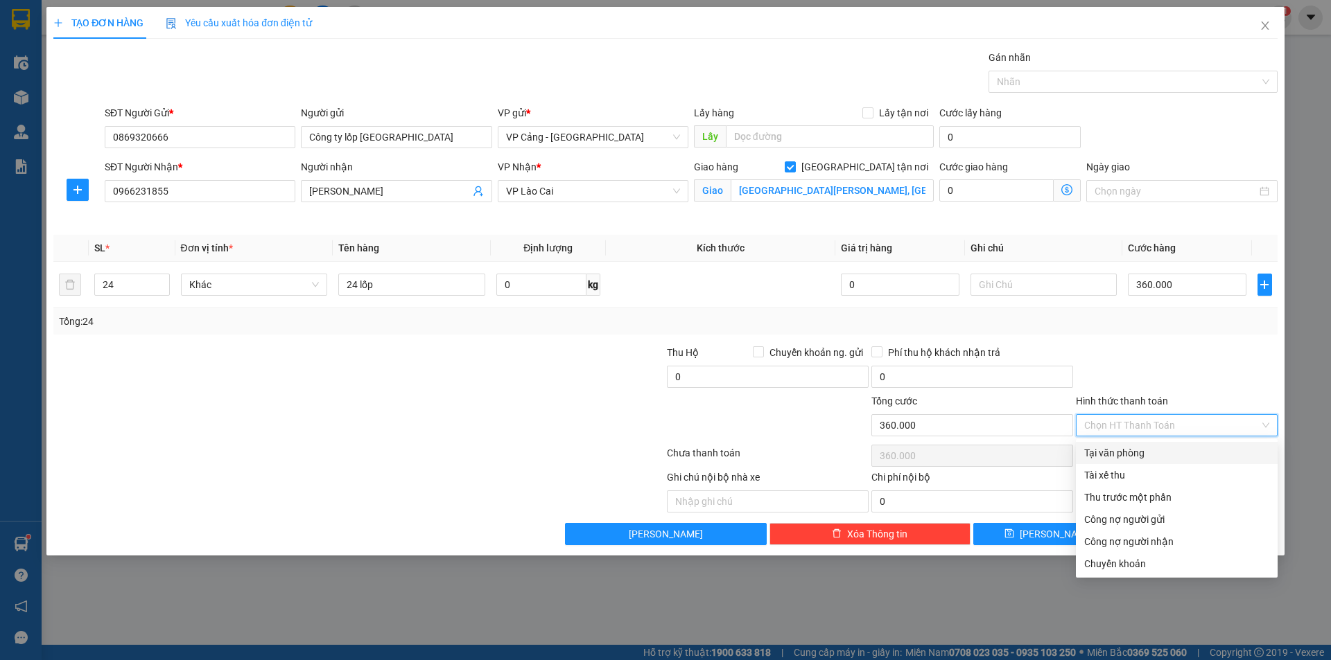
click at [1139, 450] on div "Tại văn phòng" at bounding box center [1176, 453] width 185 height 15
type input "0"
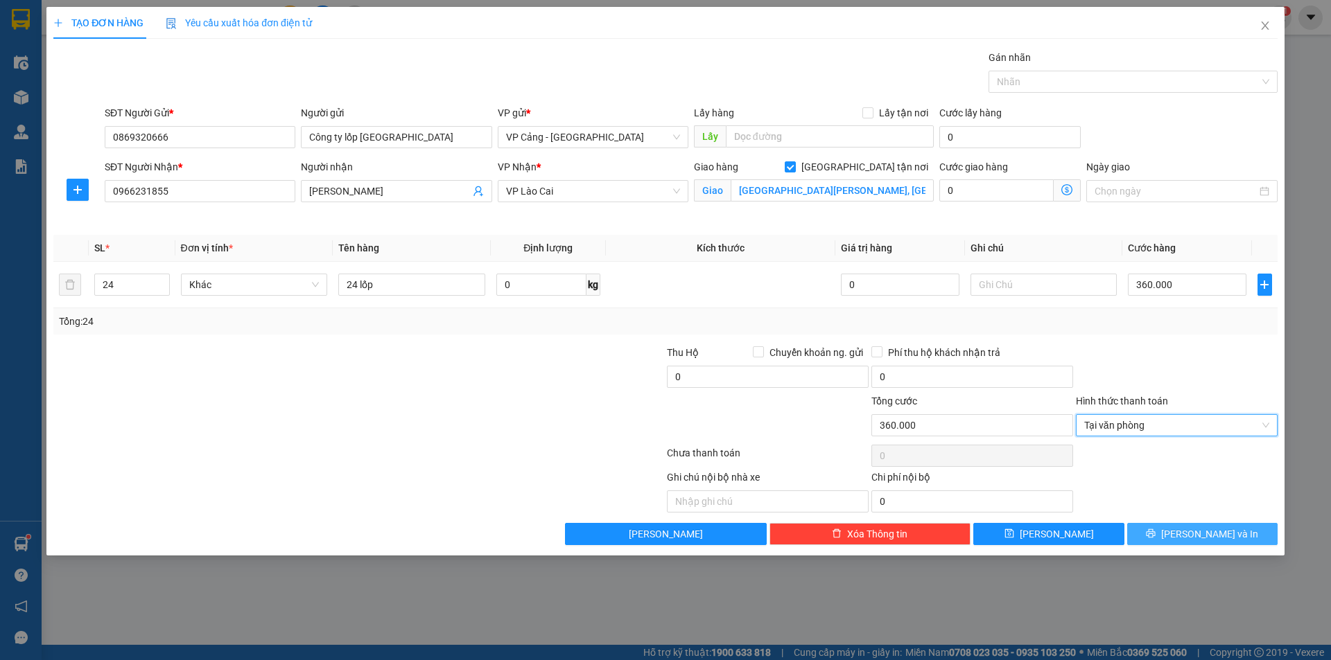
click at [1185, 531] on button "[PERSON_NAME] và In" at bounding box center [1202, 534] width 150 height 22
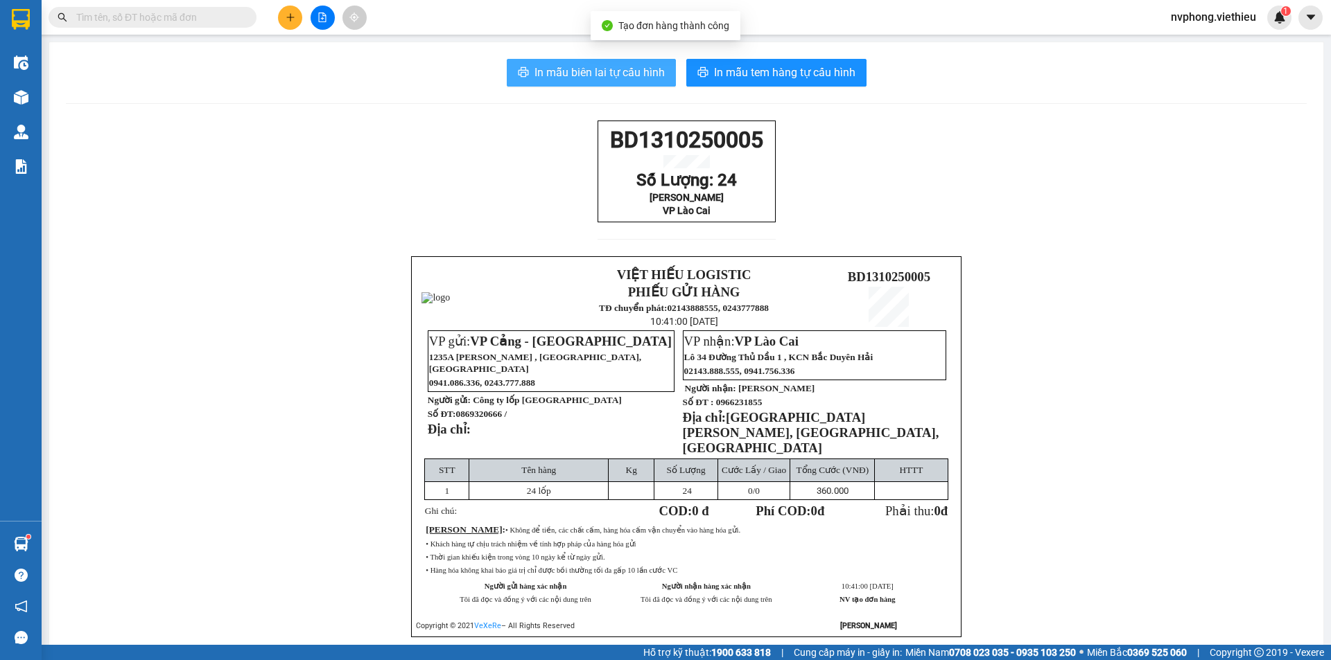
click at [570, 75] on span "In mẫu biên lai tự cấu hình" at bounding box center [599, 72] width 130 height 17
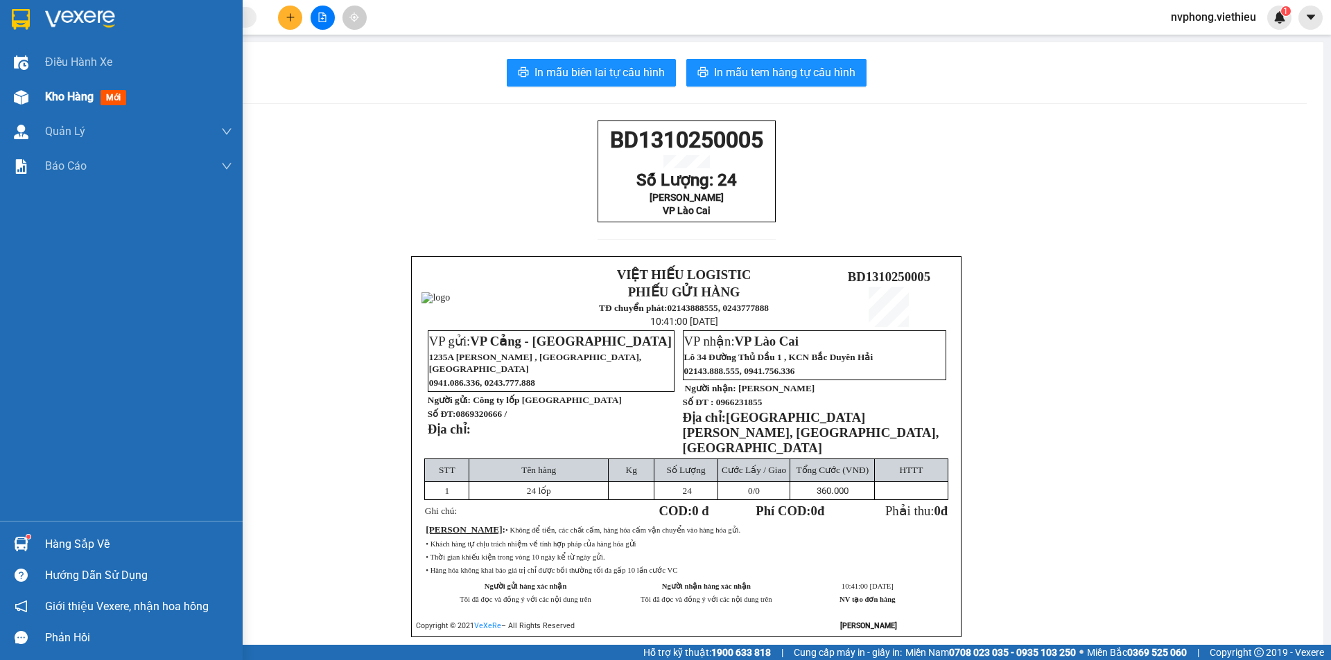
click at [58, 92] on span "Kho hàng" at bounding box center [69, 96] width 49 height 13
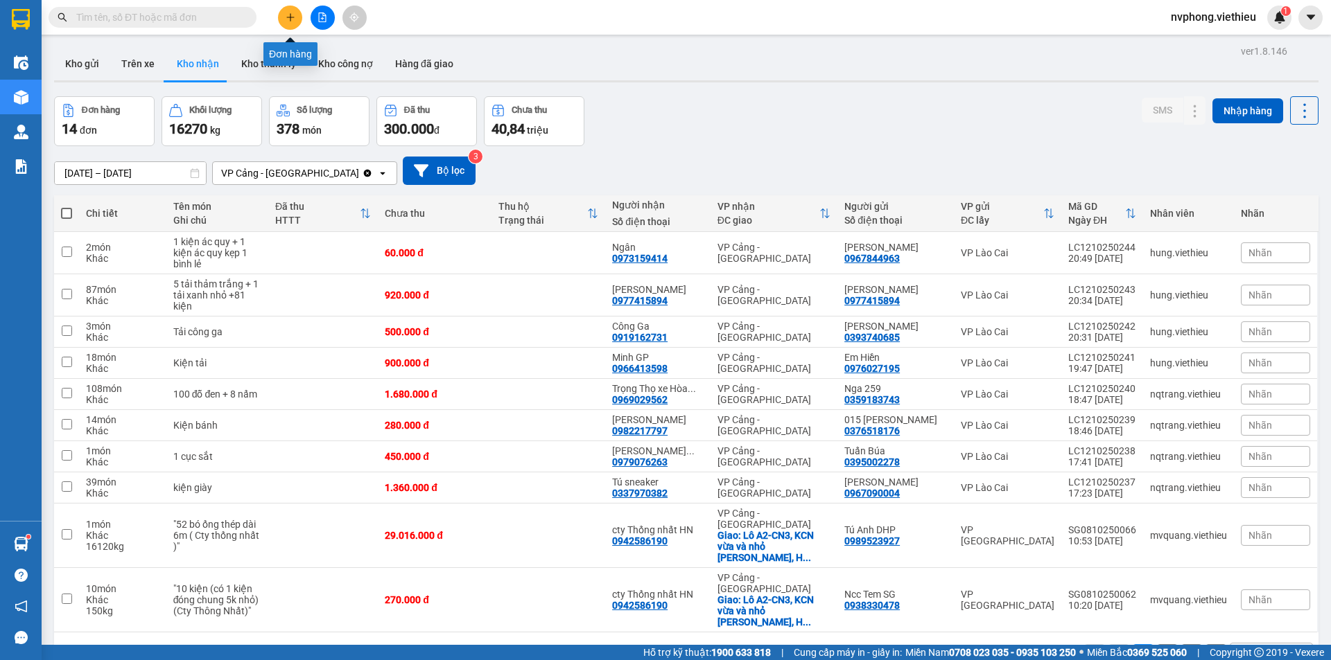
click at [297, 18] on button at bounding box center [290, 18] width 24 height 24
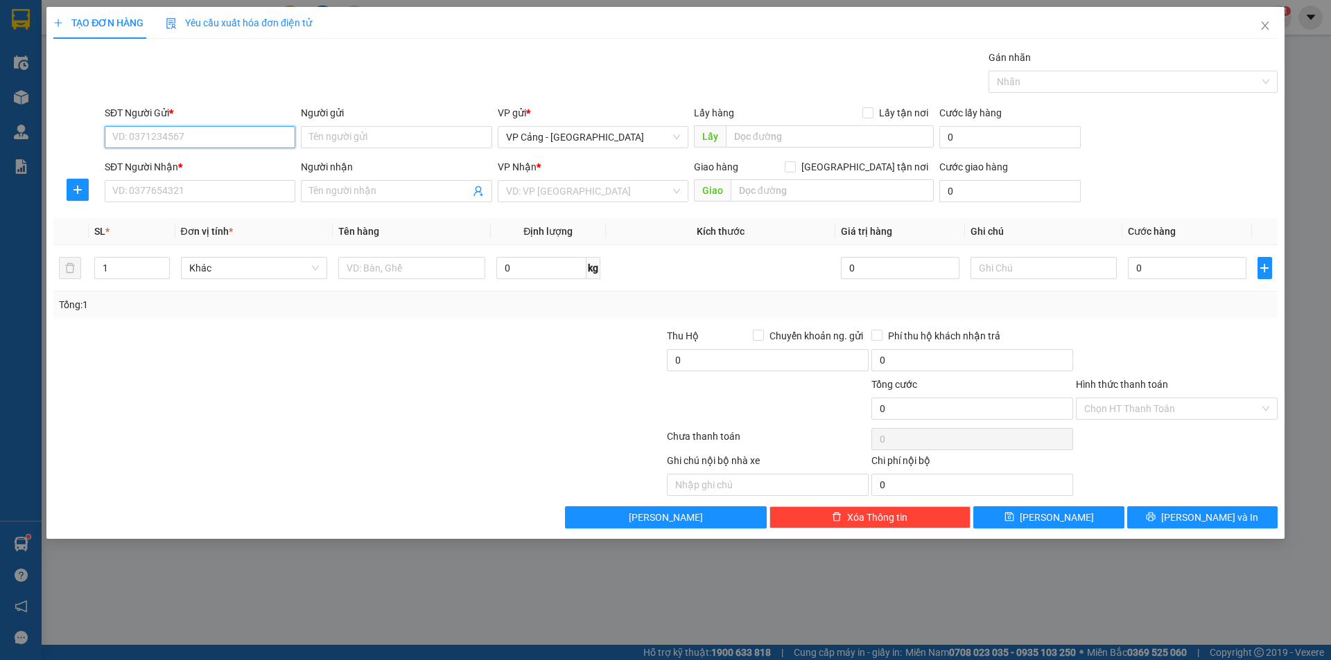
click at [140, 134] on input "SĐT Người Gửi *" at bounding box center [200, 137] width 191 height 22
click at [179, 169] on div "0981580988 - Khách Hàng" at bounding box center [200, 164] width 174 height 15
type input "0981580988"
type input "Khách Hàng"
type input "0981580988"
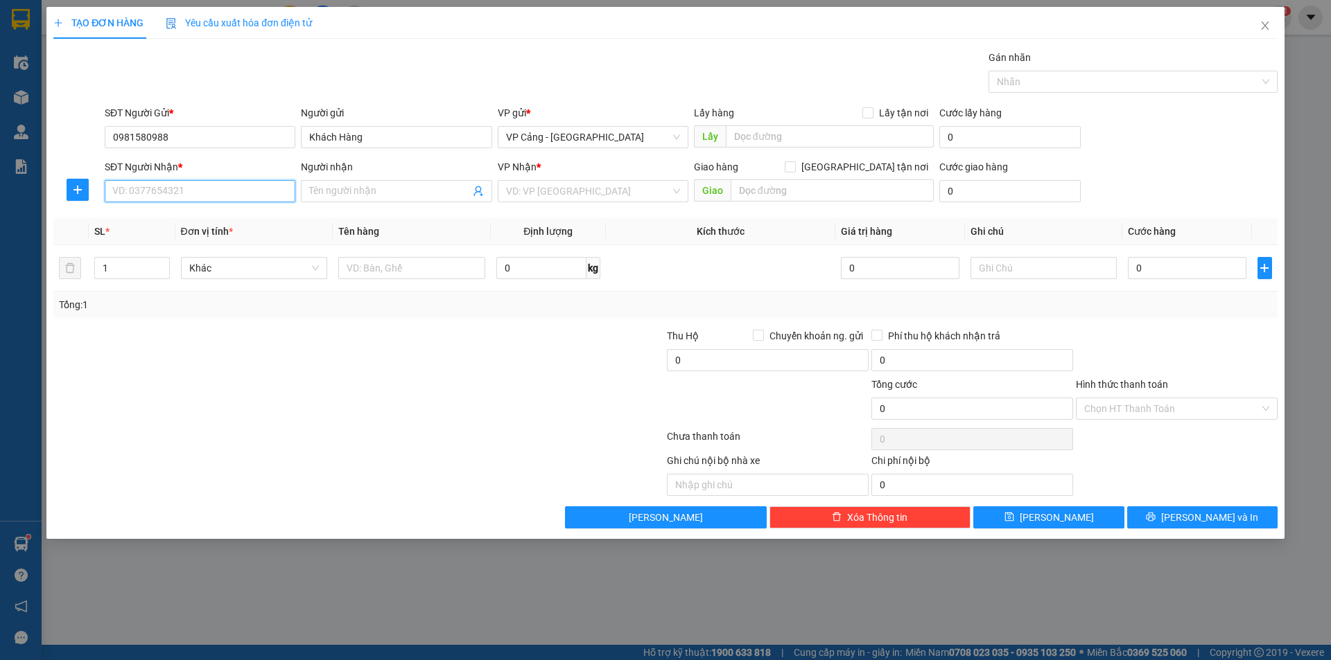
click at [185, 198] on input "SĐT Người Nhận *" at bounding box center [200, 191] width 191 height 22
click at [184, 216] on div "0915261094 - [PERSON_NAME]" at bounding box center [200, 218] width 174 height 15
type input "0915261094"
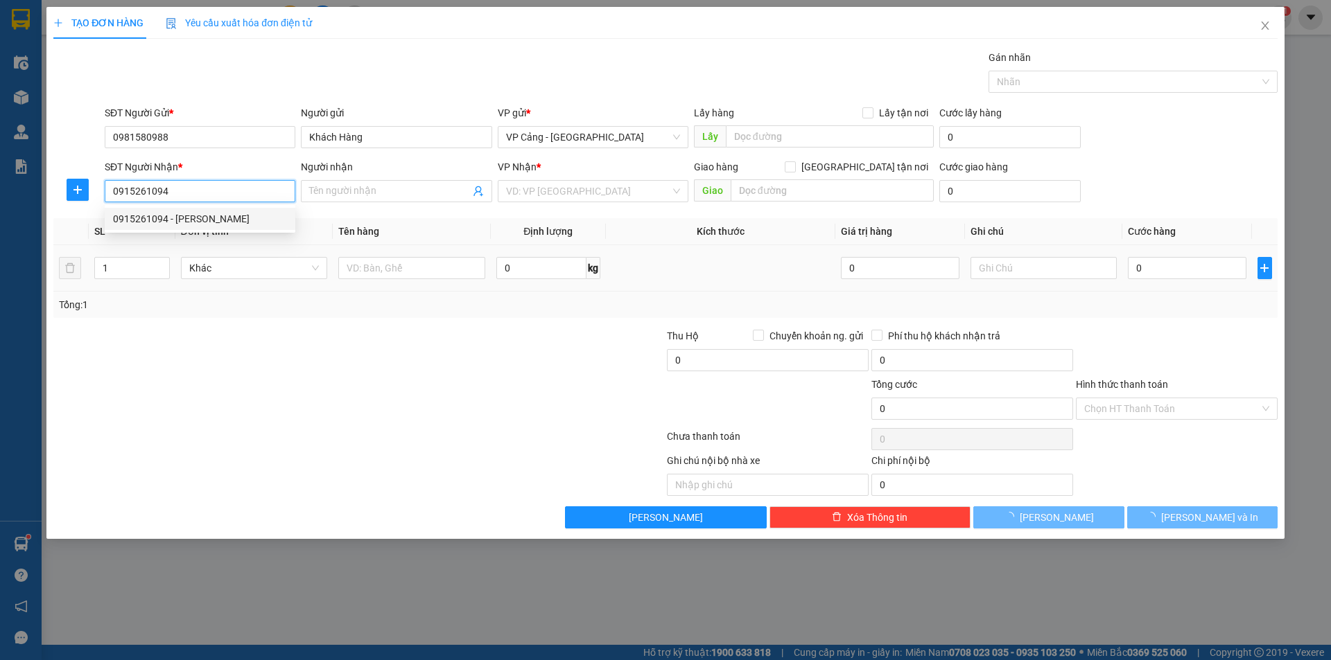
type input "[PERSON_NAME]"
checkbox input "true"
type input "Tầng 1, [GEOGRAPHIC_DATA], LC"
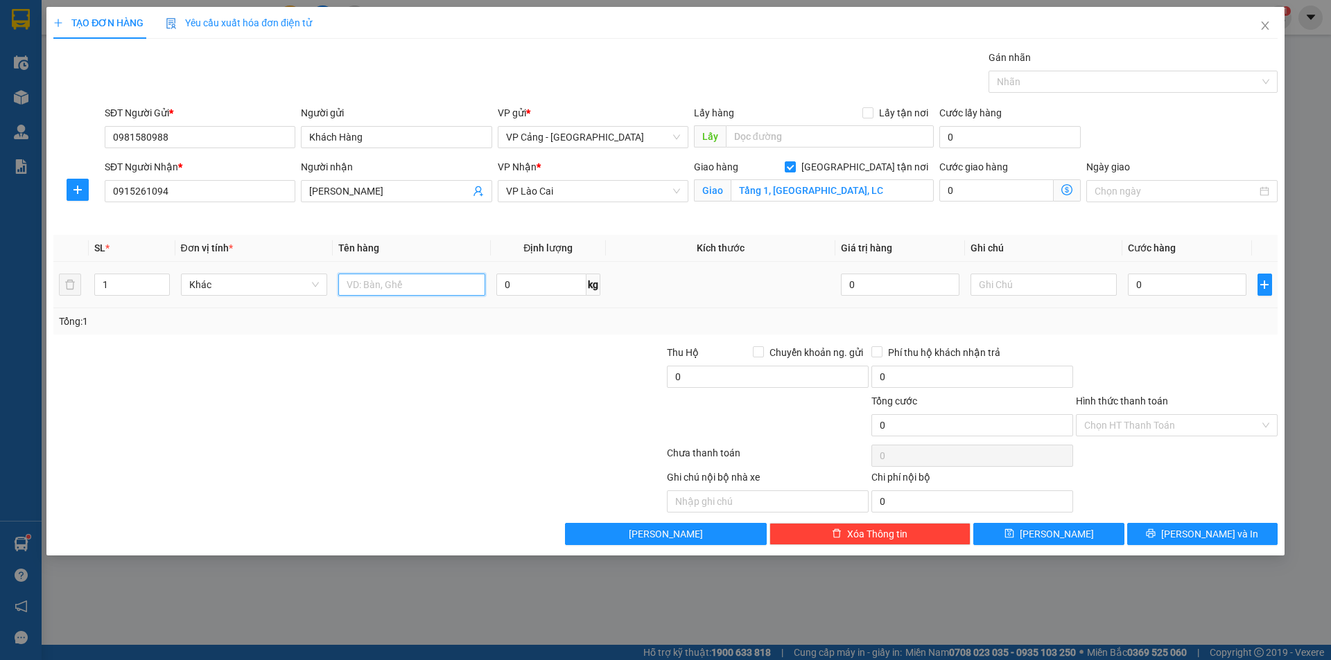
click at [386, 284] on input "text" at bounding box center [411, 285] width 147 height 22
type input "1 bao"
click at [1155, 281] on input "0" at bounding box center [1187, 285] width 118 height 22
type input "1"
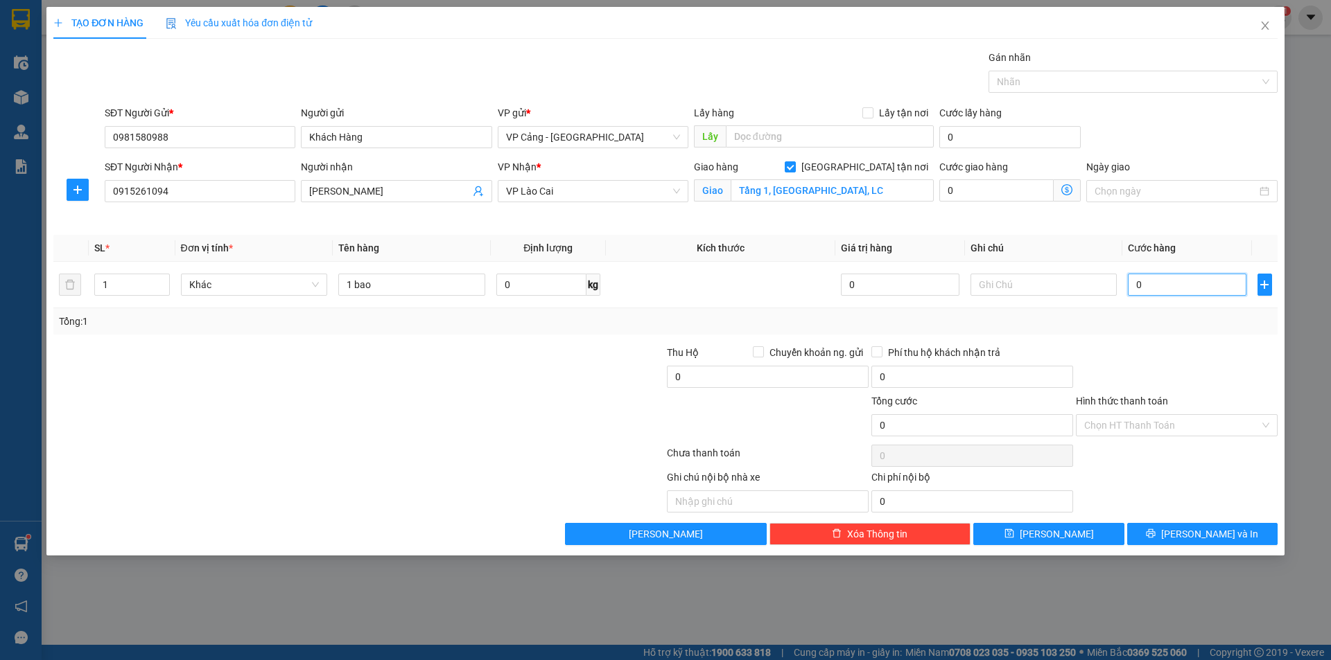
type input "1"
type input "1.000"
click at [1195, 528] on span "[PERSON_NAME] và In" at bounding box center [1209, 534] width 97 height 15
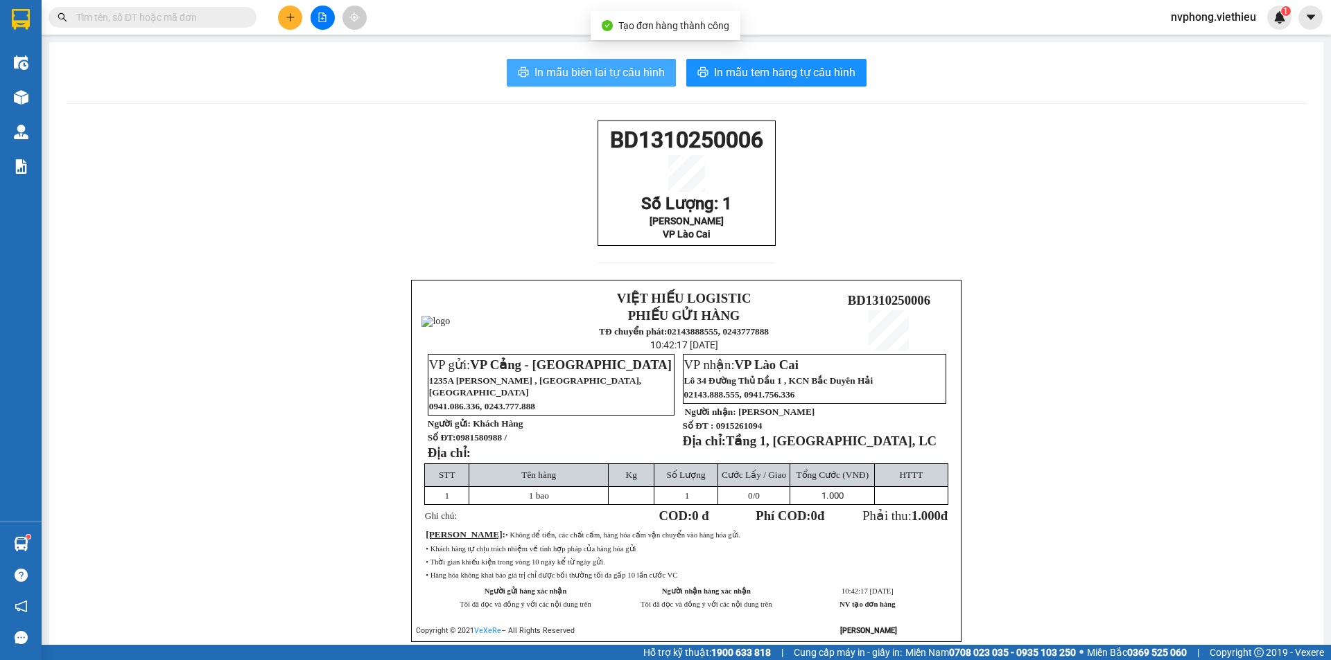
click at [584, 74] on span "In mẫu biên lai tự cấu hình" at bounding box center [599, 72] width 130 height 17
drag, startPoint x: 759, startPoint y: 254, endPoint x: 575, endPoint y: 127, distance: 223.8
click at [575, 127] on div "BD1310250006 Số Lượng: 1 Anh Tường VP Lào Cai VIỆT HIẾU LOGISTIC PHIẾU GỬI HÀNG…" at bounding box center [686, 399] width 1241 height 556
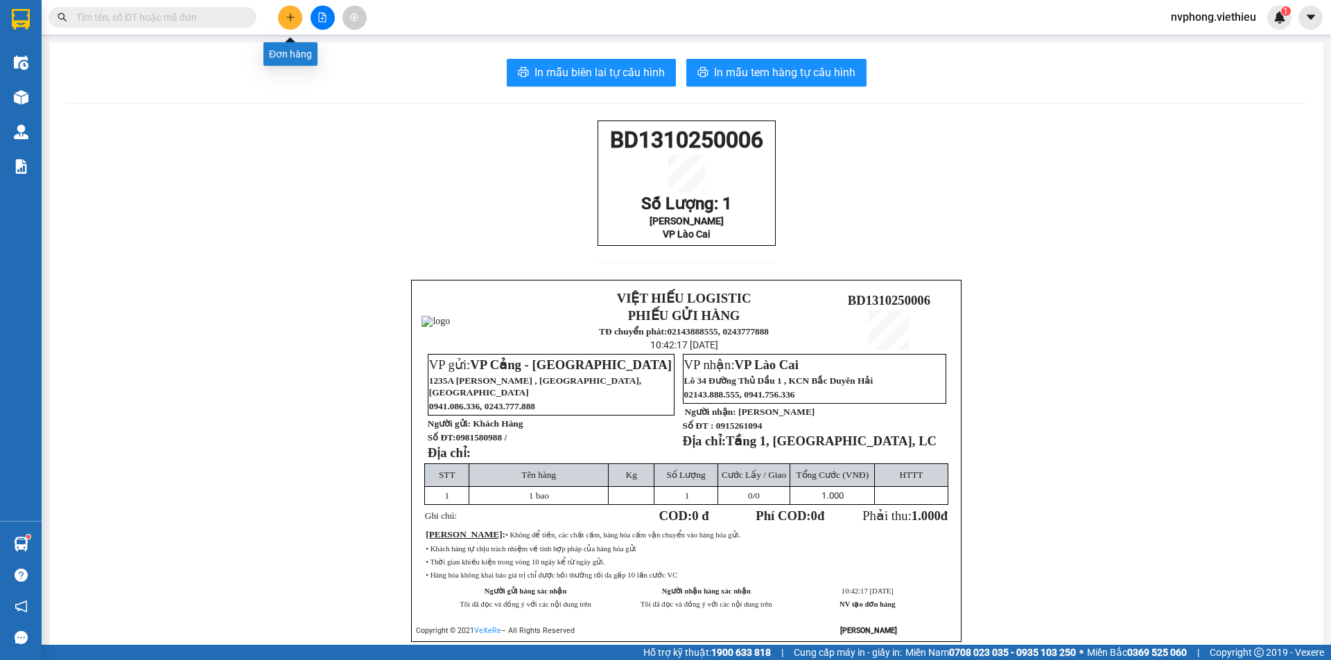
click at [288, 12] on icon "plus" at bounding box center [291, 17] width 10 height 10
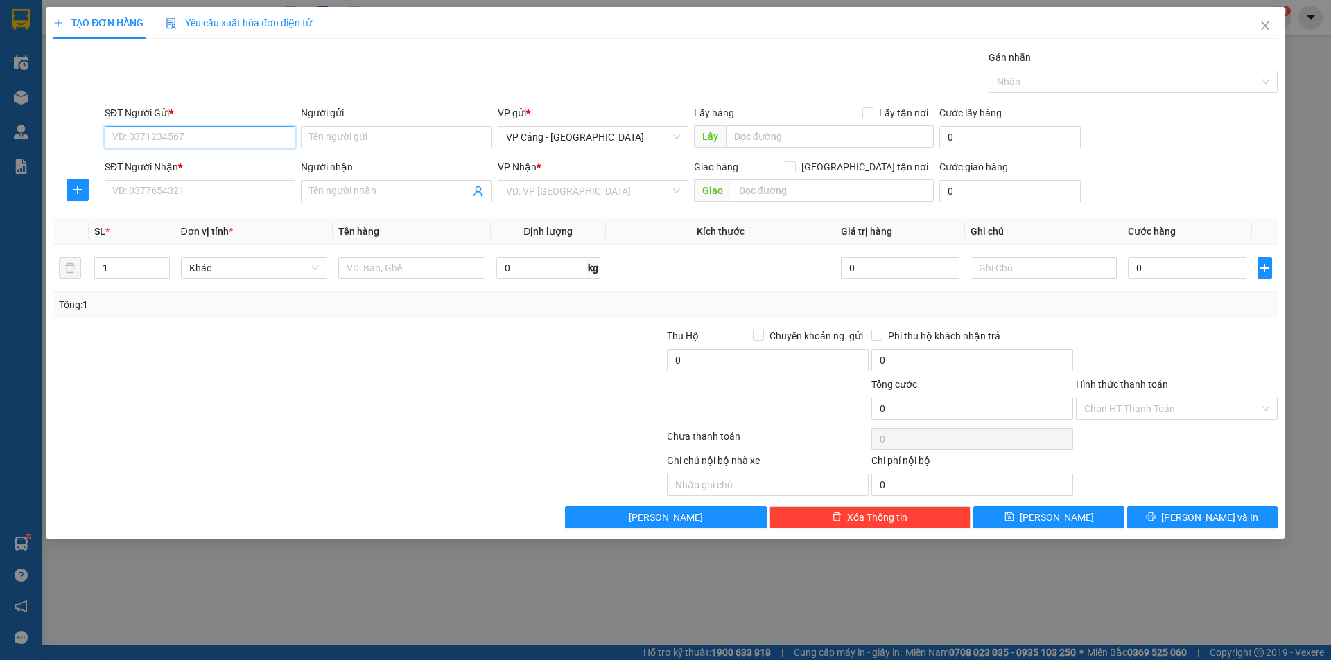
click at [179, 133] on input "SĐT Người Gửi *" at bounding box center [200, 137] width 191 height 22
type input "0339339036"
click at [154, 168] on div "0339339036 - Chị Hiền" at bounding box center [200, 164] width 174 height 15
type input "Chị Hiền"
type input "0339339036"
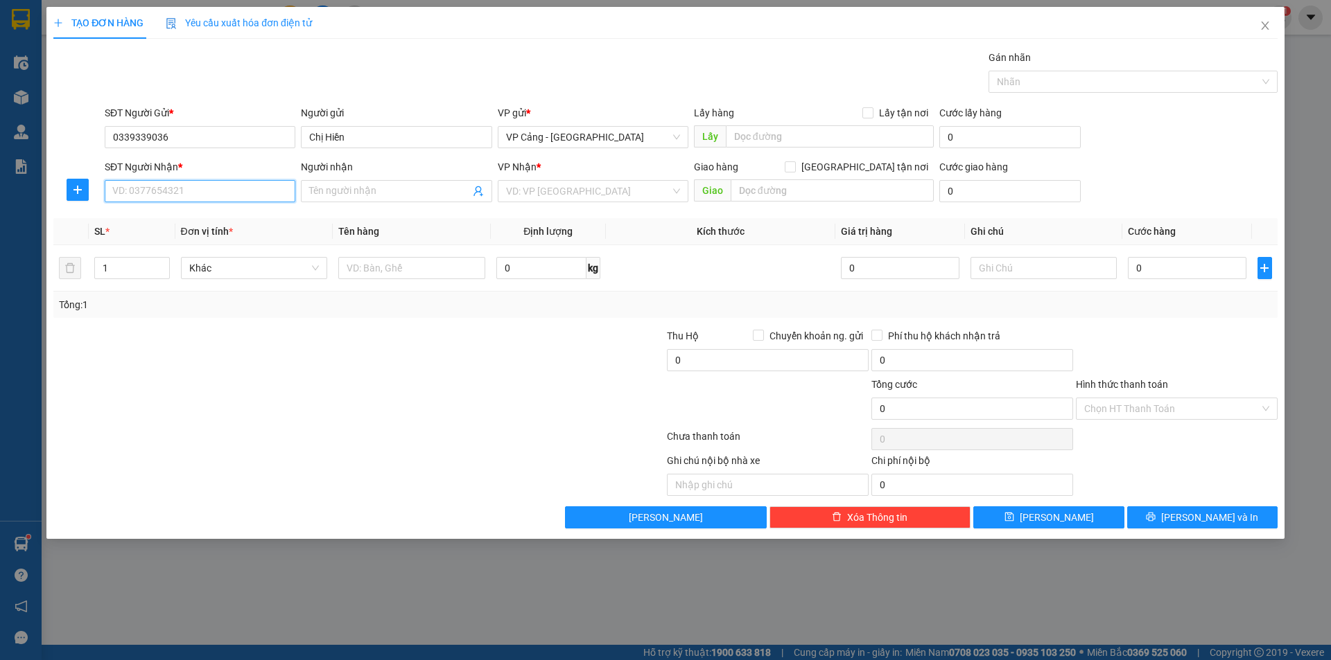
click at [162, 190] on input "SĐT Người Nhận *" at bounding box center [200, 191] width 191 height 22
click at [155, 215] on div "0947125678 - Công ty Việt cường" at bounding box center [200, 218] width 174 height 15
type input "0947125678"
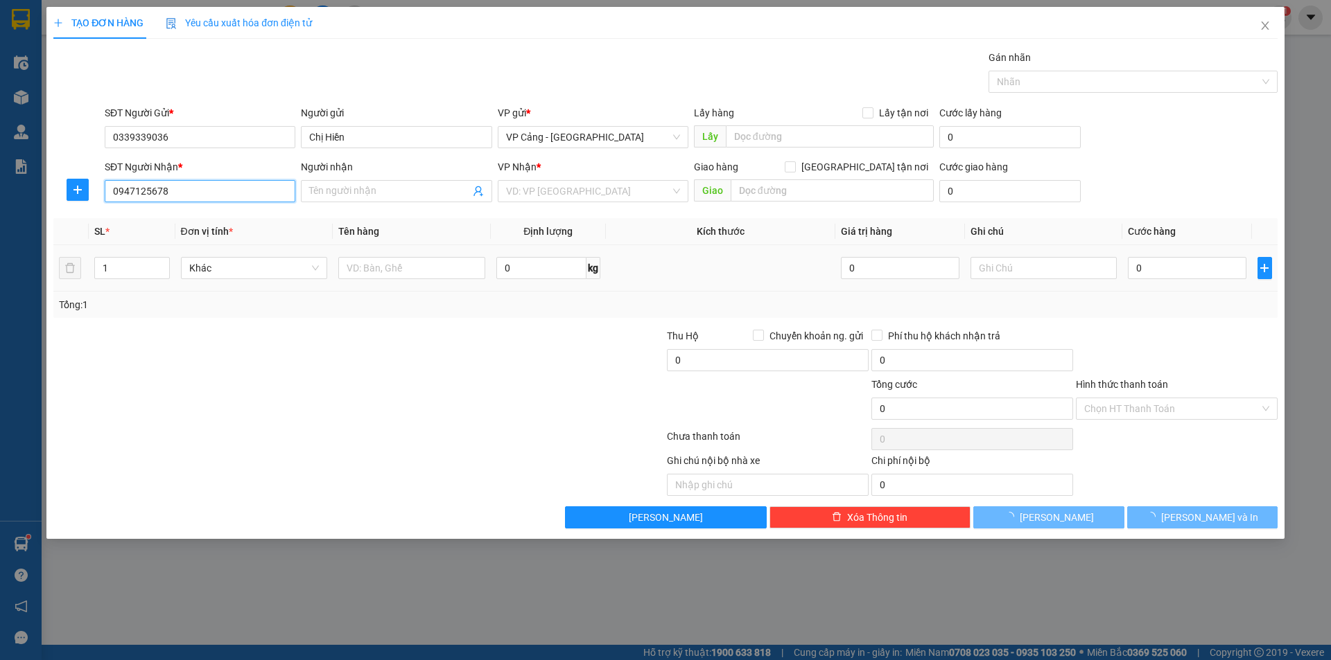
type input "Công ty Việt cường"
checkbox input "true"
type input "001 DH3, [GEOGRAPHIC_DATA] , [GEOGRAPHIC_DATA]"
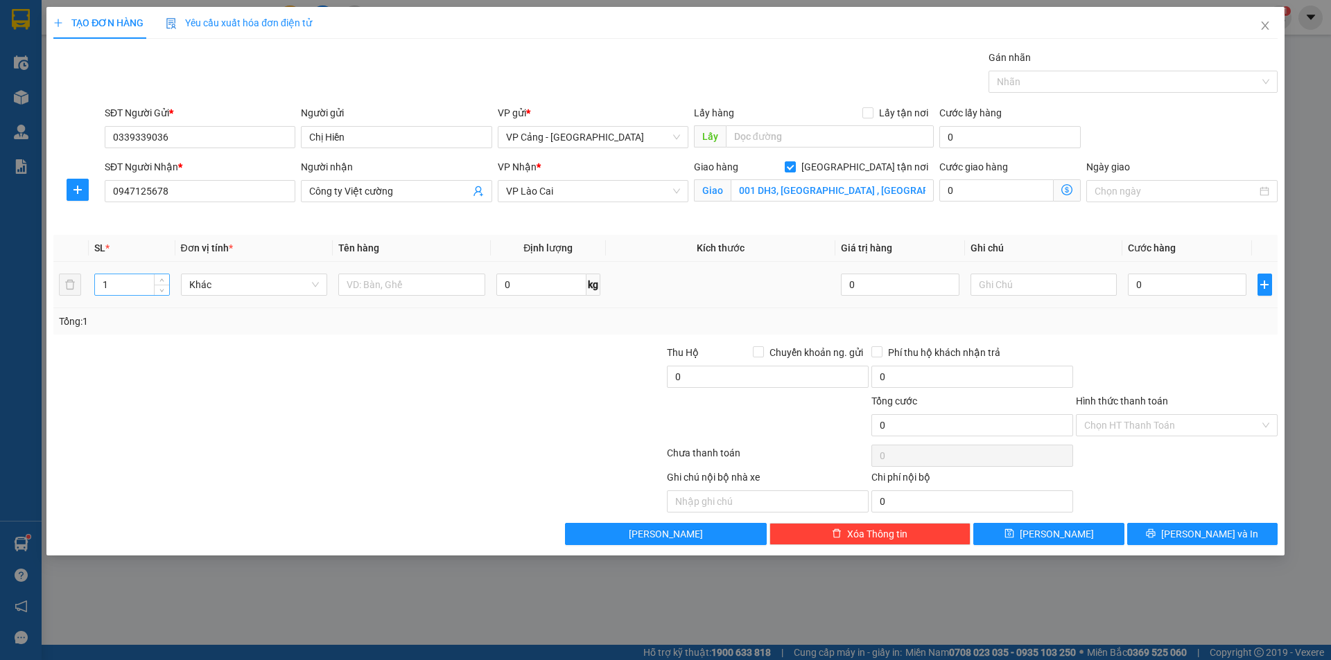
click at [120, 280] on input "1" at bounding box center [131, 284] width 73 height 21
type input "20"
click at [362, 295] on input "text" at bounding box center [411, 285] width 147 height 22
type input "20 kiện"
click at [1153, 295] on input "0" at bounding box center [1187, 285] width 118 height 22
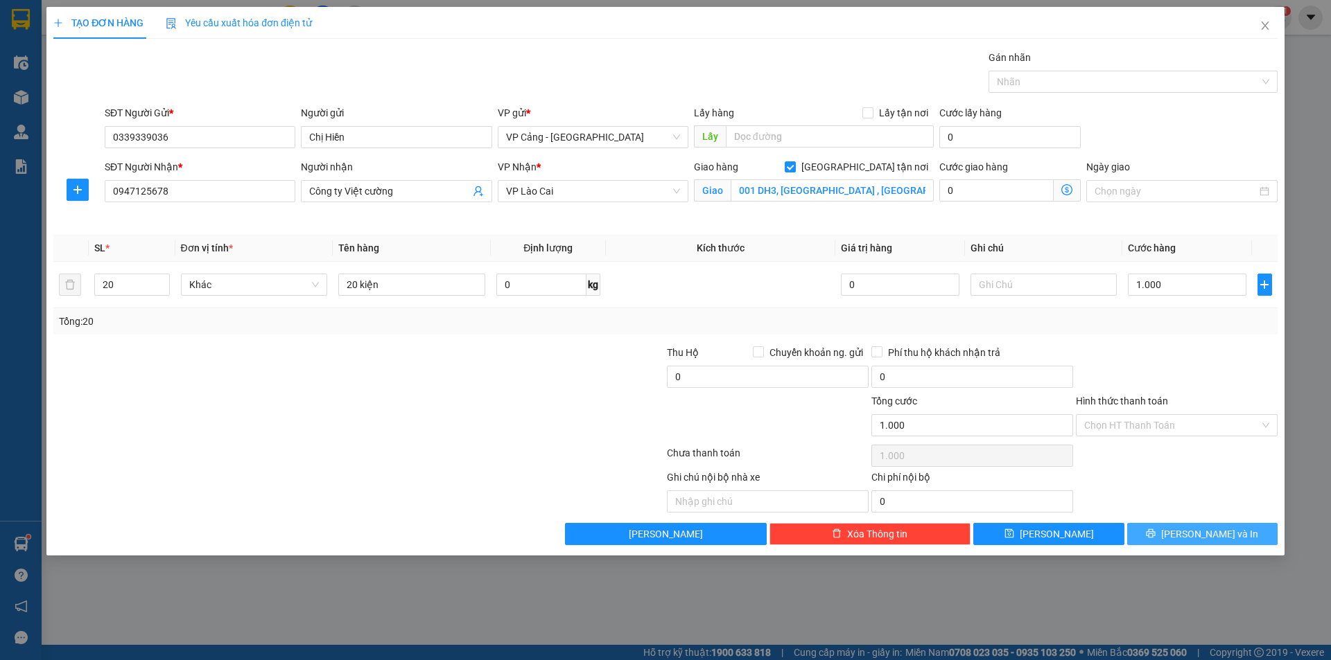
click at [1208, 527] on span "[PERSON_NAME] và In" at bounding box center [1209, 534] width 97 height 15
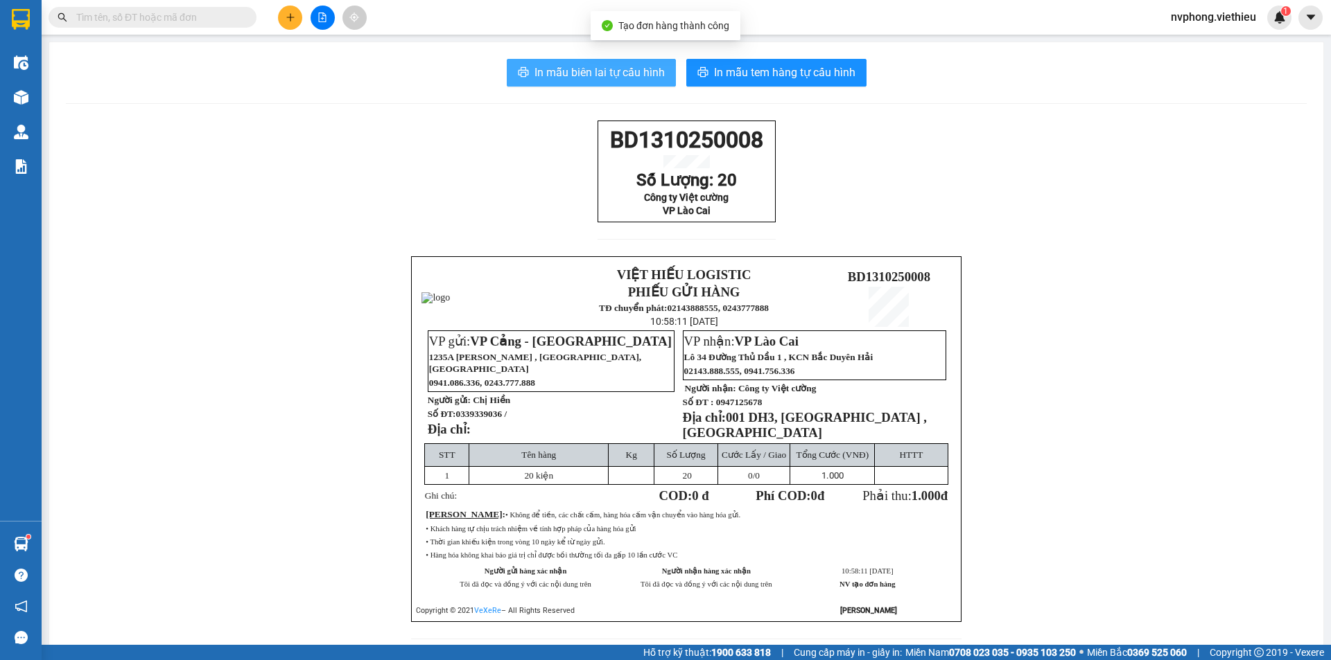
click at [611, 78] on span "In mẫu biên lai tự cấu hình" at bounding box center [599, 72] width 130 height 17
drag, startPoint x: 758, startPoint y: 230, endPoint x: 573, endPoint y: 128, distance: 211.2
click at [573, 128] on div "BD1310250008 Số Lượng: 20 Công ty Việt cường VP Lào Cai VIỆT HIẾU LOGISTIC PHIẾ…" at bounding box center [686, 389] width 1241 height 536
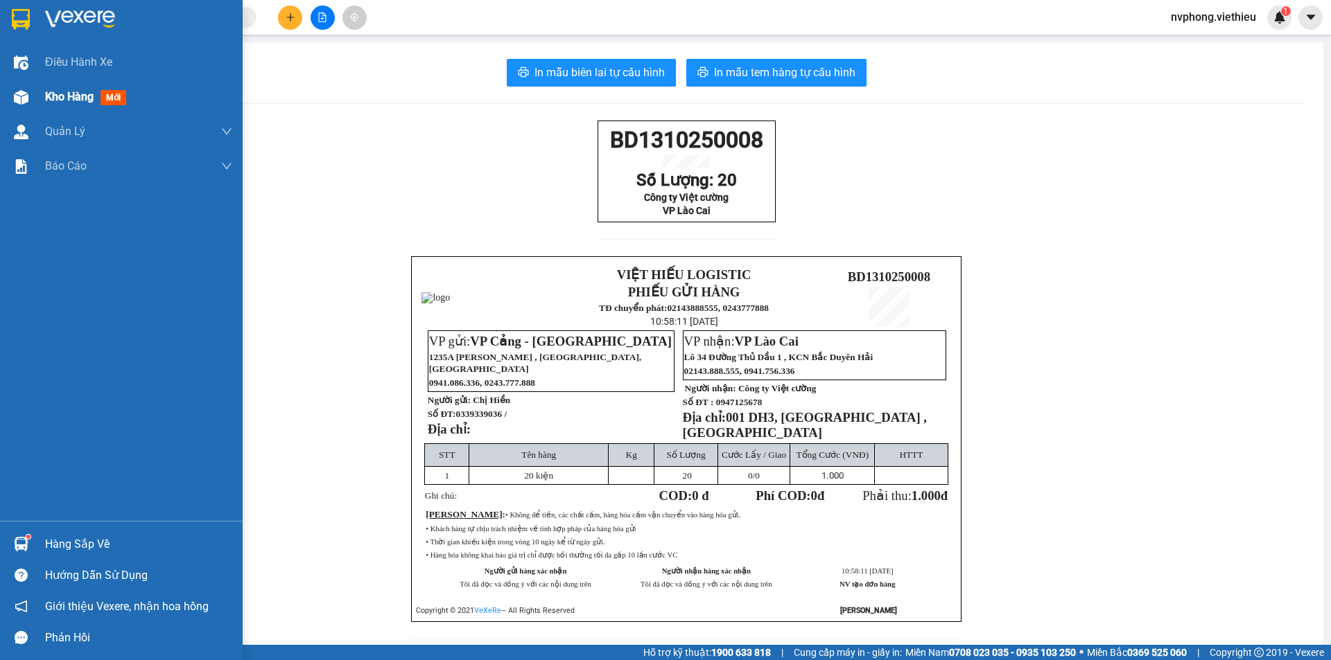
click at [49, 110] on div "Kho hàng mới" at bounding box center [138, 97] width 187 height 35
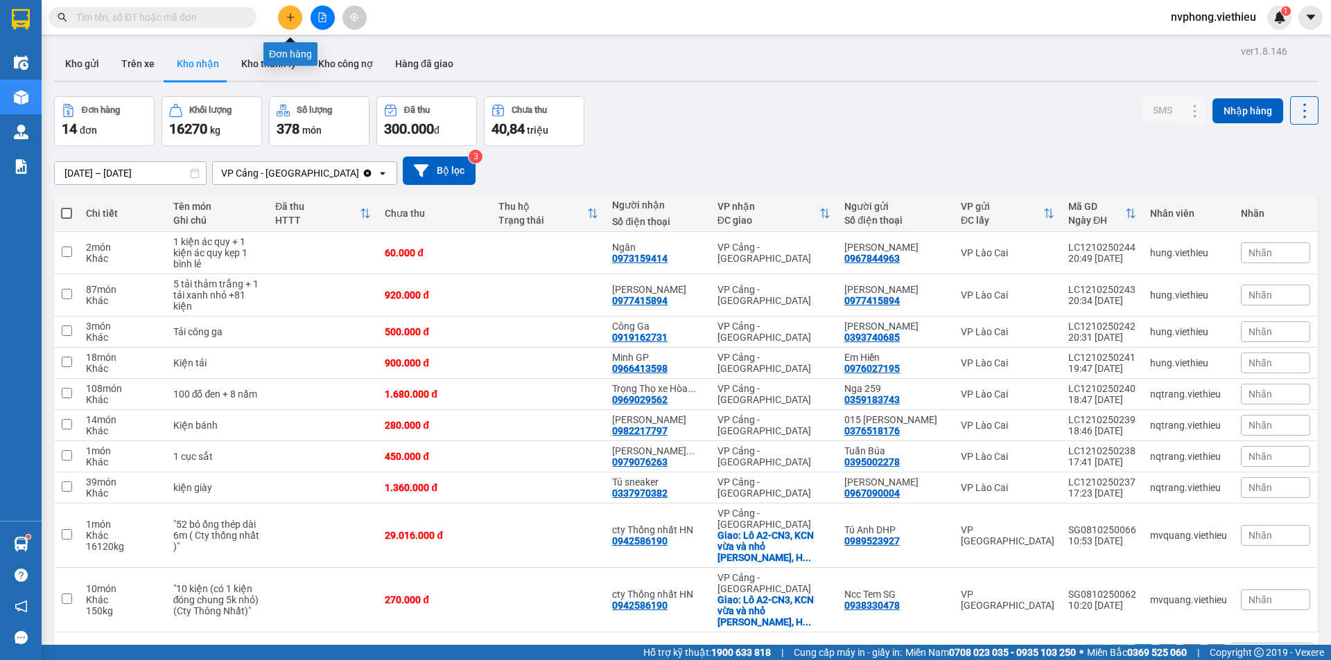
click at [286, 19] on icon "plus" at bounding box center [291, 17] width 10 height 10
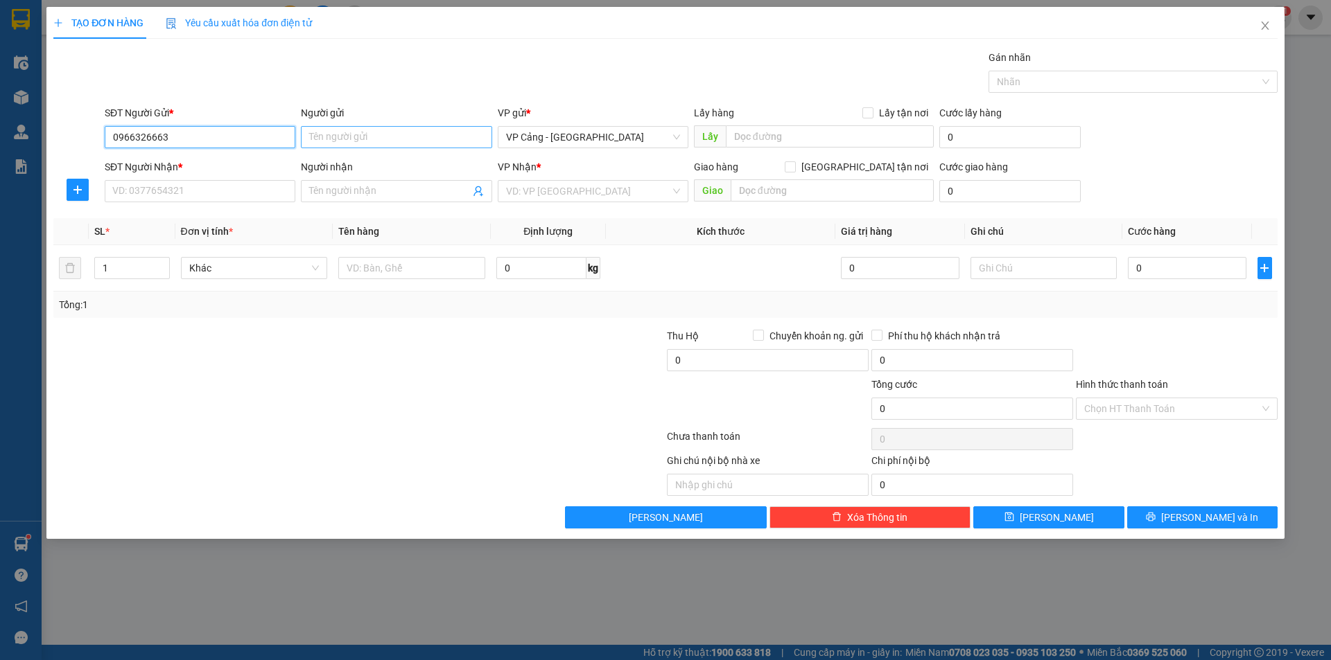
type input "0966326663"
click at [347, 139] on input "Người gửi" at bounding box center [396, 137] width 191 height 22
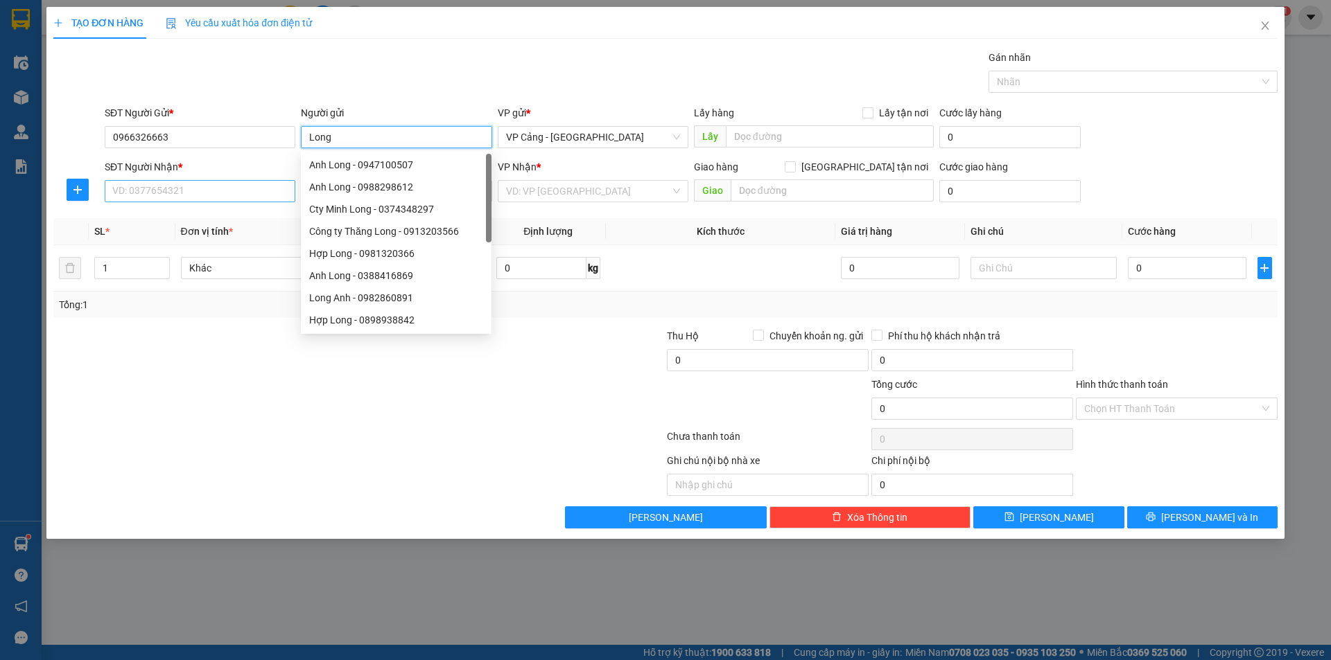
type input "Long"
click at [186, 188] on input "SĐT Người Nhận *" at bounding box center [200, 191] width 191 height 22
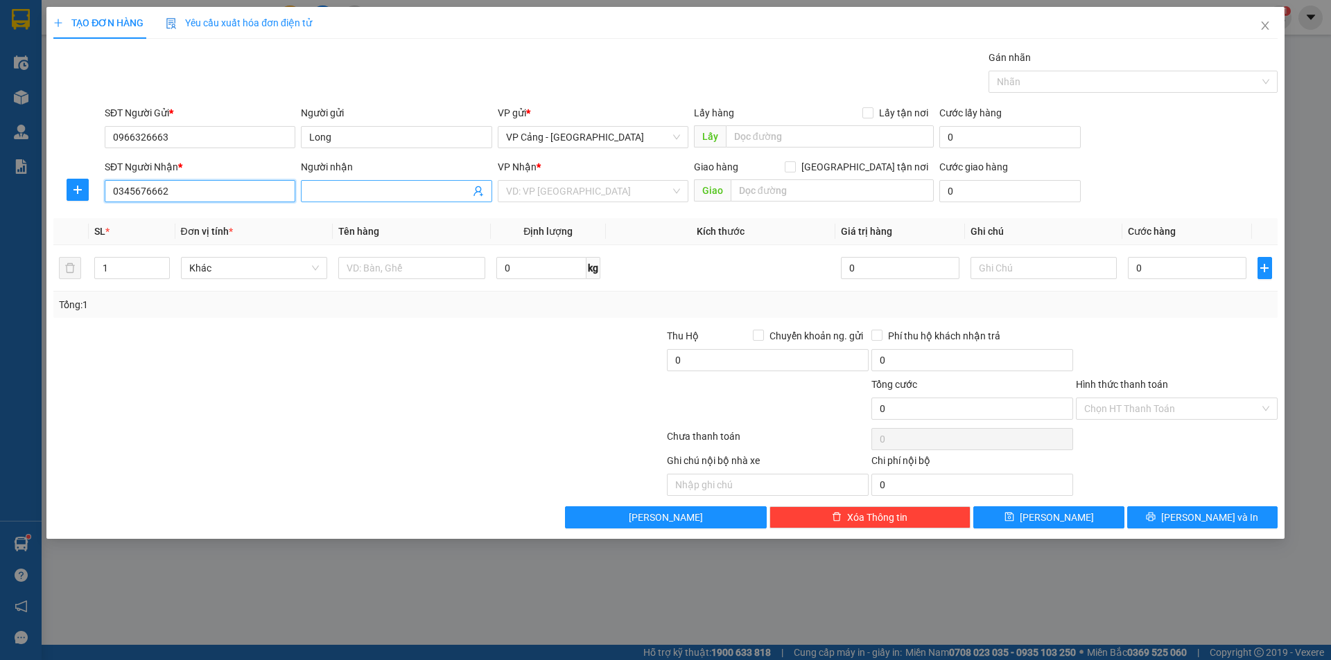
type input "0345676662"
click at [360, 190] on input "Người nhận" at bounding box center [389, 191] width 160 height 15
type input "xemix lào cai"
click at [534, 191] on input "search" at bounding box center [588, 191] width 164 height 21
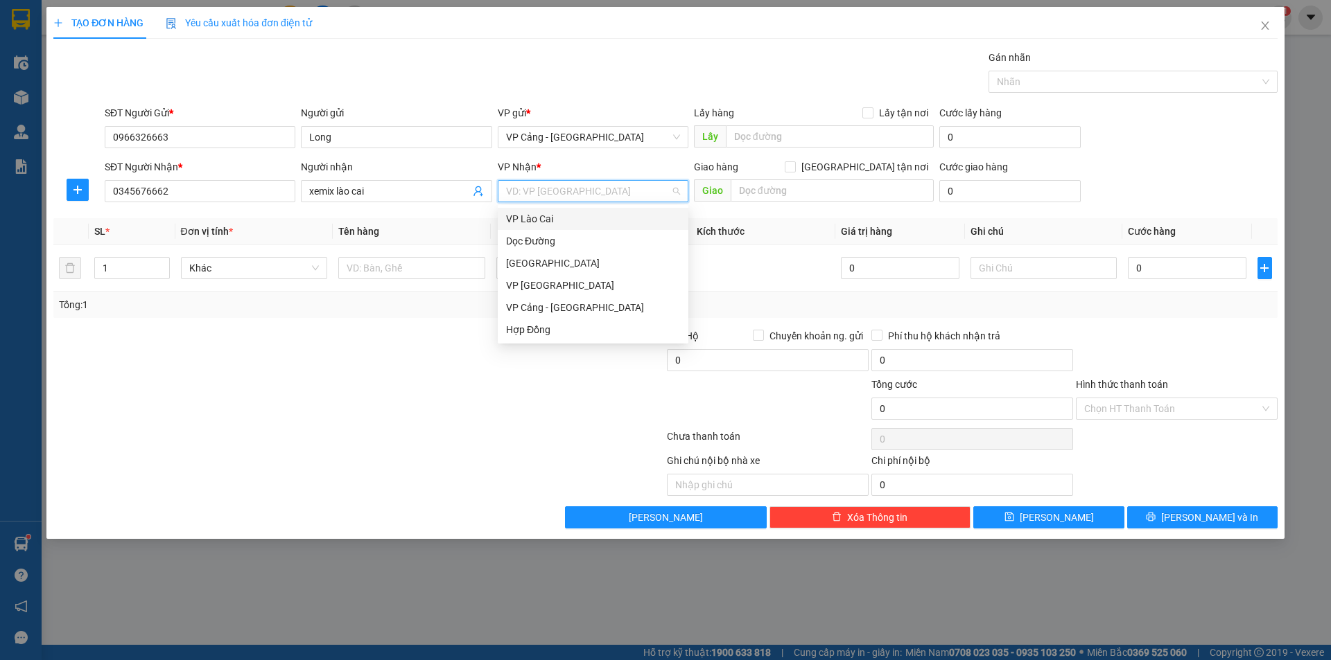
click at [526, 219] on div "VP Lào Cai" at bounding box center [593, 218] width 174 height 15
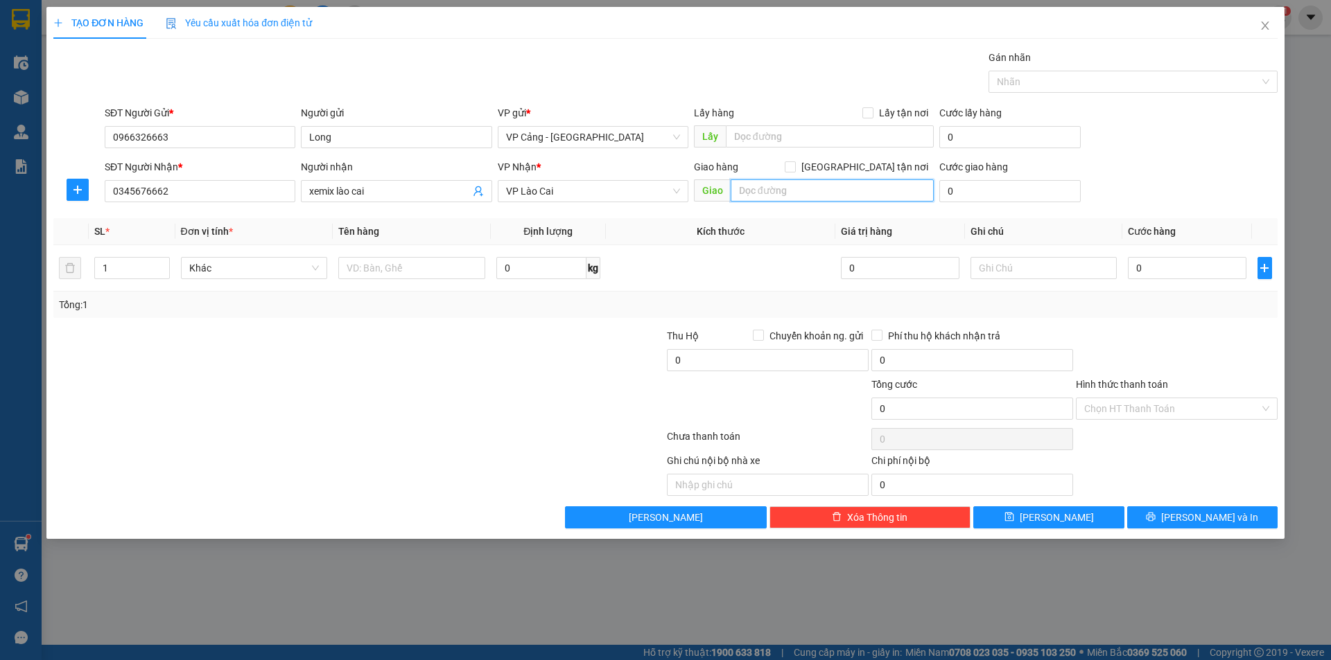
click at [803, 195] on input "text" at bounding box center [831, 190] width 203 height 22
type input "220 [PERSON_NAME] [PERSON_NAME] - lào cai"
click at [794, 165] on input "[GEOGRAPHIC_DATA] tận nơi" at bounding box center [789, 166] width 10 height 10
checkbox input "true"
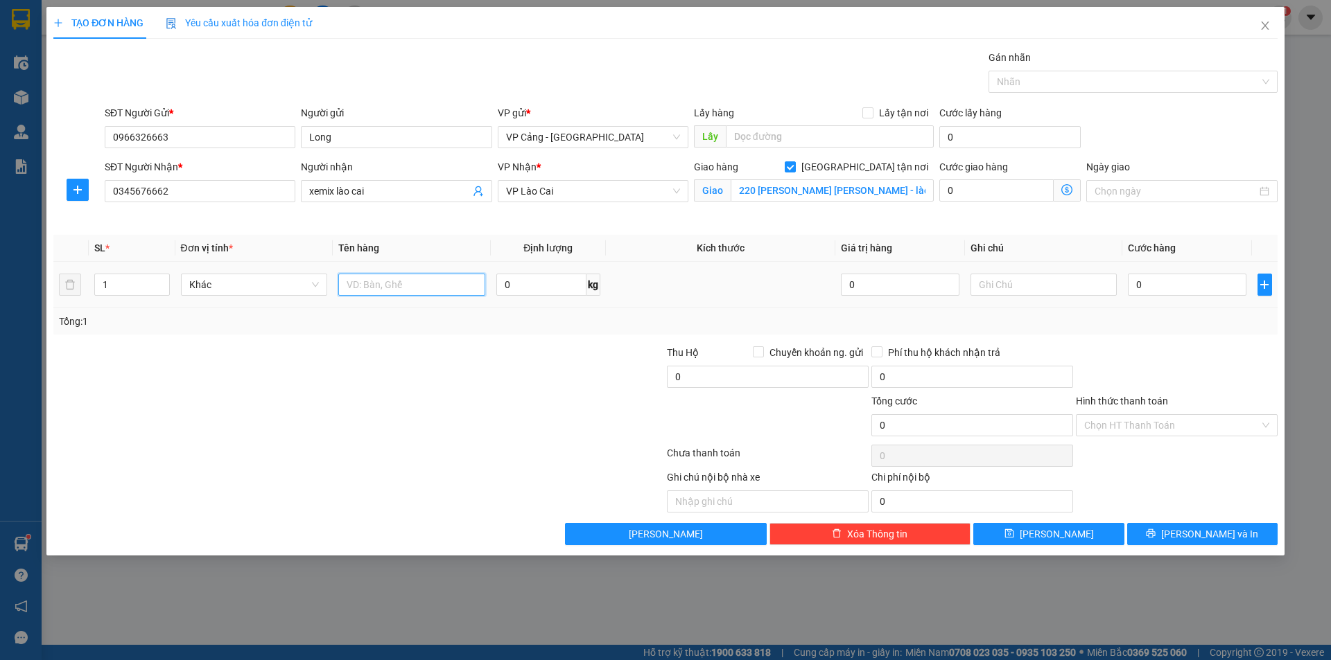
click at [403, 282] on input "text" at bounding box center [411, 285] width 147 height 22
type input "1"
type input "5 kiện ti vi"
click at [116, 287] on input "1" at bounding box center [131, 284] width 73 height 21
type input "5"
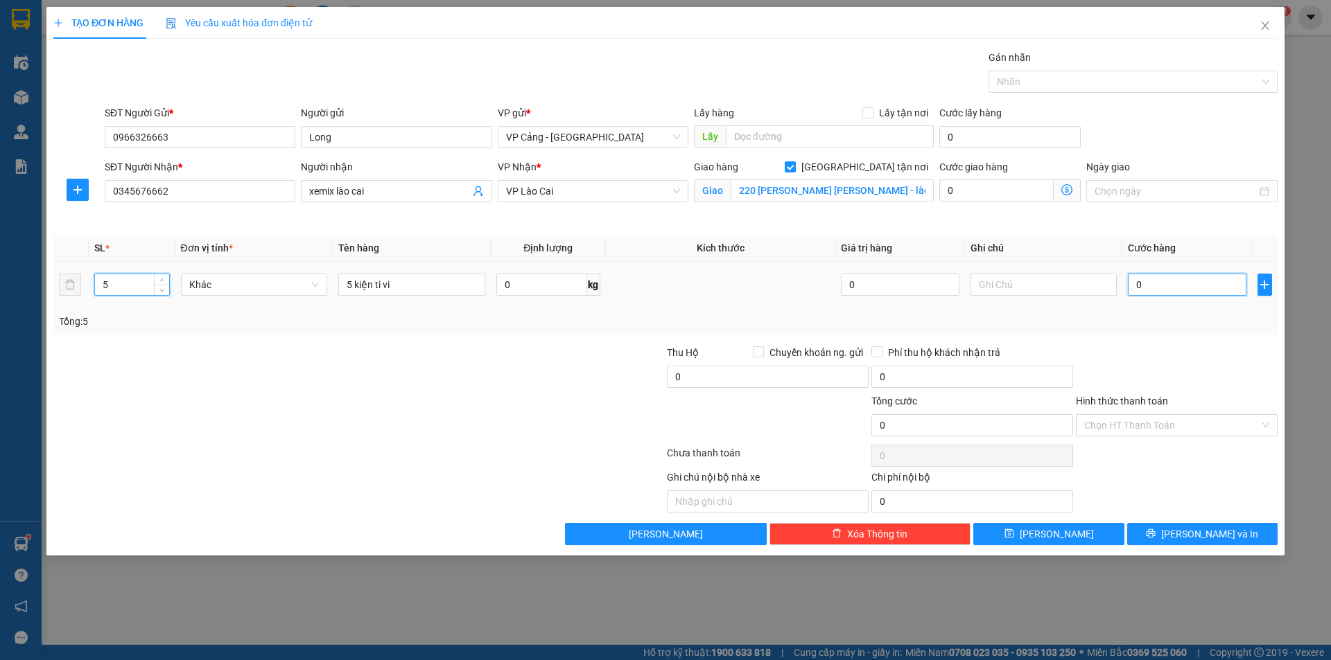
click at [1143, 288] on input "0" at bounding box center [1187, 285] width 118 height 22
type input "1"
click at [1215, 531] on span "[PERSON_NAME] và In" at bounding box center [1209, 534] width 97 height 15
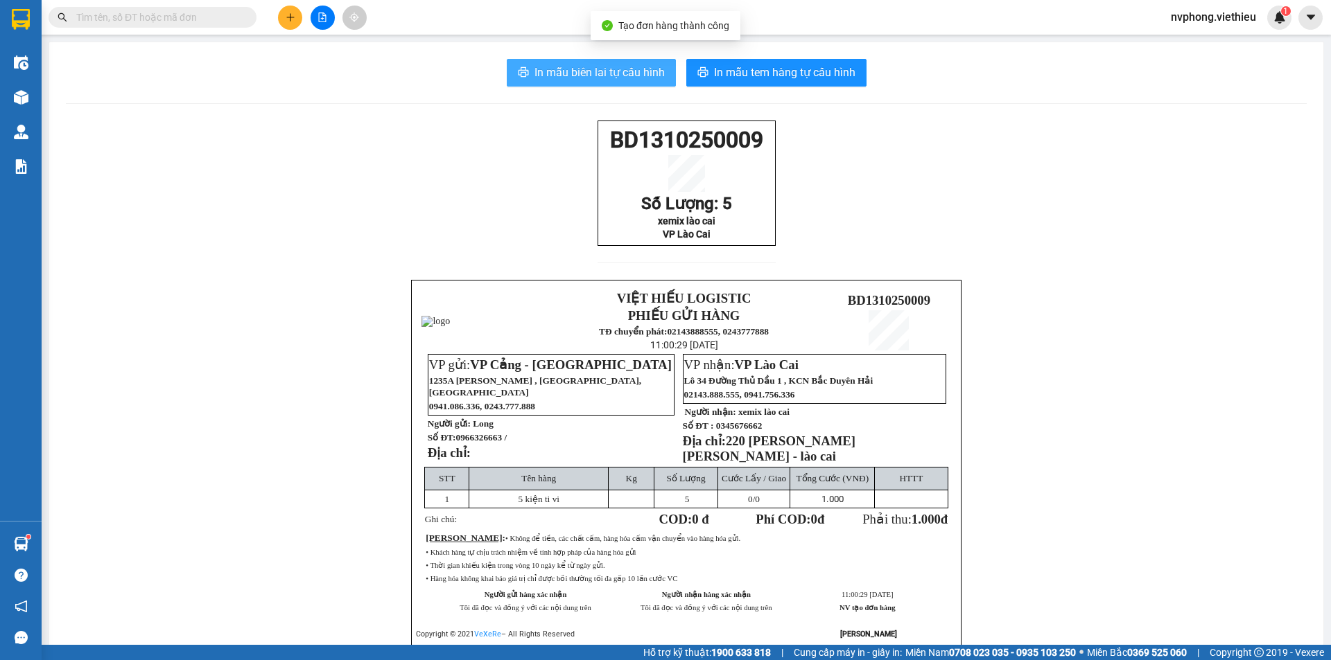
click at [606, 83] on button "In mẫu biên lai tự cấu hình" at bounding box center [591, 73] width 169 height 28
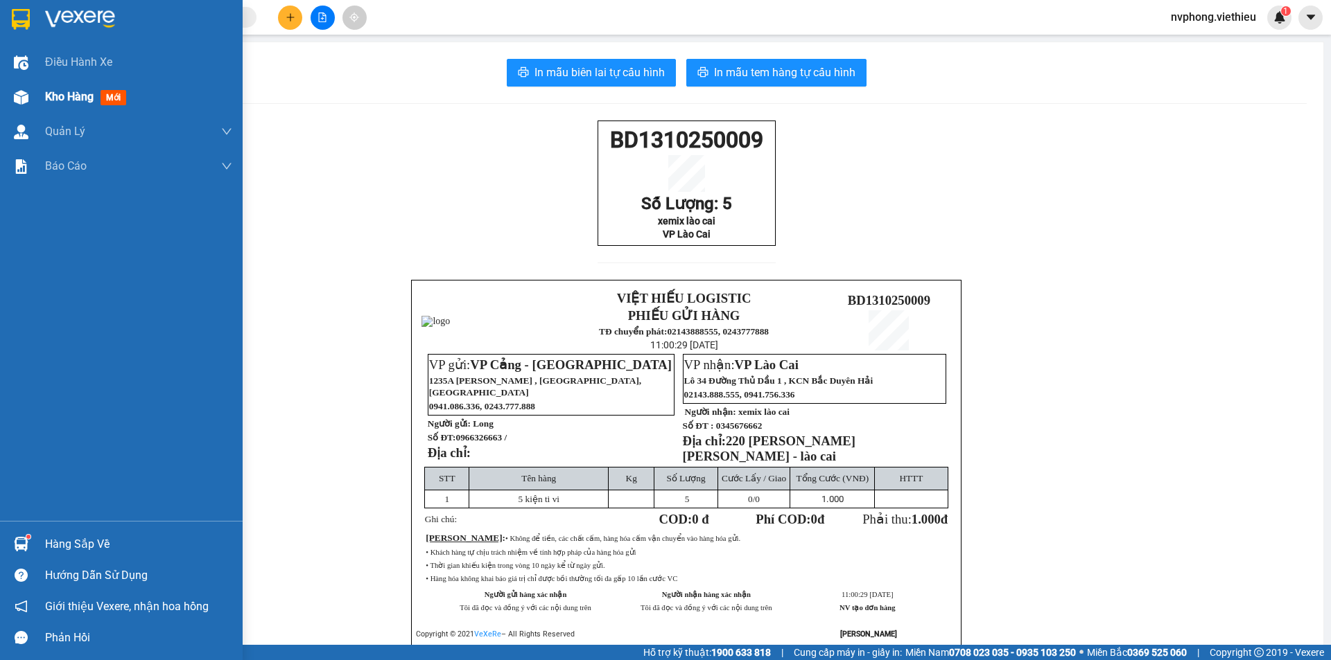
click at [49, 111] on div "Kho hàng mới" at bounding box center [138, 97] width 187 height 35
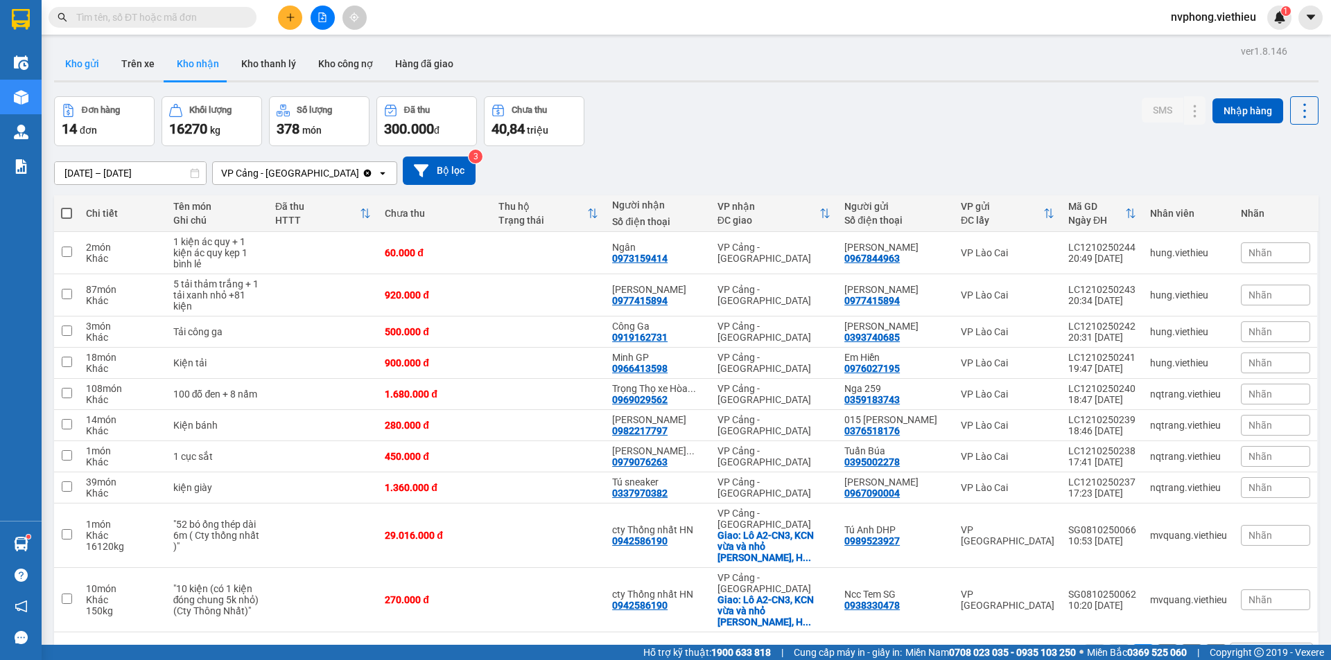
click at [85, 53] on button "Kho gửi" at bounding box center [82, 63] width 56 height 33
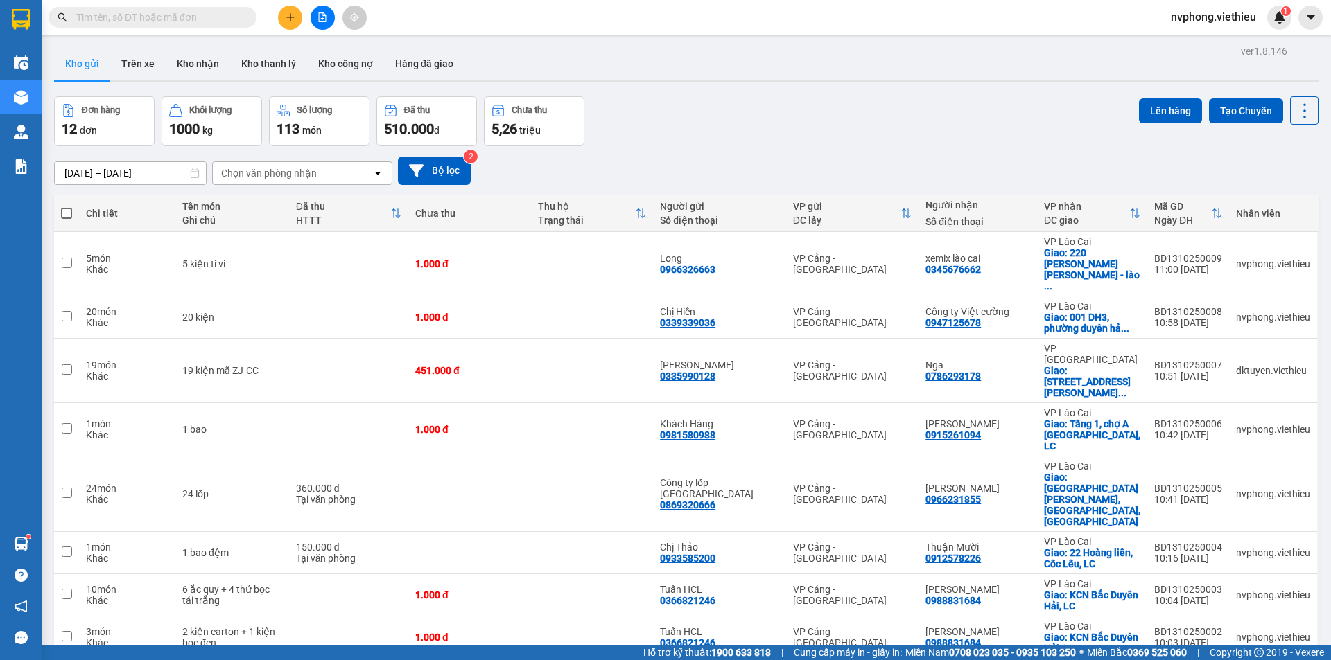
click at [248, 167] on div "Chọn văn phòng nhận" at bounding box center [269, 173] width 96 height 14
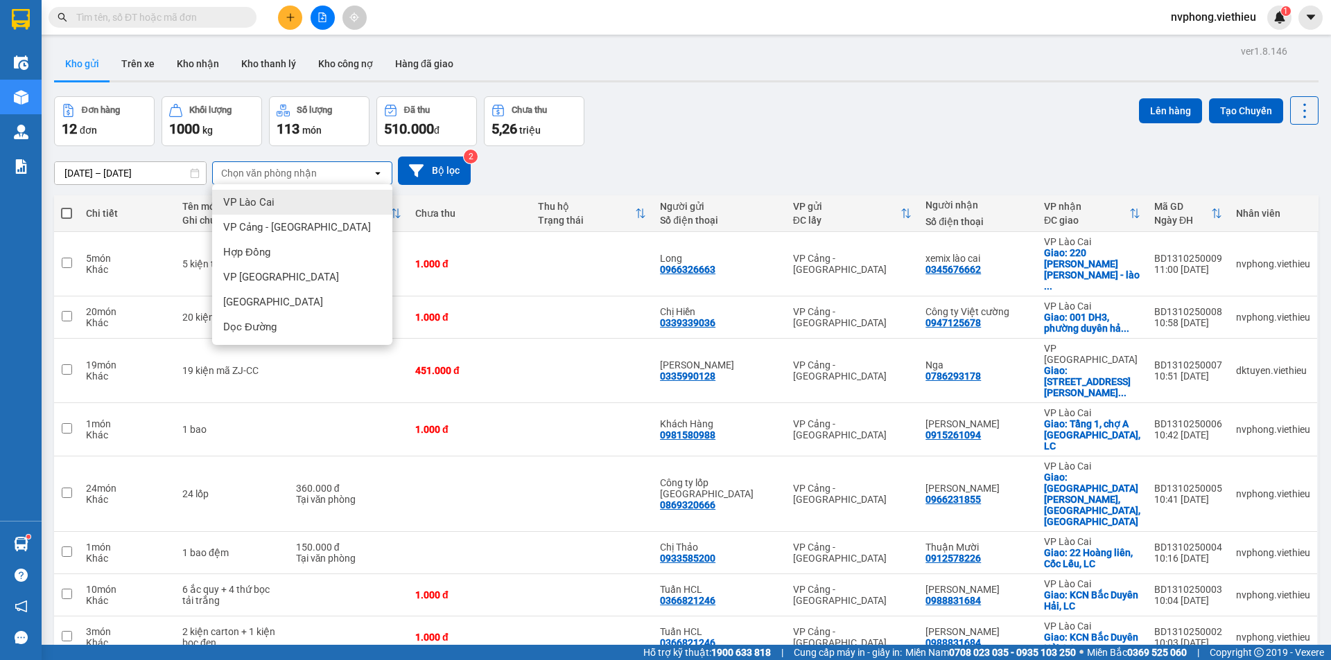
click at [257, 202] on span "VP Lào Cai" at bounding box center [248, 202] width 51 height 14
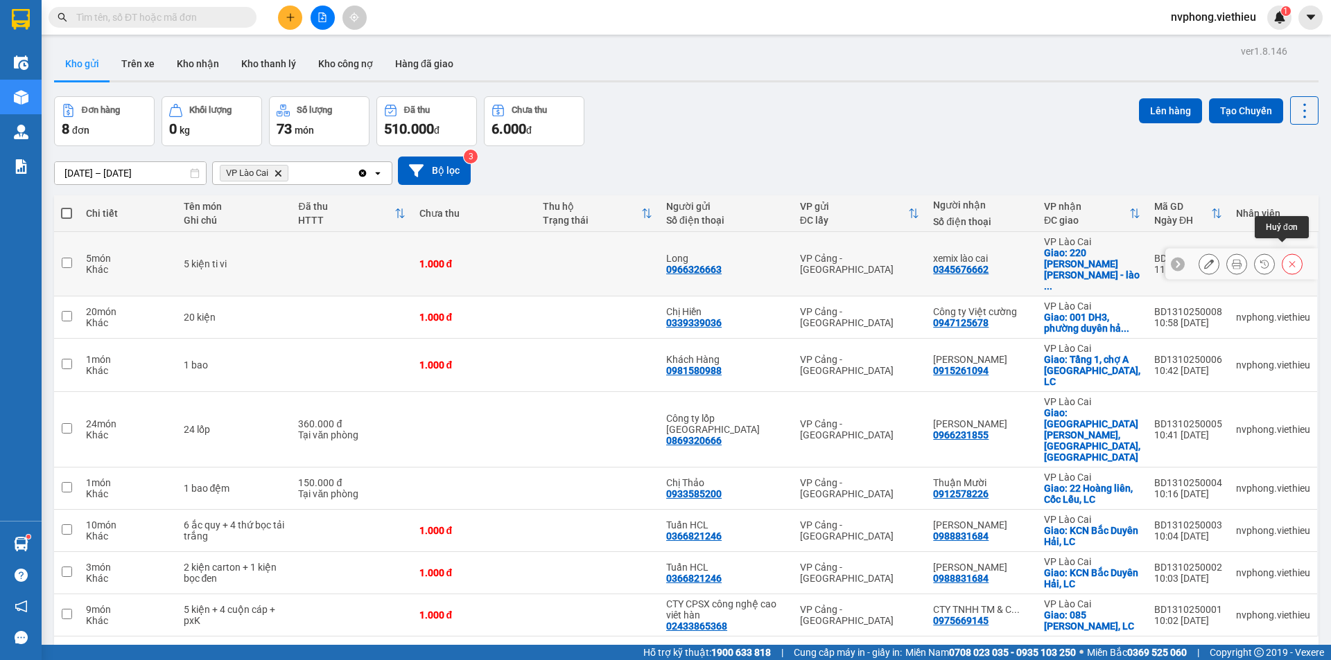
click at [1288, 252] on button at bounding box center [1291, 264] width 19 height 24
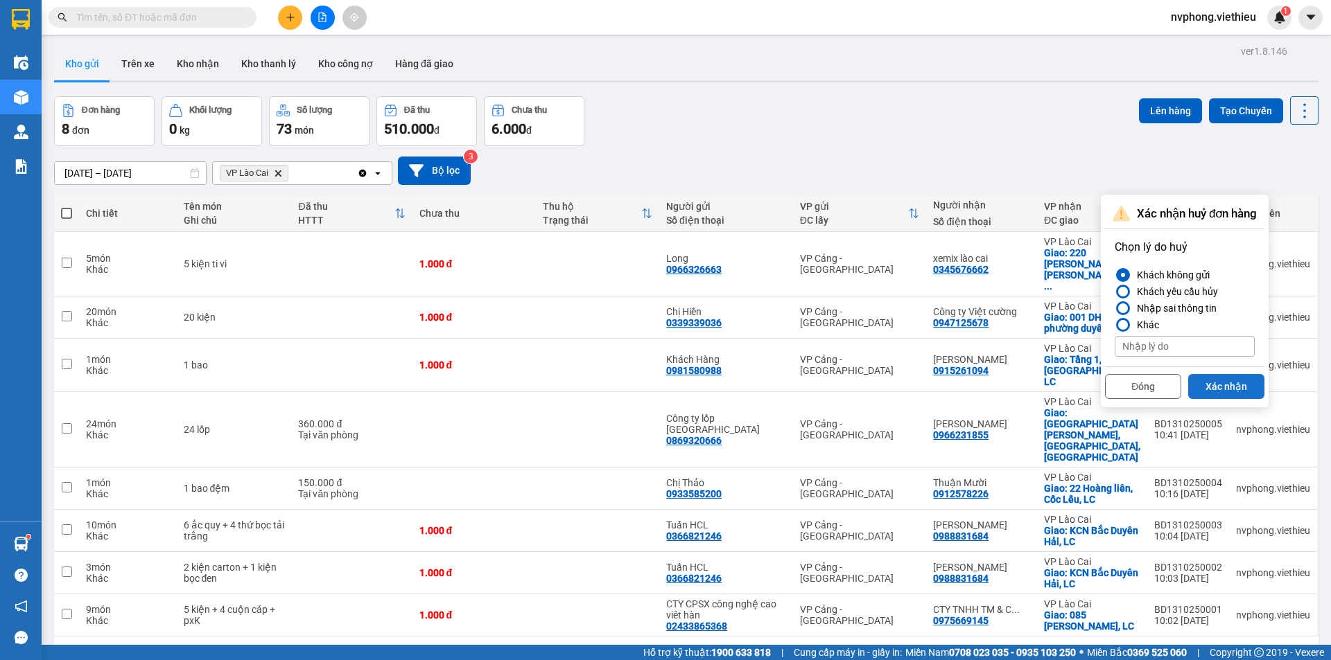
click at [1223, 380] on button "Xác nhận" at bounding box center [1226, 386] width 76 height 25
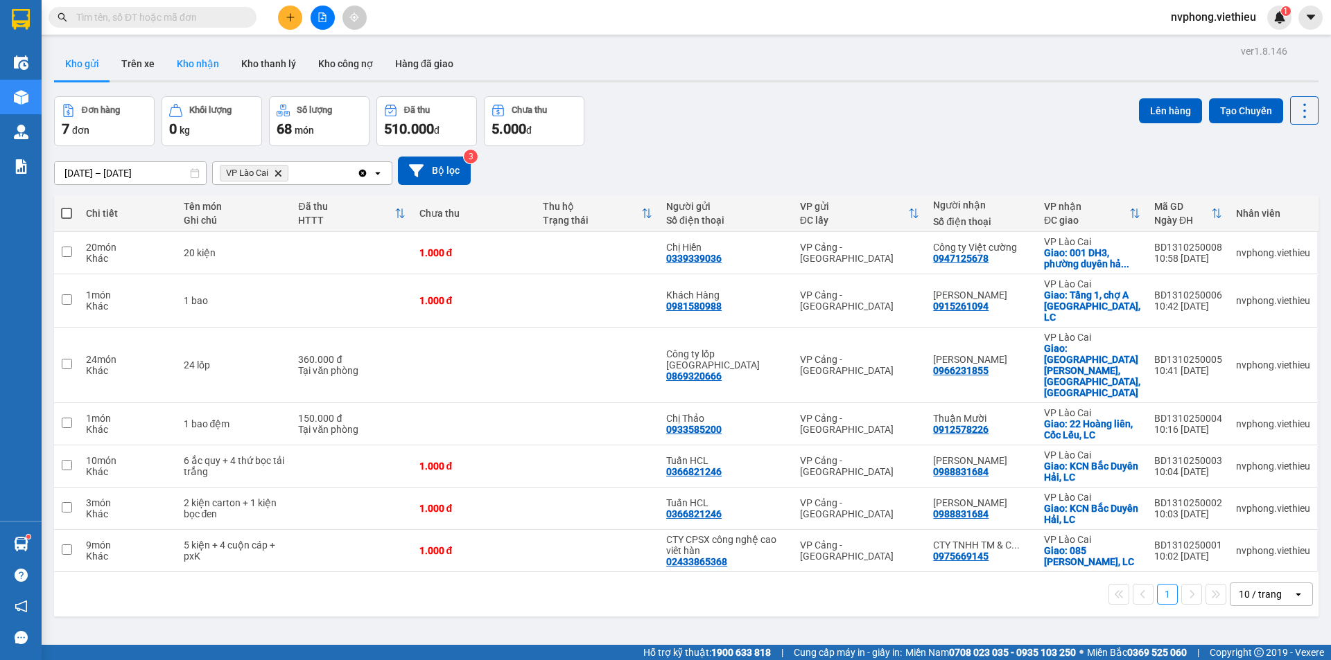
click at [202, 65] on button "Kho nhận" at bounding box center [198, 63] width 64 height 33
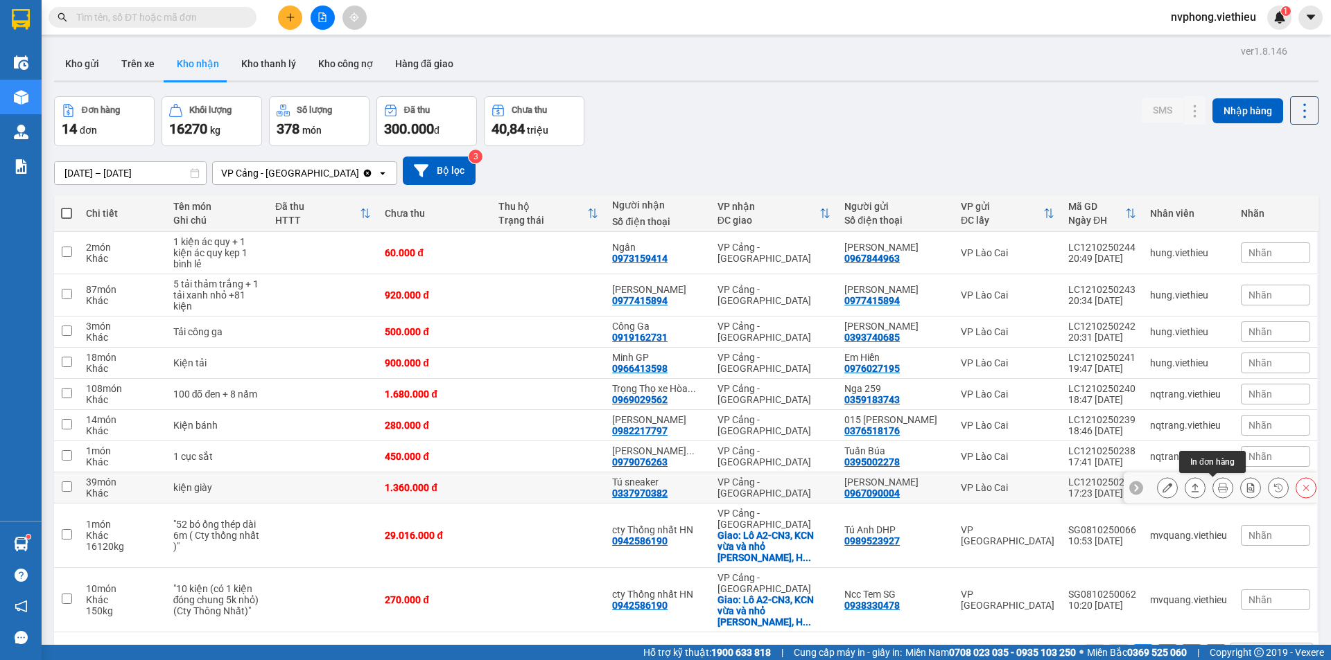
click at [1218, 492] on icon at bounding box center [1223, 488] width 10 height 10
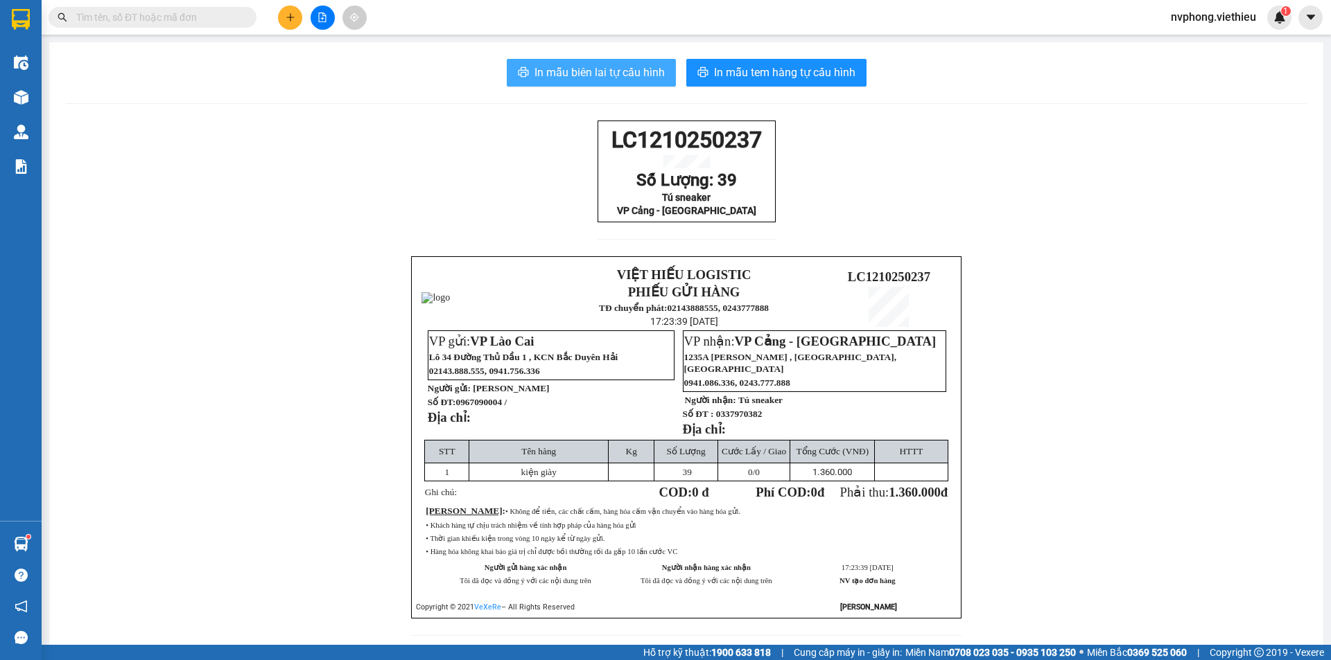
click at [602, 76] on span "In mẫu biên lai tự cấu hình" at bounding box center [599, 72] width 130 height 17
click at [616, 71] on span "In mẫu biên lai tự cấu hình" at bounding box center [599, 72] width 130 height 17
click at [195, 19] on input "text" at bounding box center [158, 17] width 164 height 15
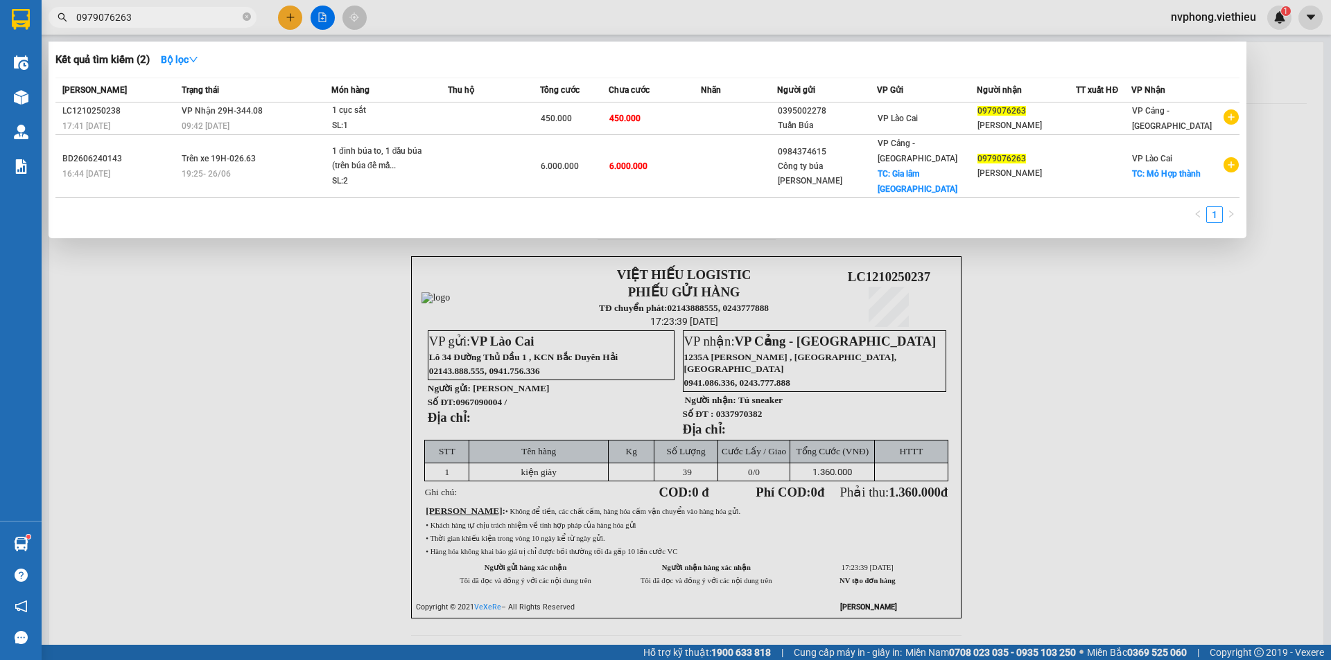
type input "0979076263"
click at [244, 17] on icon "close-circle" at bounding box center [247, 16] width 8 height 8
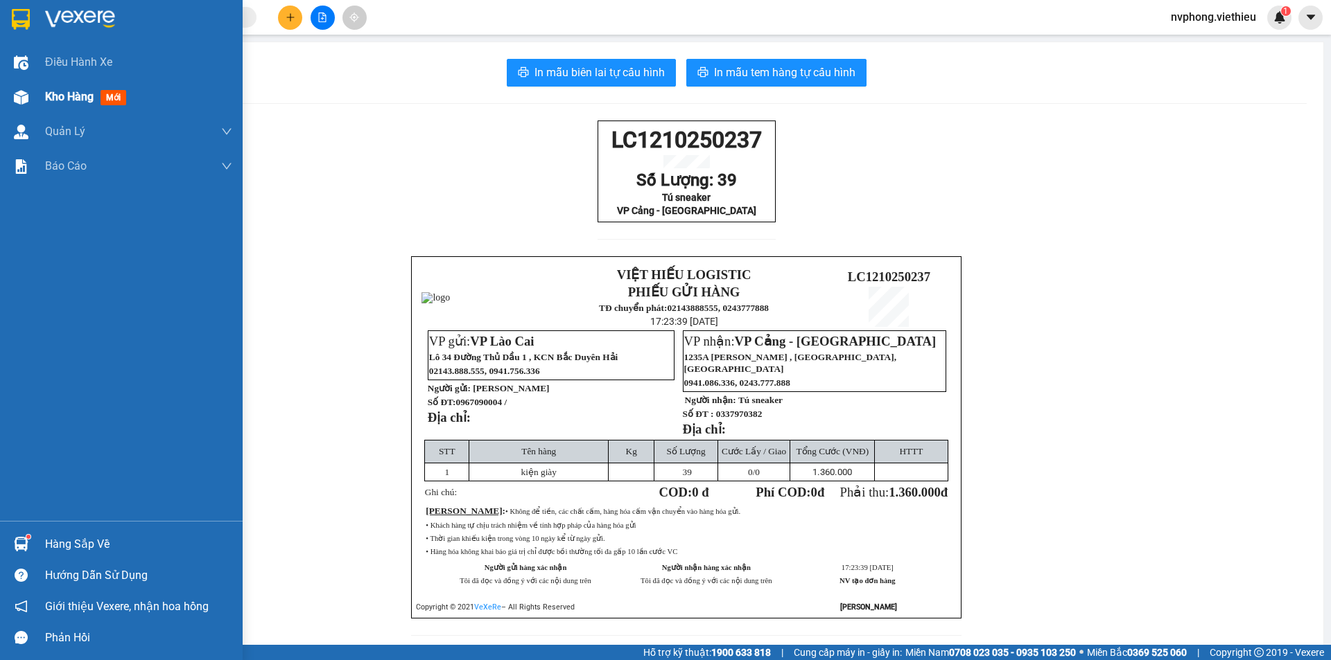
click at [59, 91] on span "Kho hàng" at bounding box center [69, 96] width 49 height 13
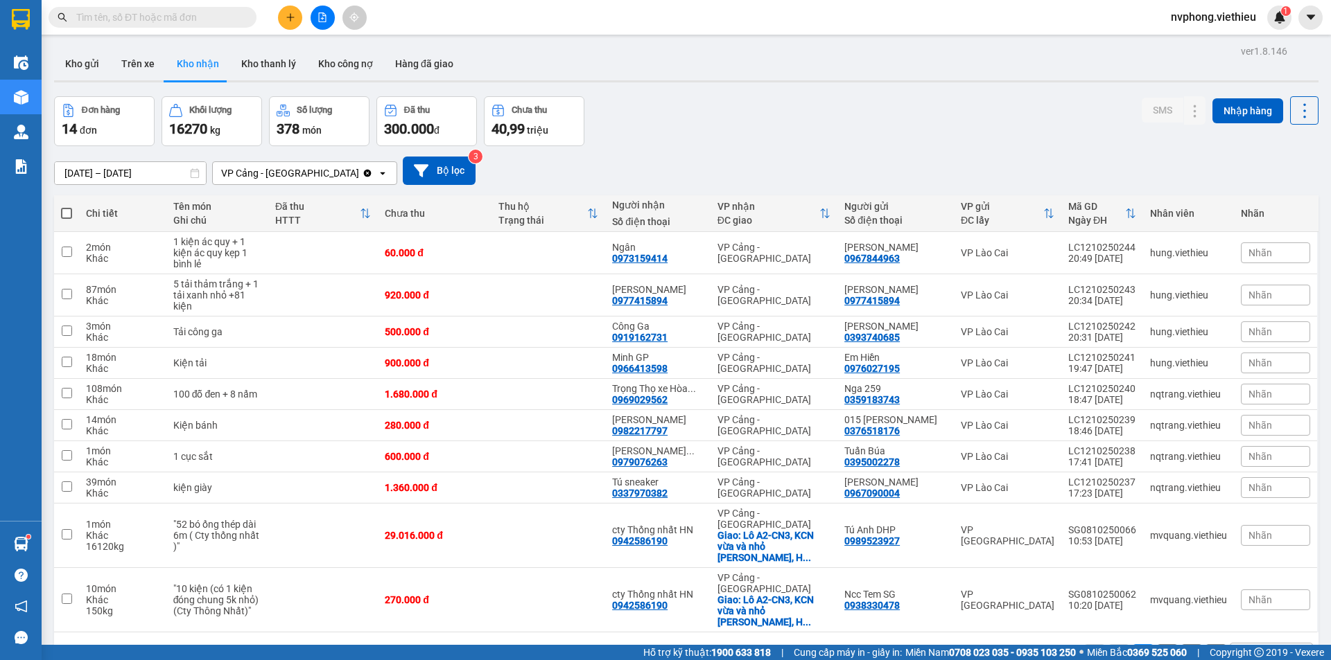
click at [295, 15] on button at bounding box center [290, 18] width 24 height 24
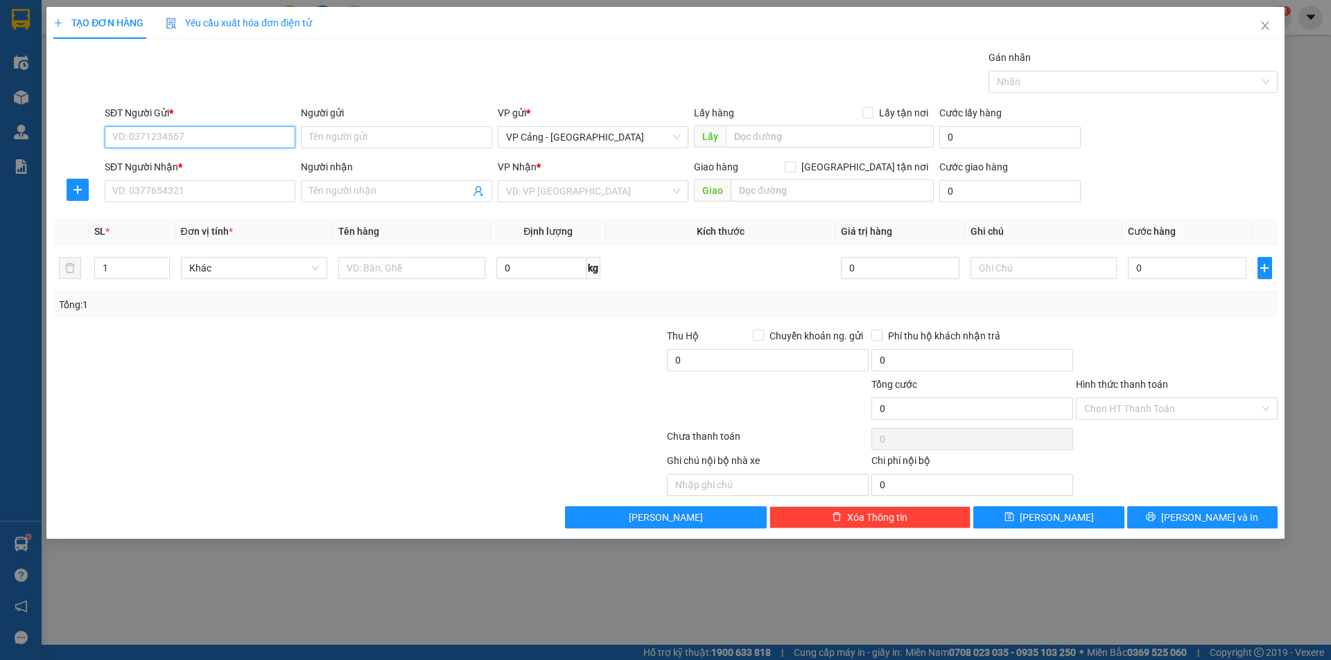
click at [165, 126] on input "SĐT Người Gửi *" at bounding box center [200, 137] width 191 height 22
click at [142, 195] on input "SĐT Người Nhận *" at bounding box center [200, 191] width 191 height 22
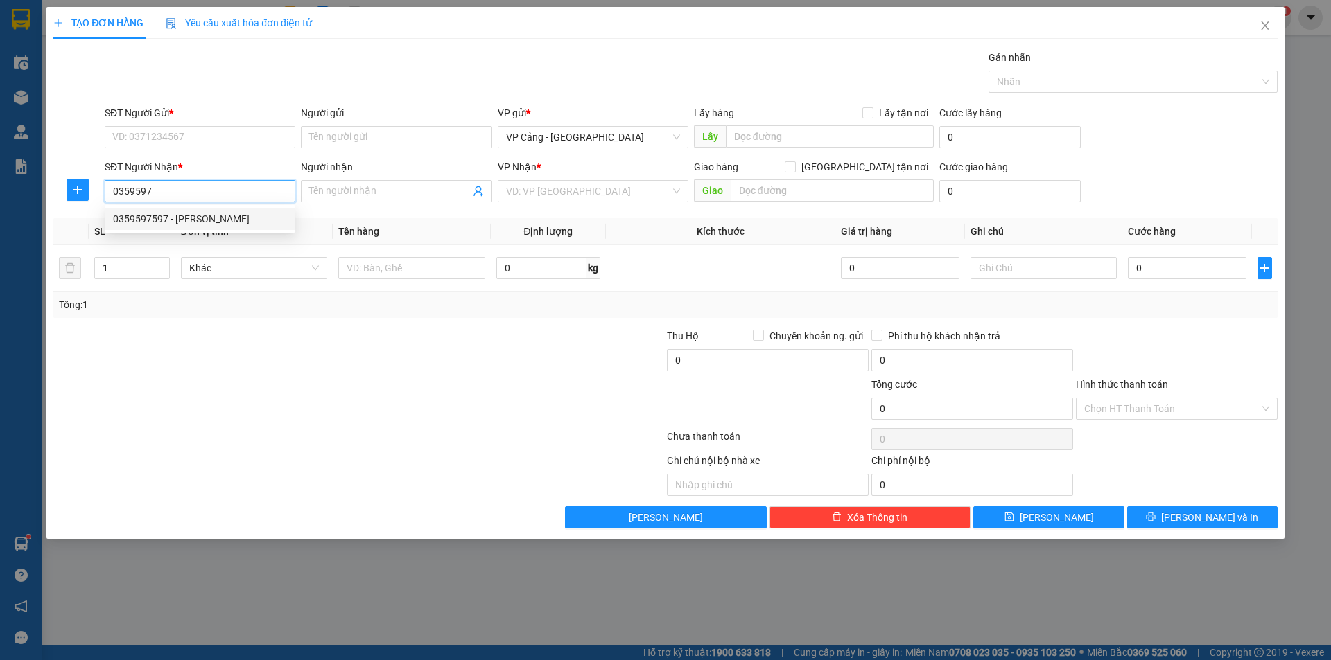
click at [155, 219] on div "0359597597 - [PERSON_NAME]" at bounding box center [200, 218] width 174 height 15
type input "0359597597"
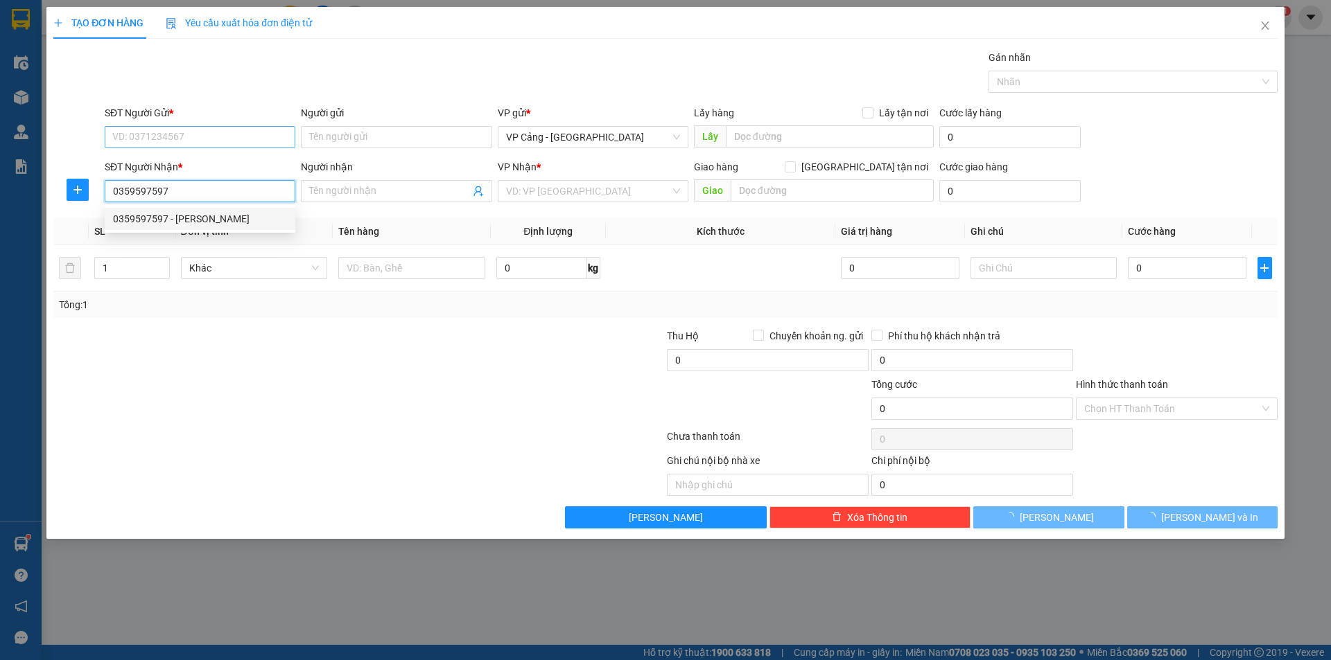
type input "[PERSON_NAME]"
checkbox input "true"
type input "123a [PERSON_NAME], [PERSON_NAME]"
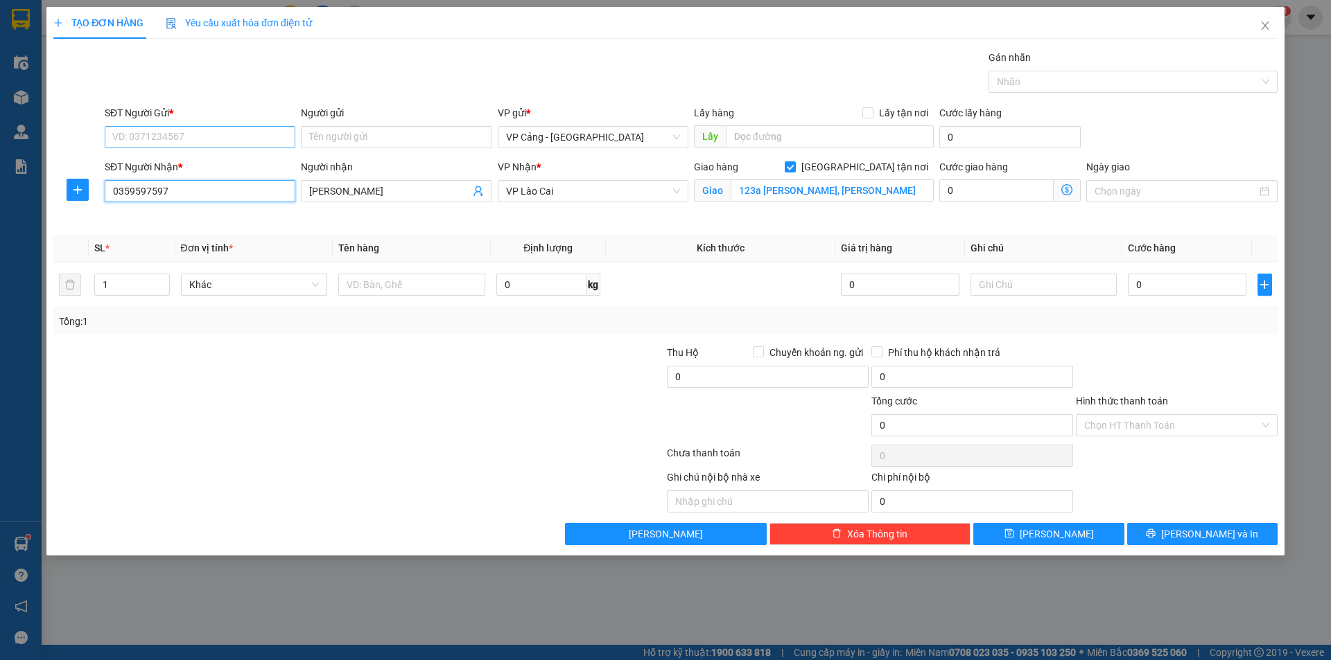
type input "0359597597"
click at [124, 130] on input "SĐT Người Gửi *" at bounding box center [200, 137] width 191 height 22
click at [176, 165] on div "0867796457 - Tâm An" at bounding box center [200, 164] width 174 height 15
type input "0867796457"
type input "Tâm An"
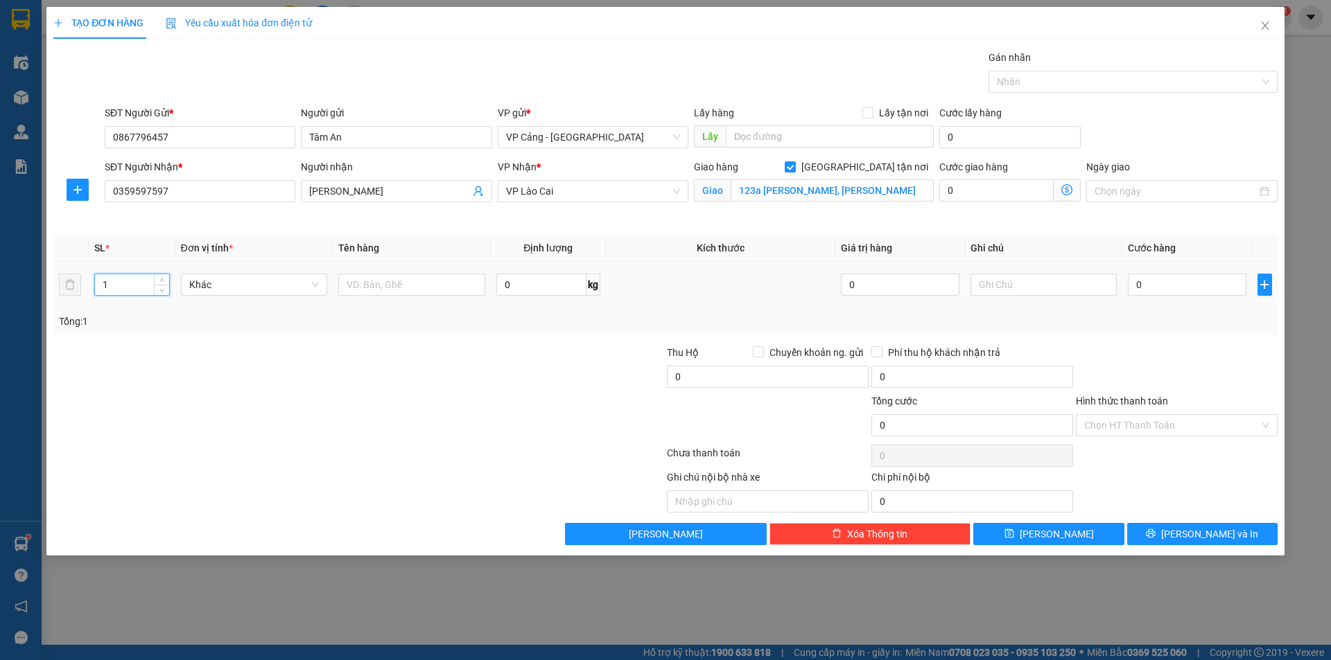
click at [126, 283] on input "1" at bounding box center [131, 284] width 73 height 21
click at [438, 286] on input "text" at bounding box center [411, 285] width 147 height 22
type input "1 bao"
click at [1149, 293] on input "0" at bounding box center [1187, 285] width 118 height 22
click at [1195, 527] on span "[PERSON_NAME] và In" at bounding box center [1209, 534] width 97 height 15
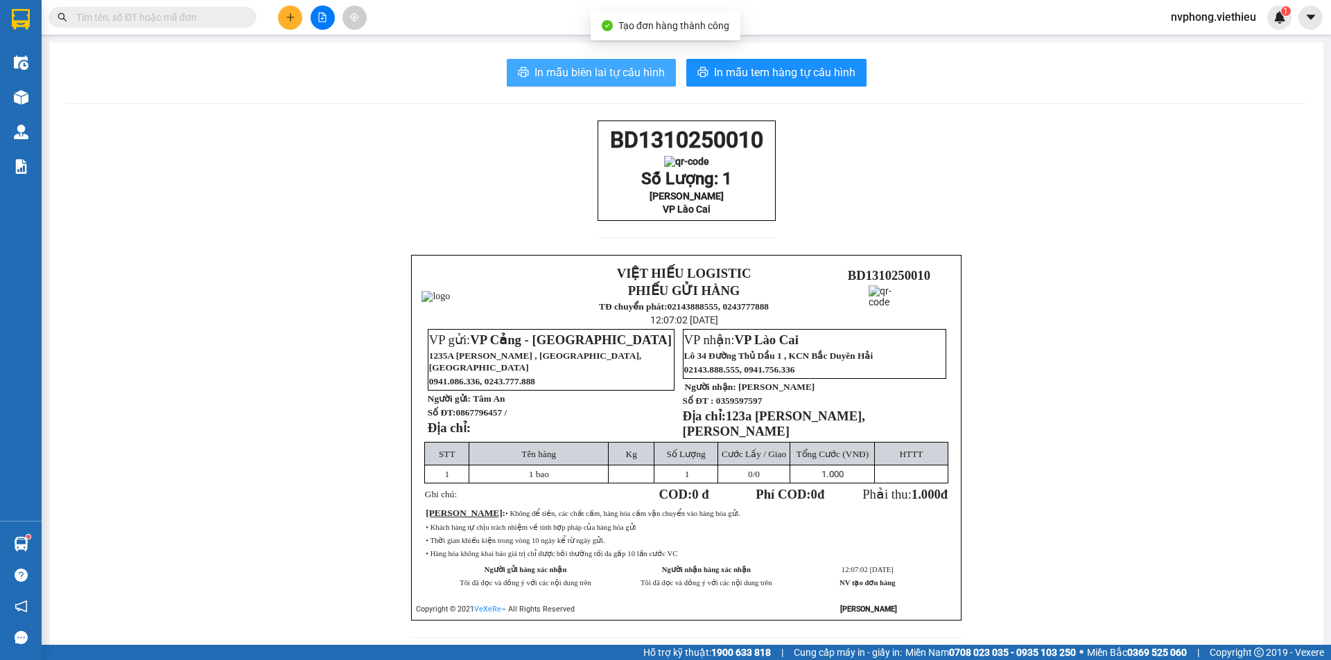
click at [603, 64] on span "In mẫu biên lai tự cấu hình" at bounding box center [599, 72] width 130 height 17
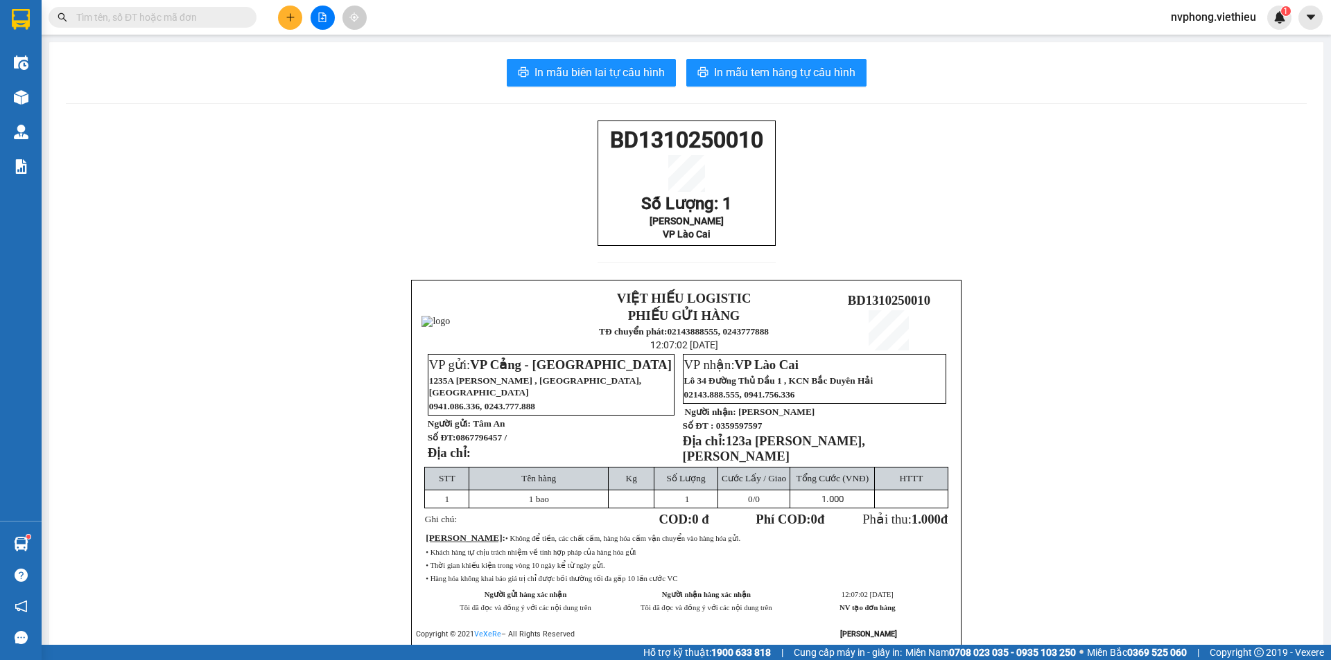
click at [566, 156] on div "BD1310250010 Số Lượng: 1 Huy Hiếu VP Lào Cai VIỆT HIẾU LOGISTIC PHIẾU GỬI HÀNG …" at bounding box center [686, 400] width 1241 height 559
click at [288, 20] on icon "plus" at bounding box center [291, 17] width 10 height 10
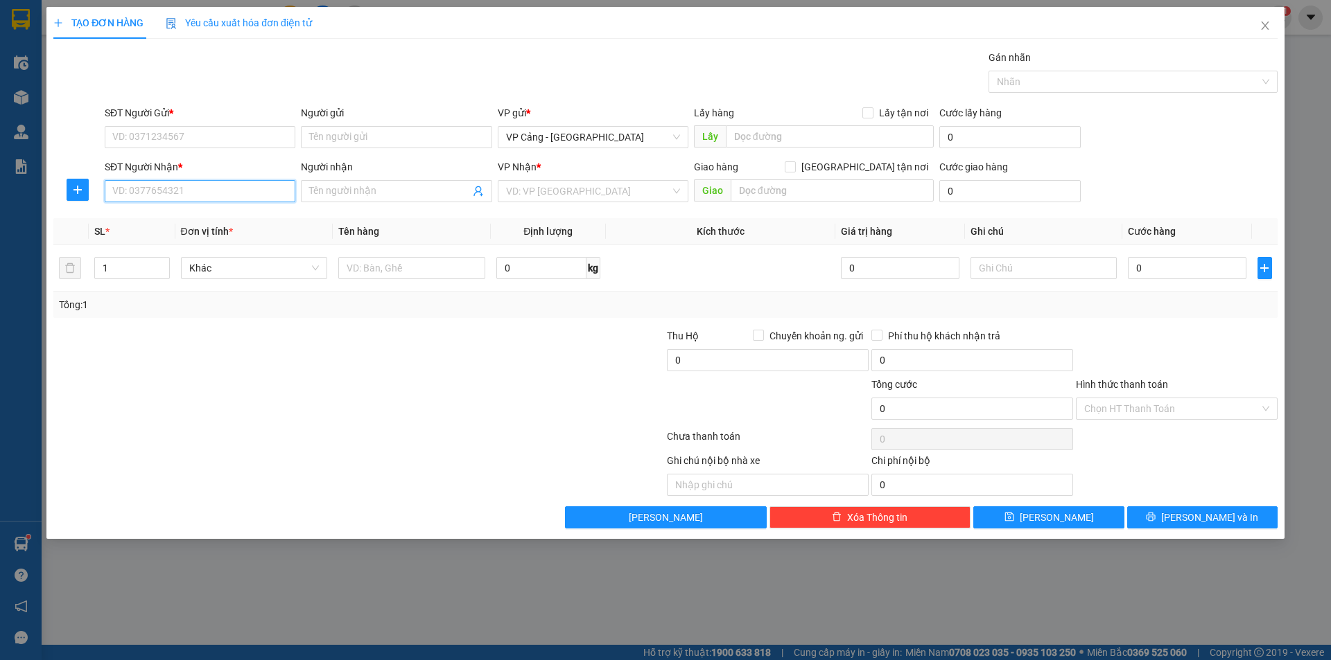
click at [143, 195] on input "SĐT Người Nhận *" at bounding box center [200, 191] width 191 height 22
click at [175, 220] on div "0857293772 - Đạt" at bounding box center [200, 218] width 174 height 15
type input "0857293772"
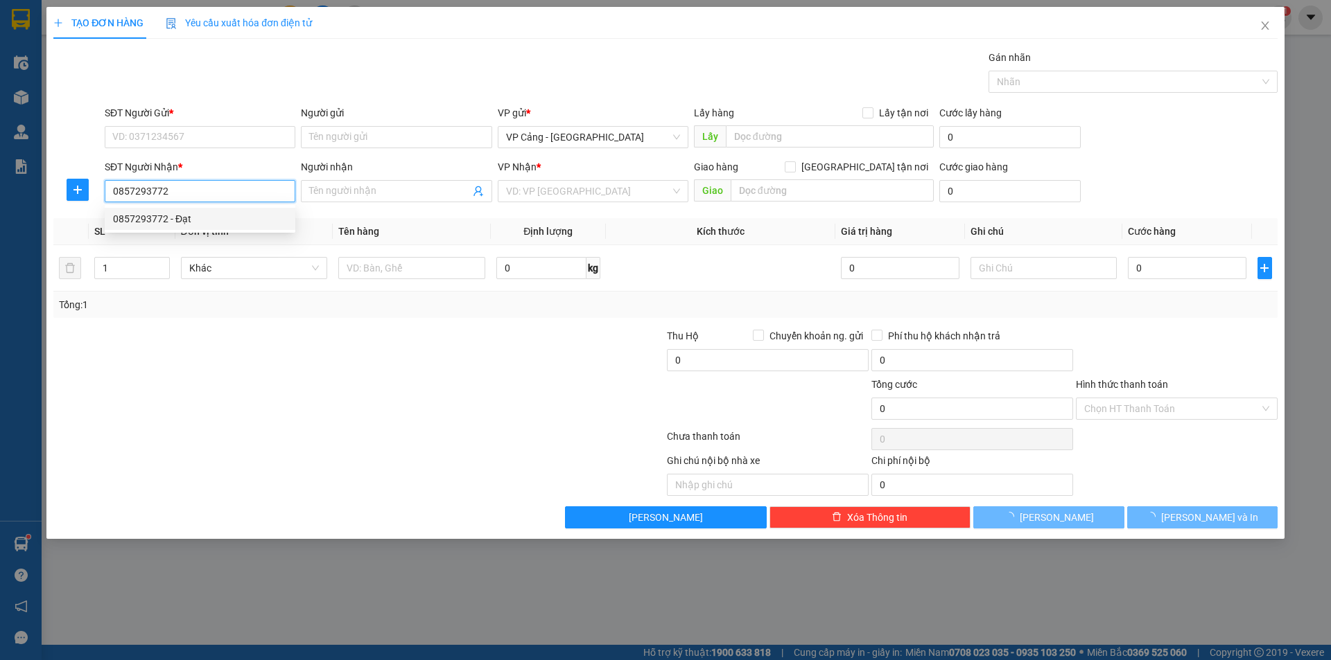
type input "Đạt"
checkbox input "true"
type input "[GEOGRAPHIC_DATA] , [PERSON_NAME]"
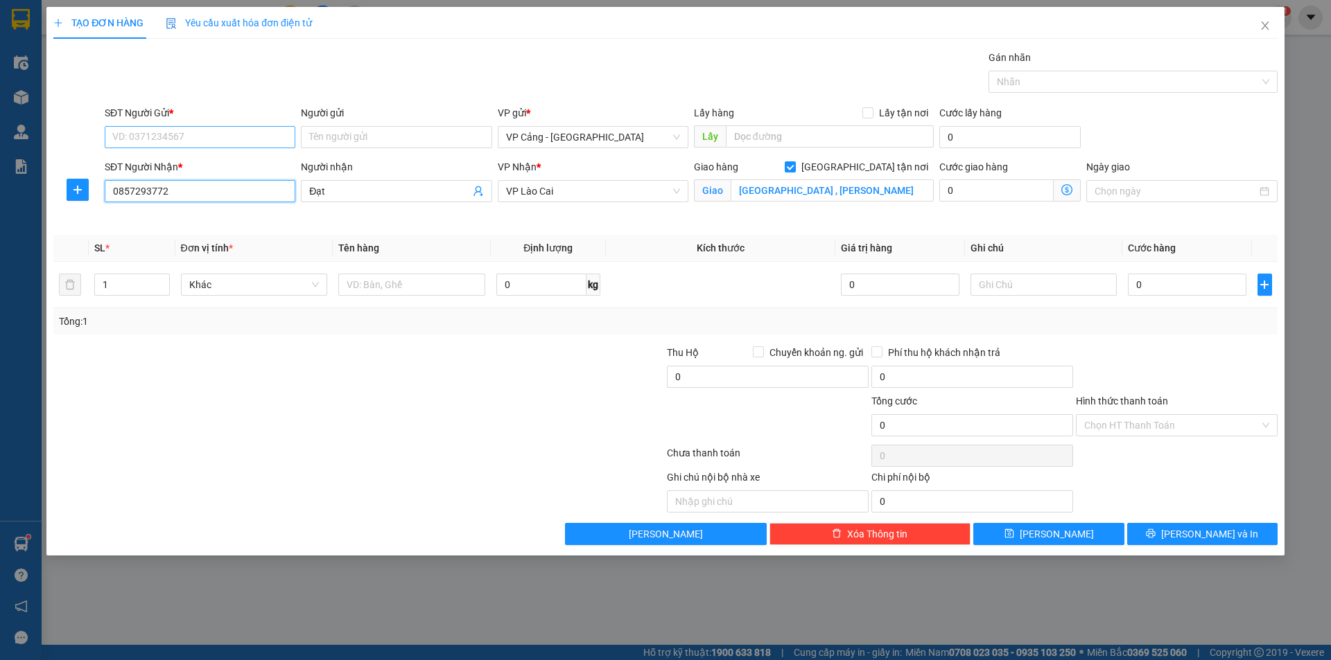
type input "0857293772"
click at [140, 139] on input "SĐT Người Gửi *" at bounding box center [200, 137] width 191 height 22
type input "0966527251"
click at [357, 140] on input "Người gửi" at bounding box center [396, 137] width 191 height 22
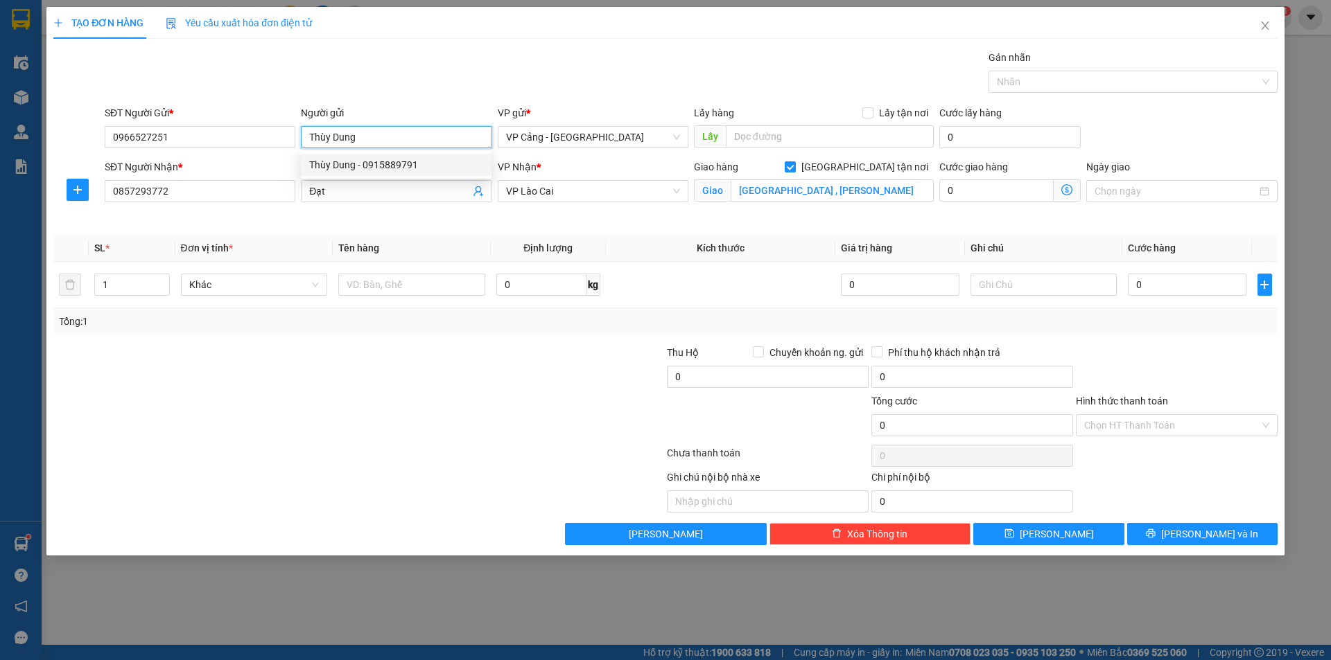
type input "Thùy Dung"
click at [186, 341] on div "Transit Pickup Surcharge Ids Transit Deliver Surcharge Ids Transit Deliver Surc…" at bounding box center [665, 298] width 1224 height 496
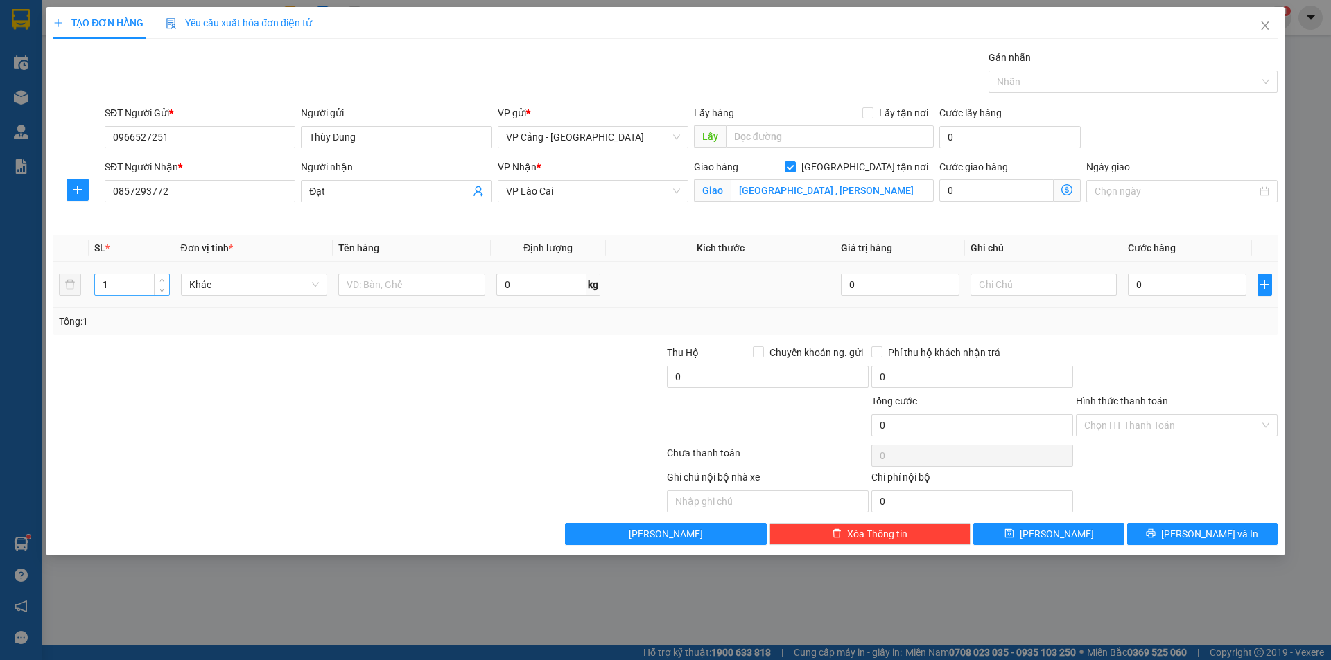
click at [126, 286] on input "1" at bounding box center [131, 284] width 73 height 21
type input "12"
click at [394, 284] on input "text" at bounding box center [411, 285] width 147 height 22
type input "12 kiện"
click at [1157, 279] on input "0" at bounding box center [1187, 285] width 118 height 22
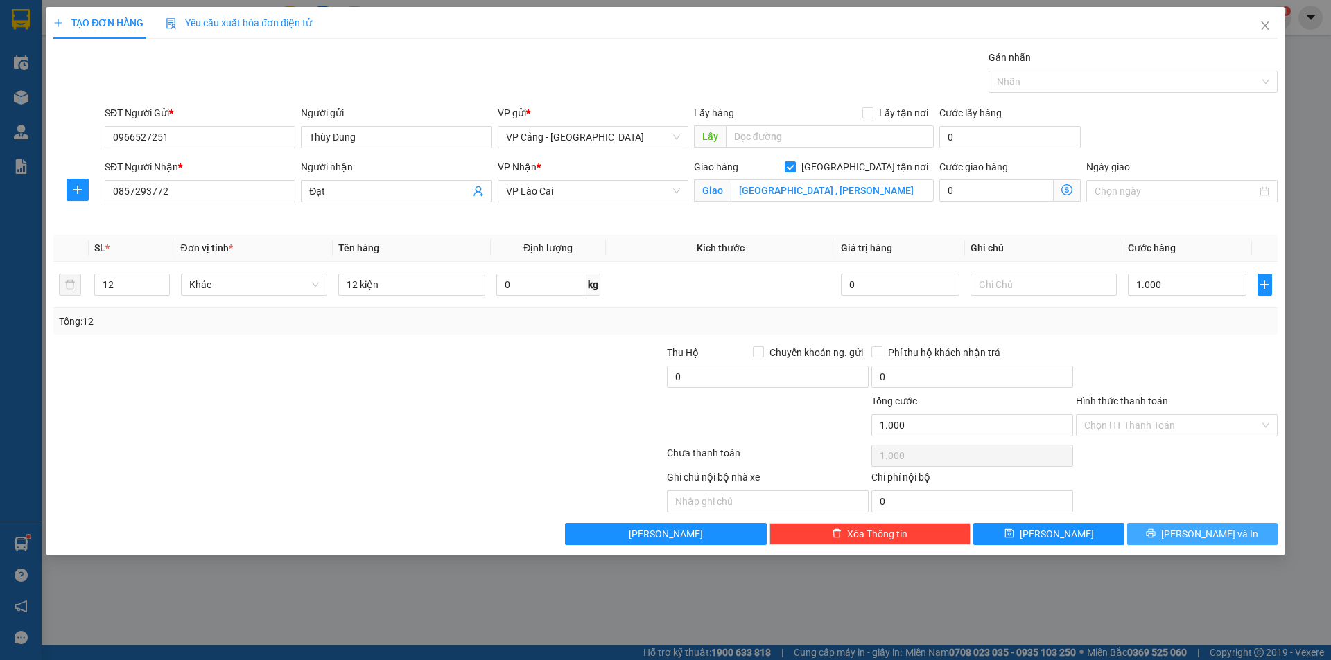
click at [1195, 529] on span "[PERSON_NAME] và In" at bounding box center [1209, 534] width 97 height 15
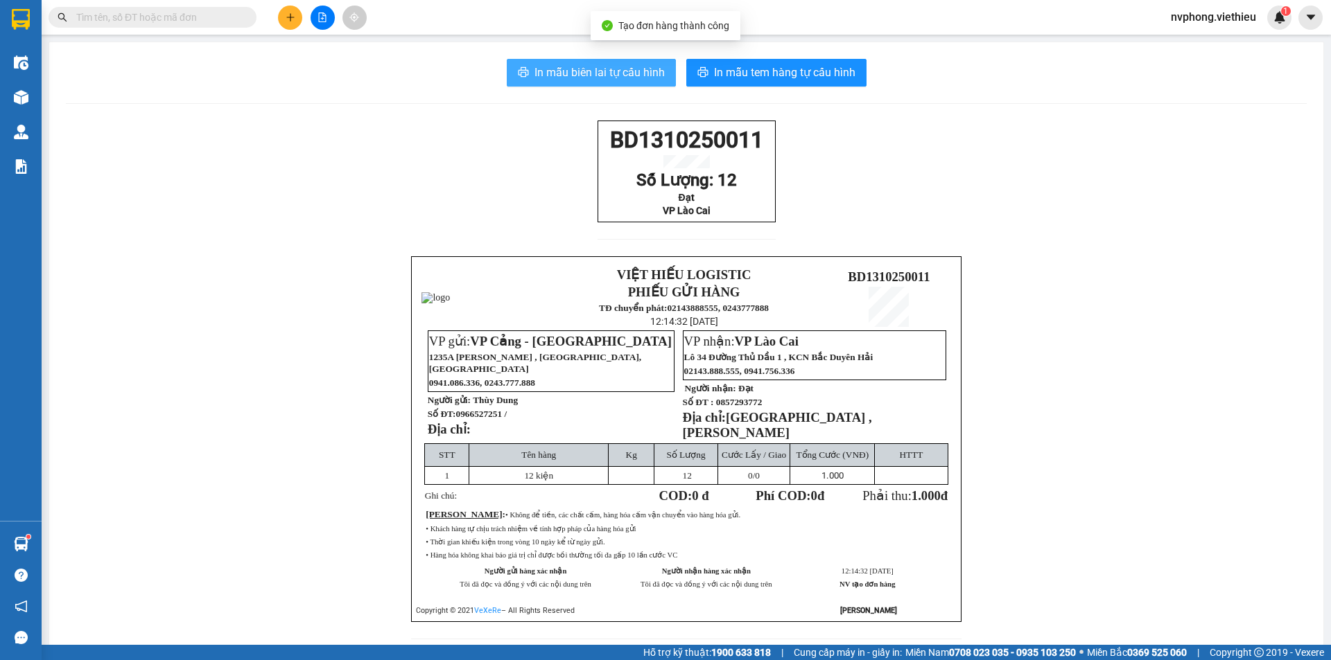
click at [570, 78] on span "In mẫu biên lai tự cấu hình" at bounding box center [599, 72] width 130 height 17
drag, startPoint x: 769, startPoint y: 238, endPoint x: 571, endPoint y: 131, distance: 224.5
click at [571, 131] on div "BD1310250011 Số Lượng: 12 Đạt VP Lào Cai VIỆT HIẾU LOGISTIC PHIẾU GỬI HÀNG TĐ c…" at bounding box center [686, 389] width 1241 height 536
